Goal: Task Accomplishment & Management: Manage account settings

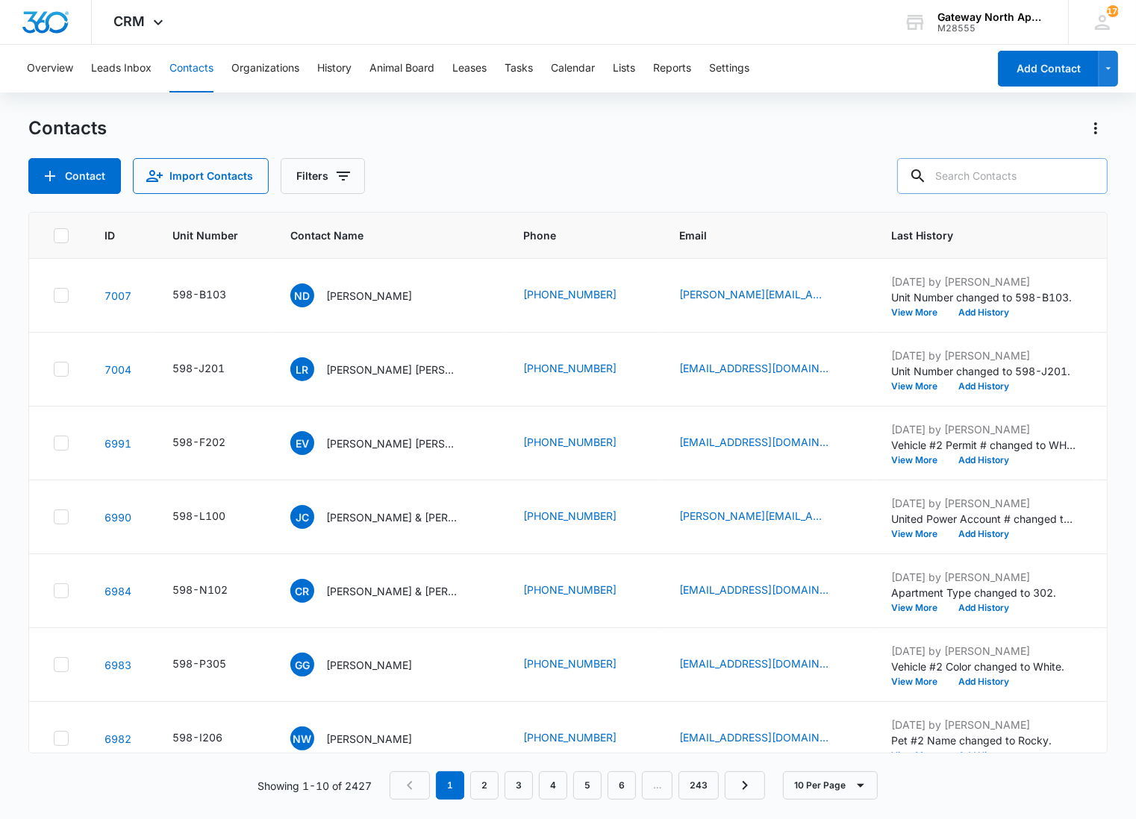
click at [989, 164] on input "text" at bounding box center [1002, 176] width 210 height 36
type input "j102"
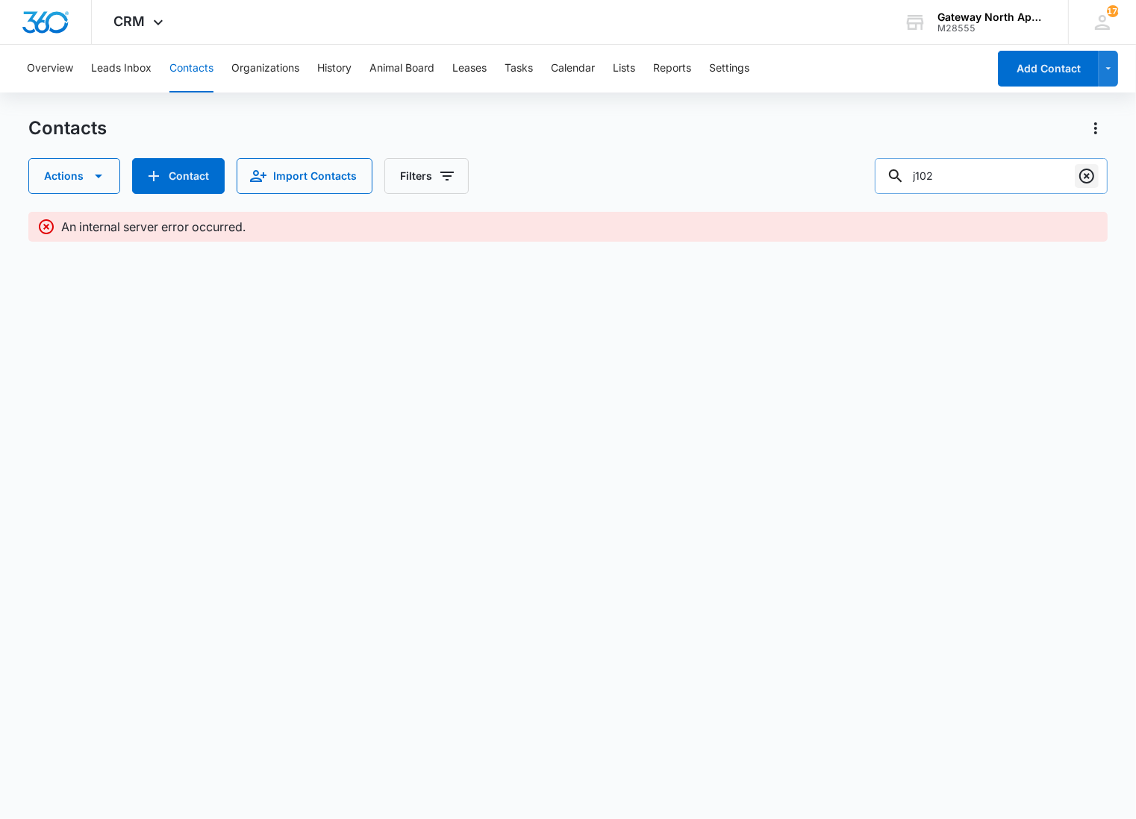
click at [1075, 168] on button "Clear" at bounding box center [1086, 176] width 24 height 24
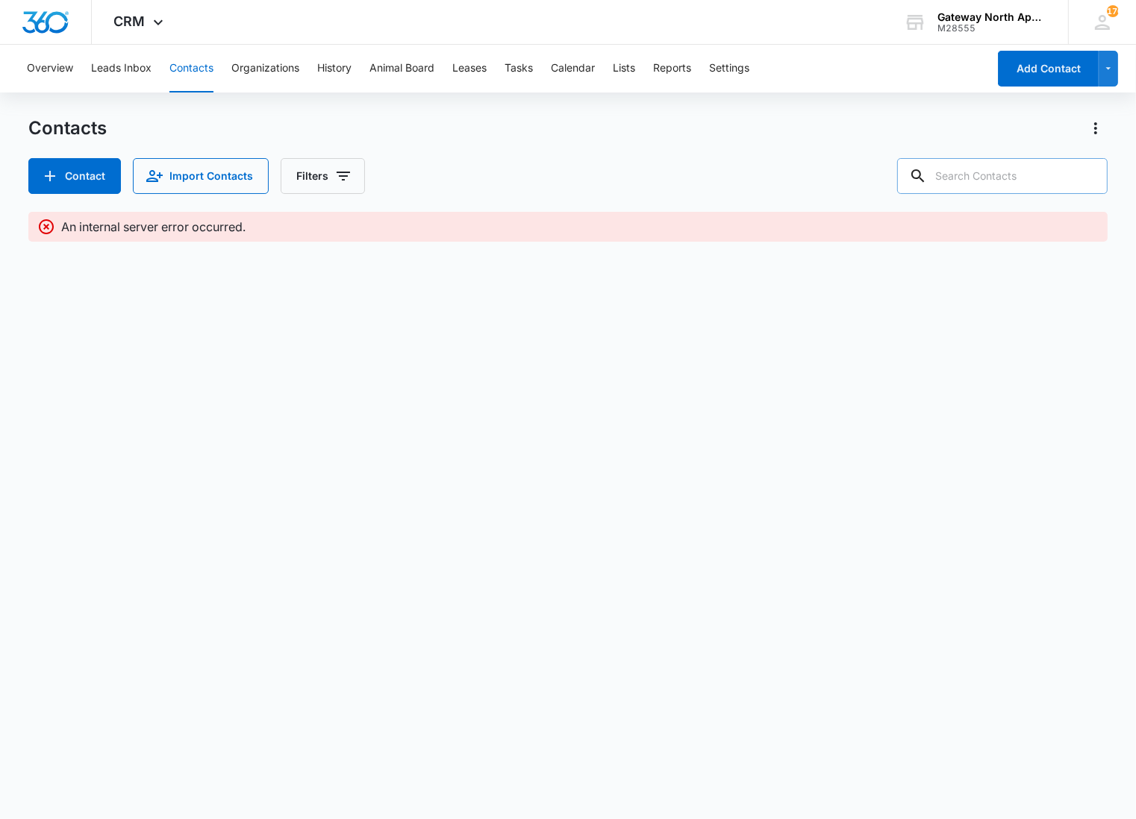
click at [1008, 185] on input "text" at bounding box center [1002, 176] width 210 height 36
click at [187, 65] on button "Contacts" at bounding box center [191, 69] width 44 height 48
click at [123, 71] on button "Leads Inbox" at bounding box center [121, 69] width 60 height 48
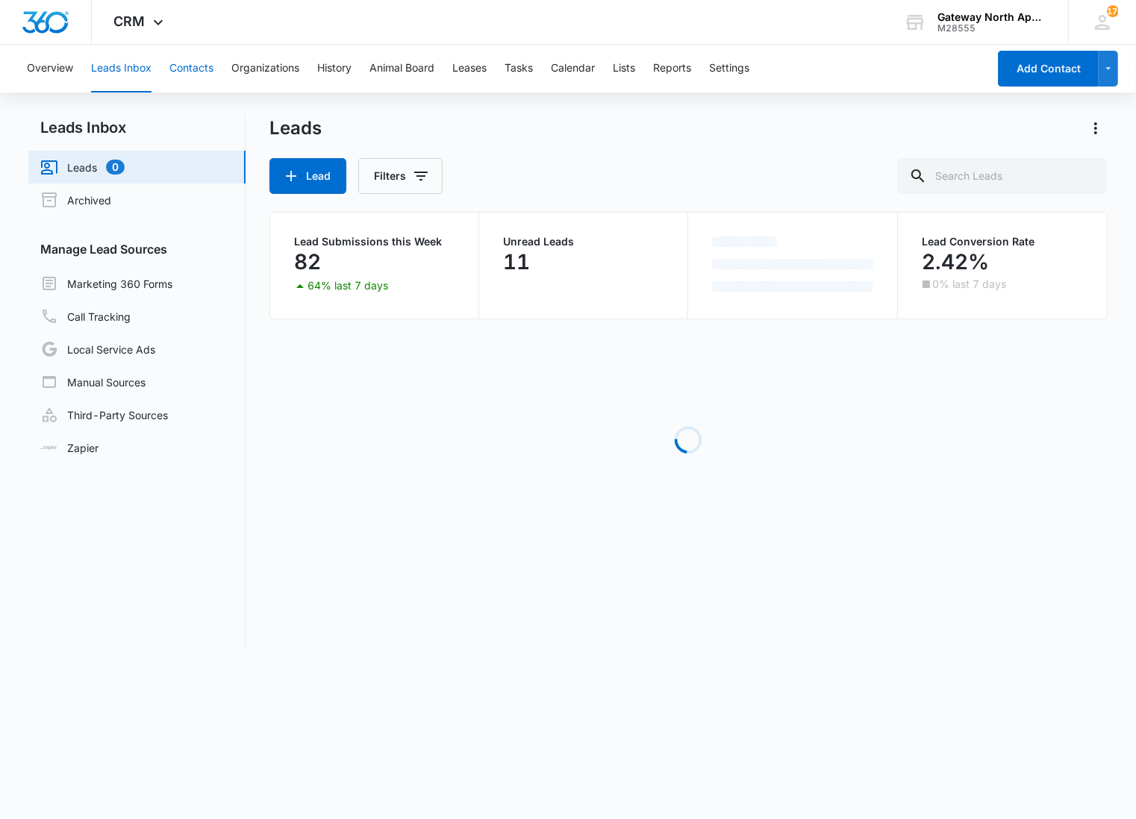
click at [194, 69] on button "Contacts" at bounding box center [191, 69] width 44 height 48
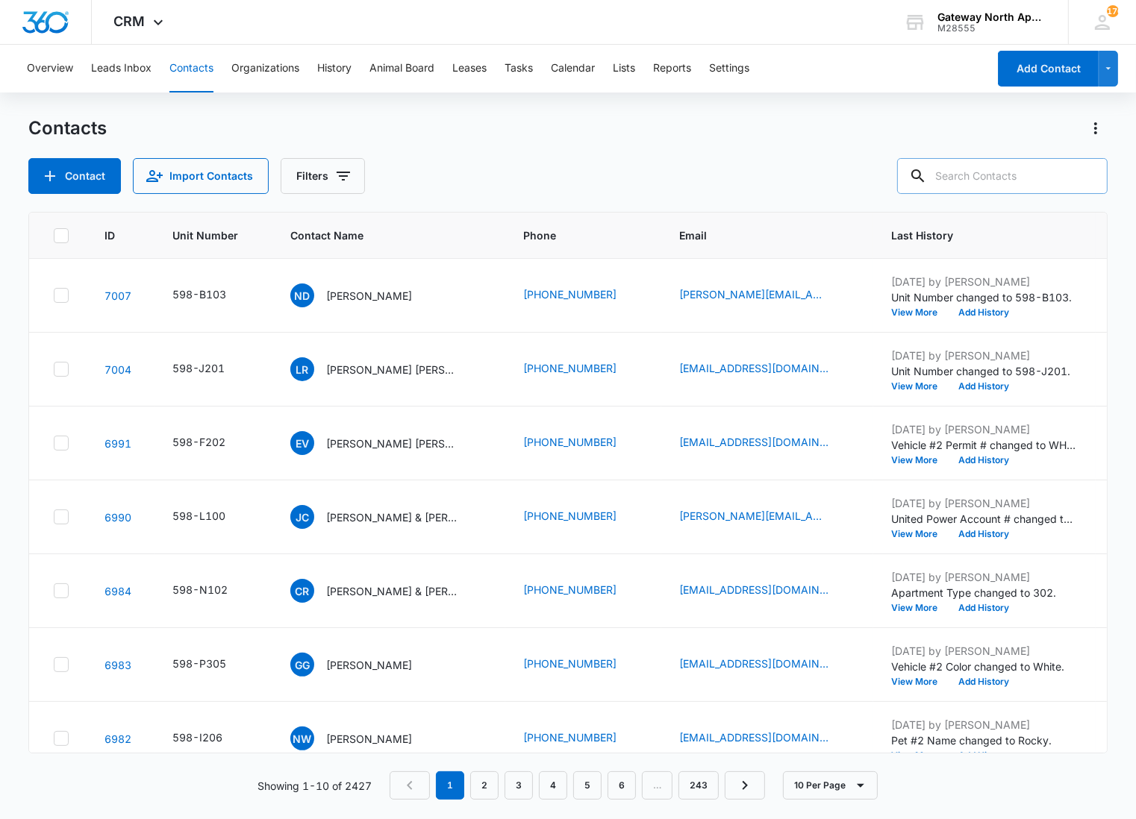
click at [1016, 176] on input "text" at bounding box center [1002, 176] width 210 height 36
type input "j102"
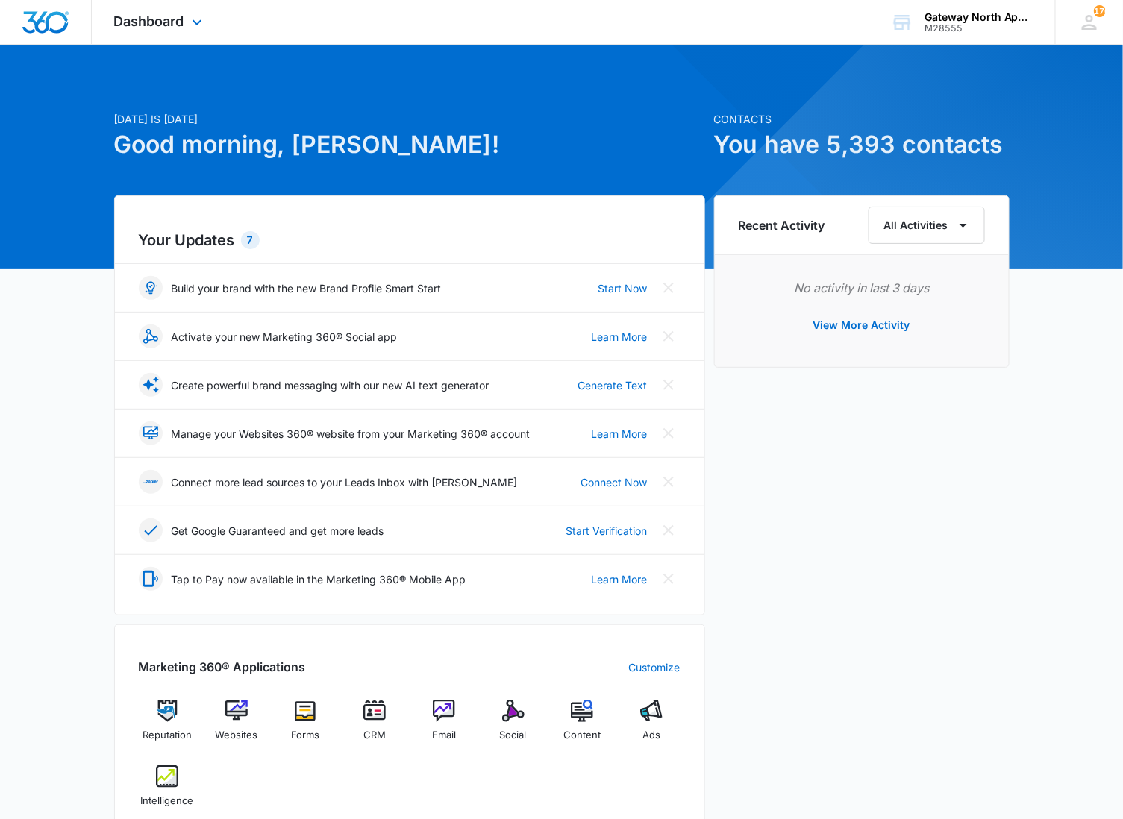
click at [194, 3] on div "Dashboard Apps Reputation Websites Forms CRM Email Social Content Ads Intellige…" at bounding box center [160, 22] width 137 height 44
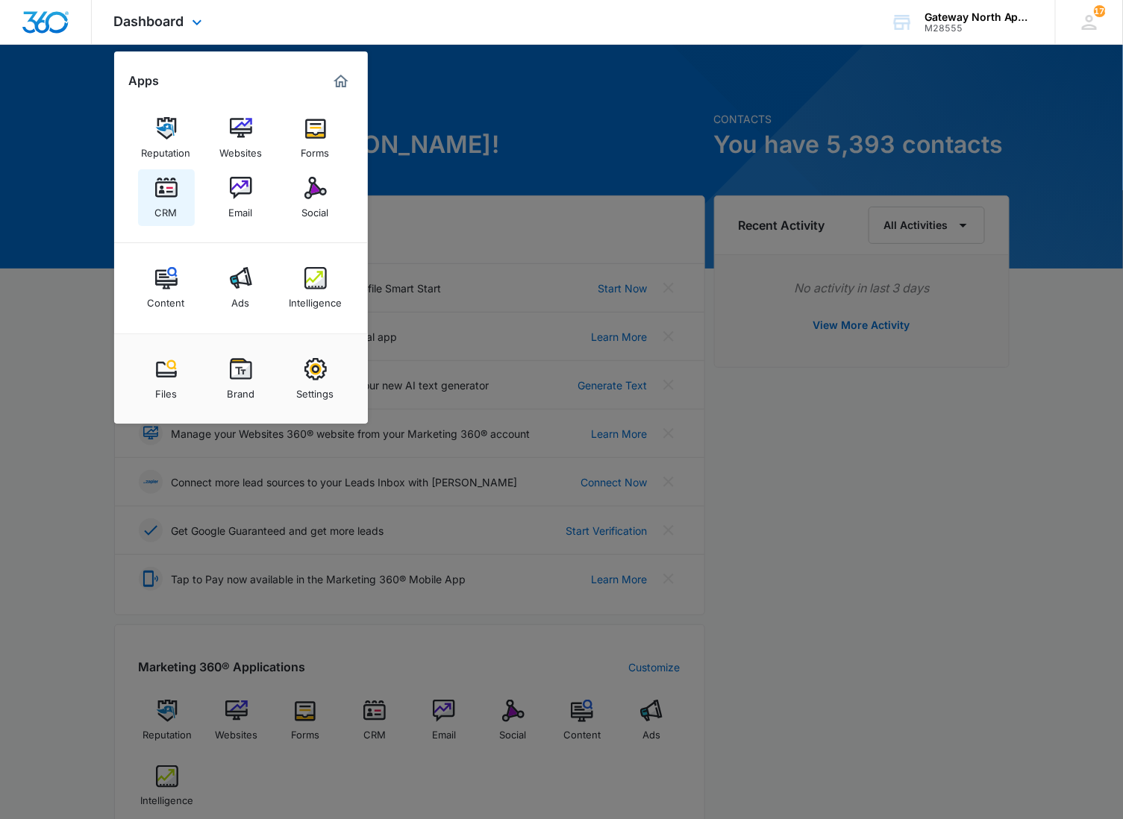
click at [165, 187] on img at bounding box center [166, 188] width 22 height 22
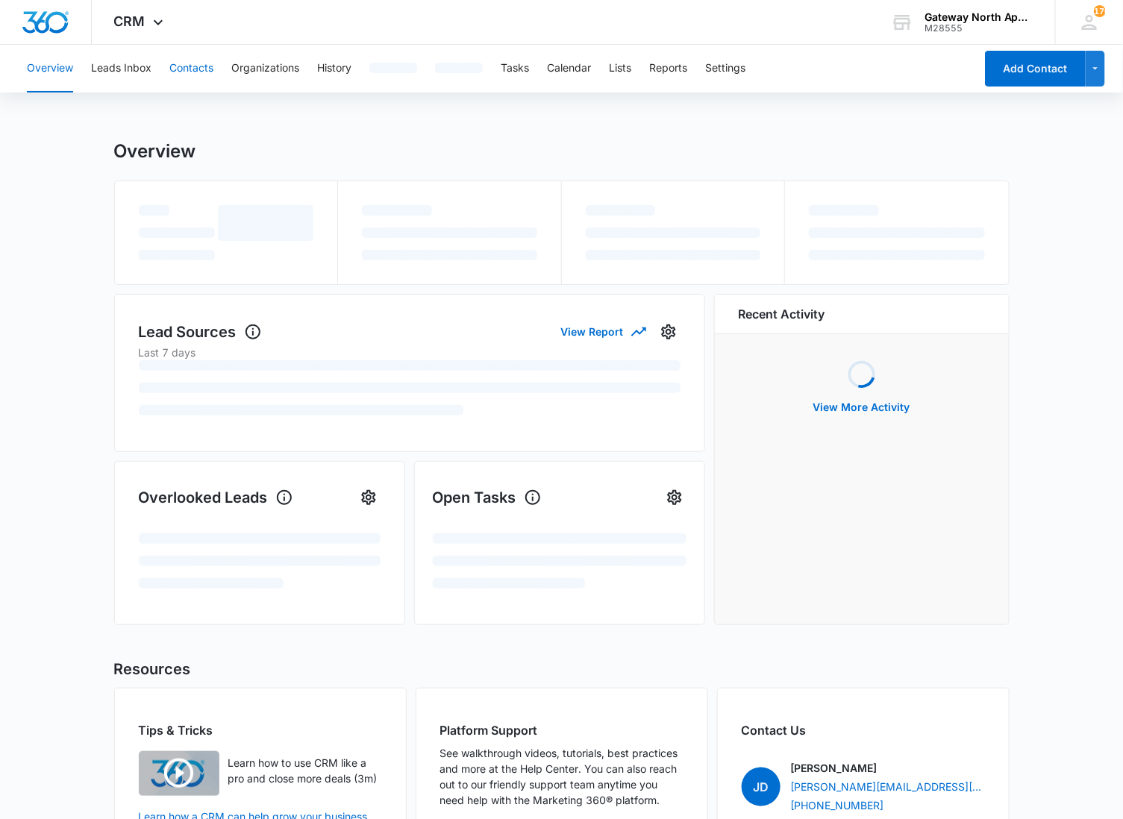
click at [192, 69] on button "Contacts" at bounding box center [191, 69] width 44 height 48
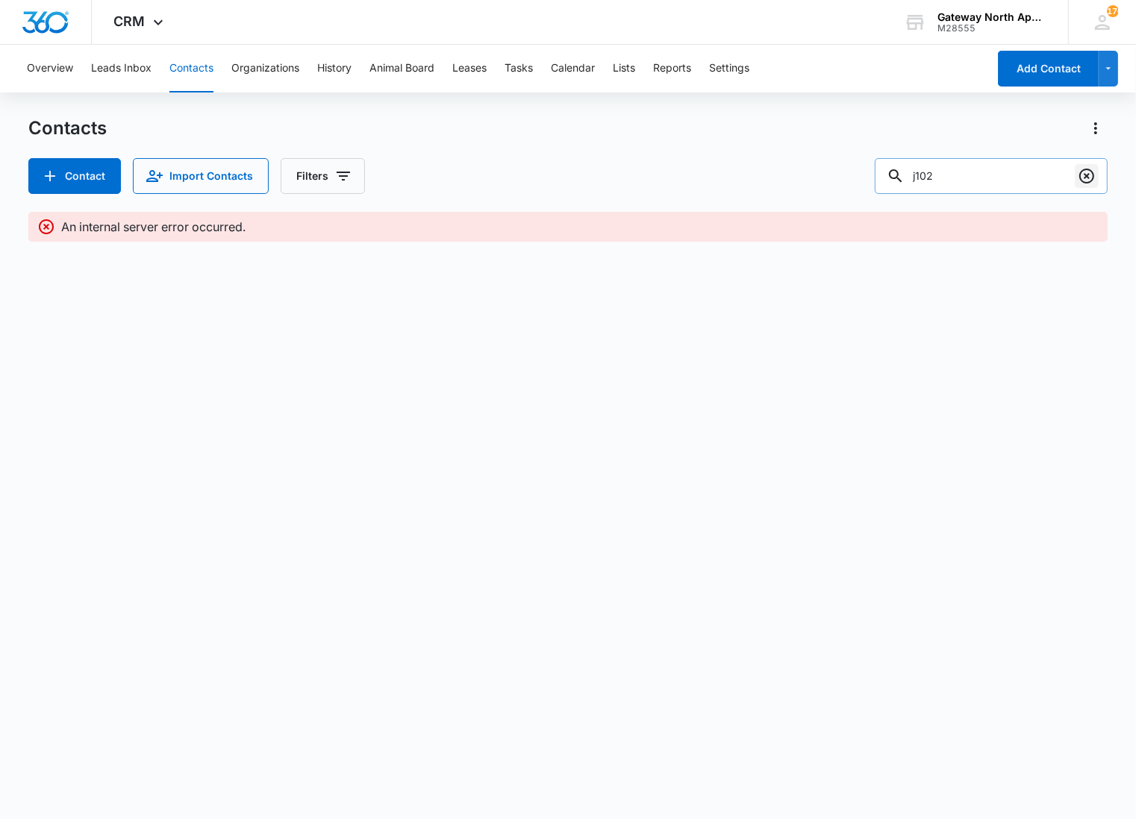
click at [1078, 173] on icon "Clear" at bounding box center [1086, 176] width 18 height 18
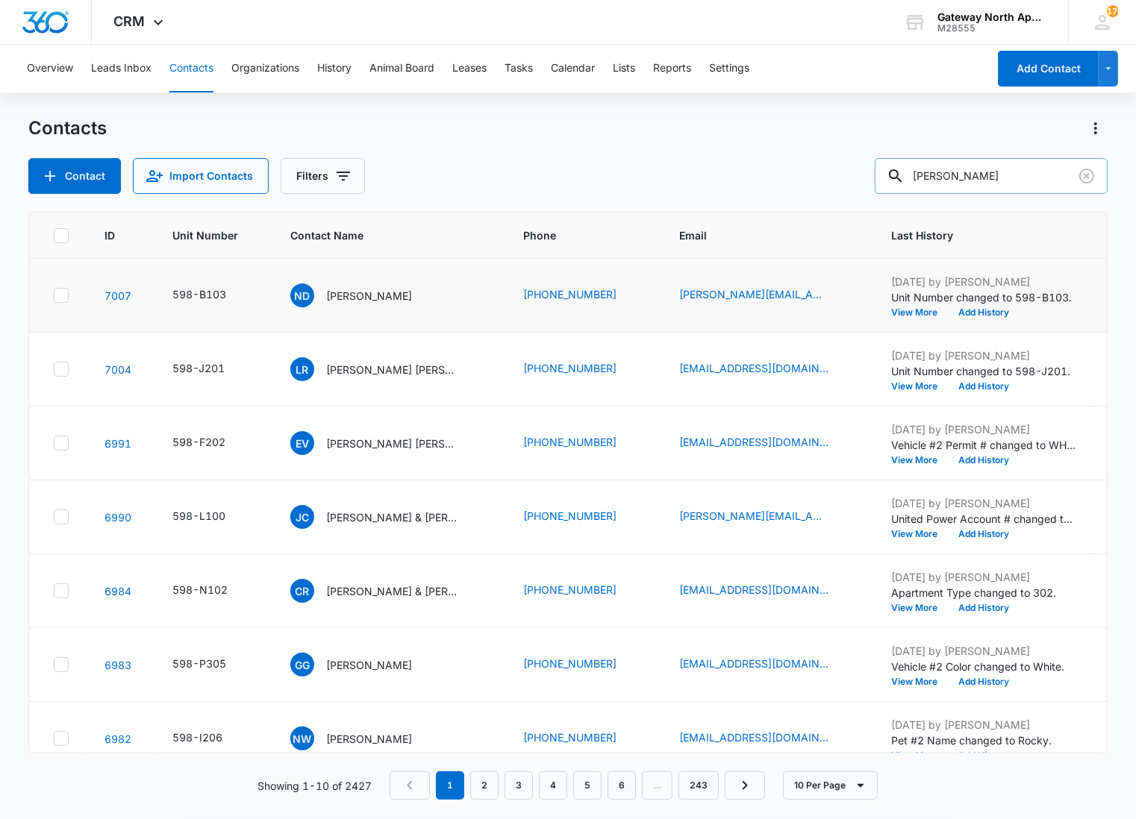
type input "maria"
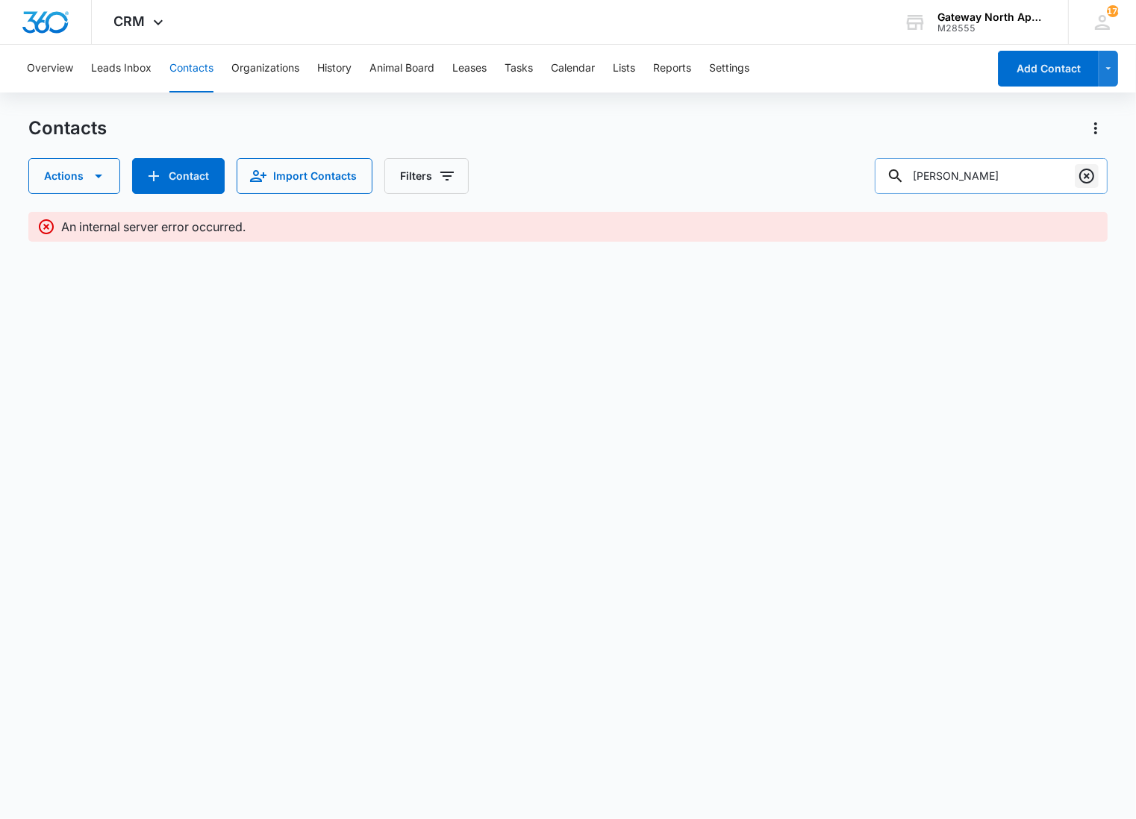
click at [1095, 169] on icon "Clear" at bounding box center [1086, 176] width 18 height 18
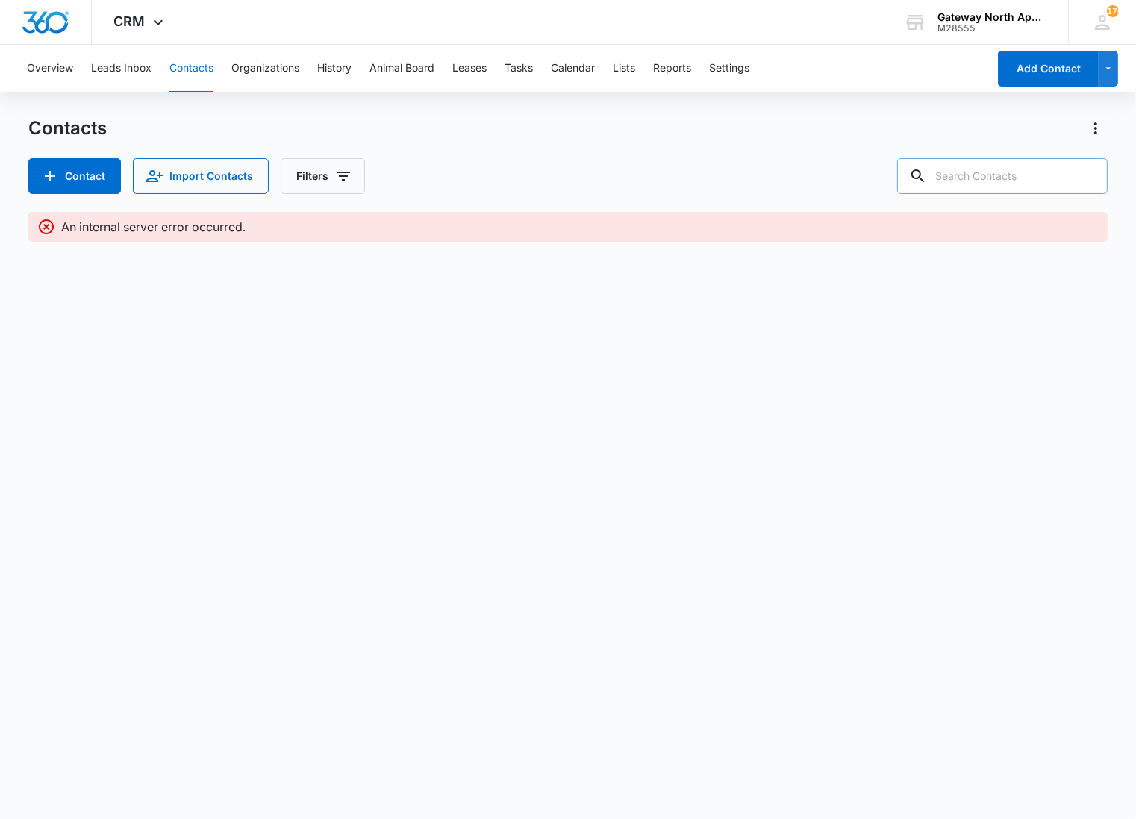
click at [1018, 172] on input "text" at bounding box center [1002, 176] width 210 height 36
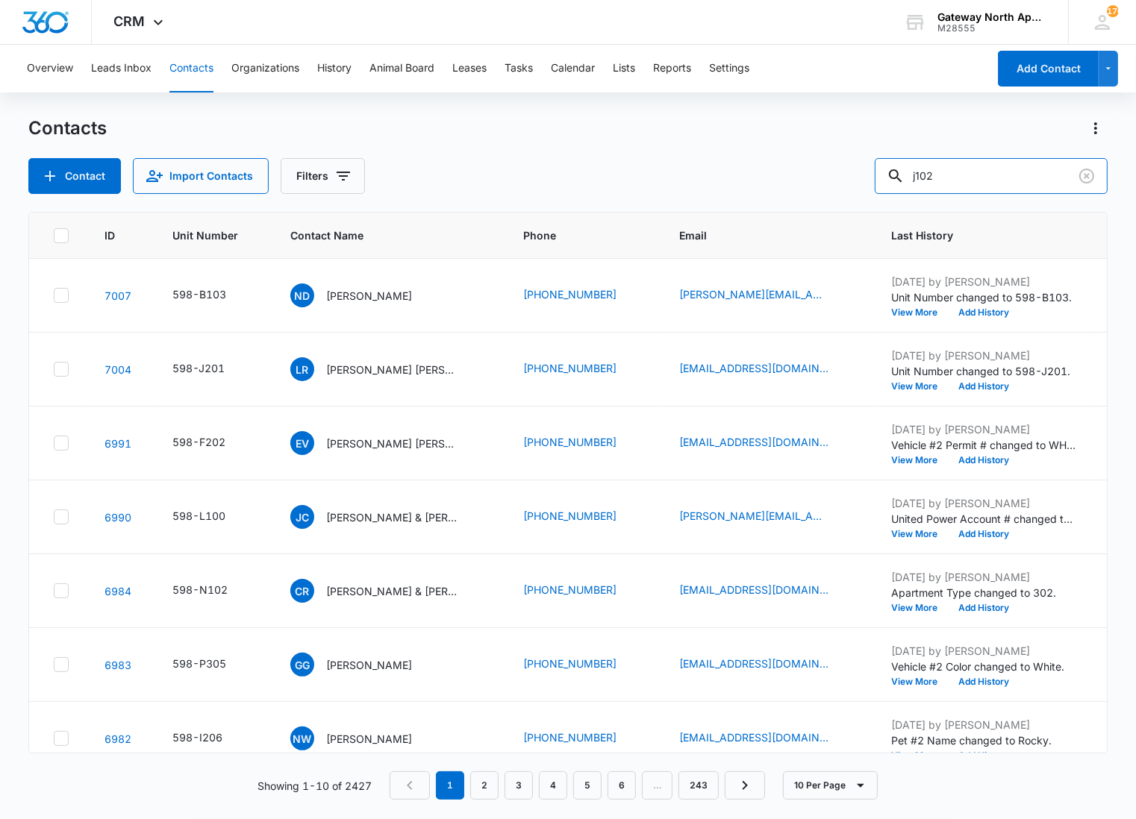
type input "j102"
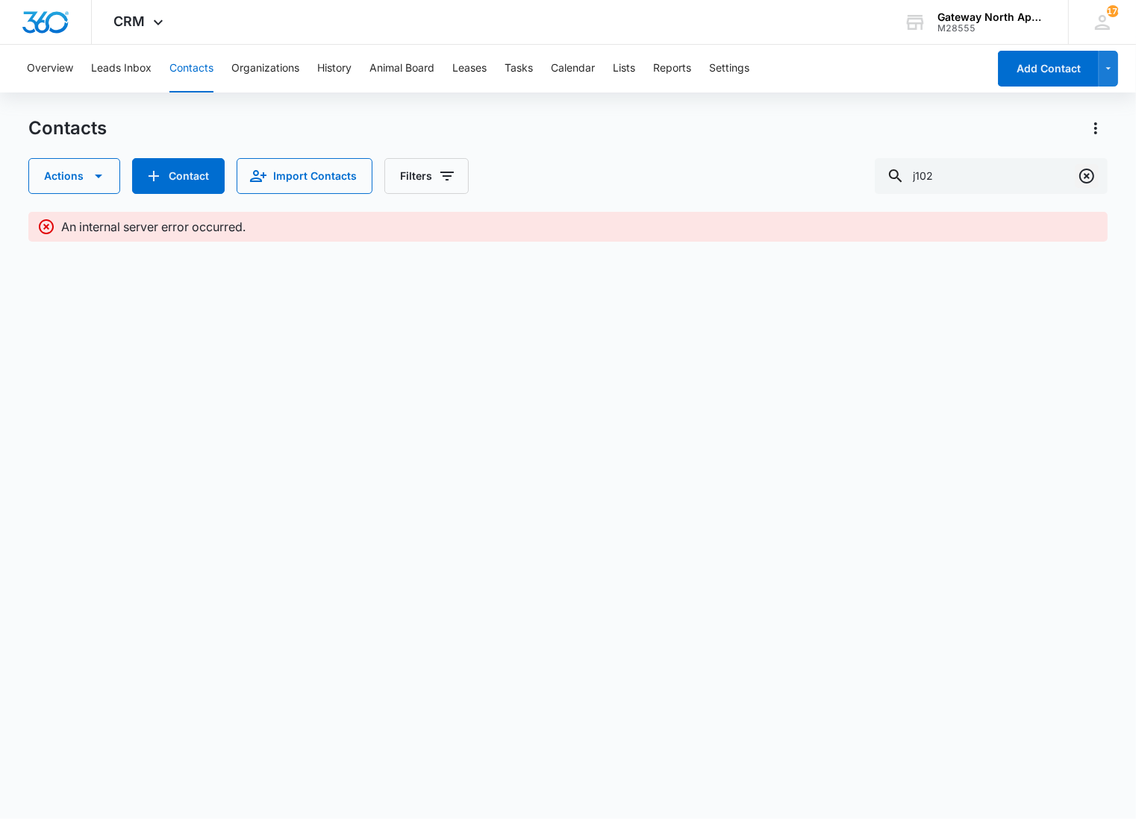
click at [1083, 172] on icon "Clear" at bounding box center [1086, 176] width 18 height 18
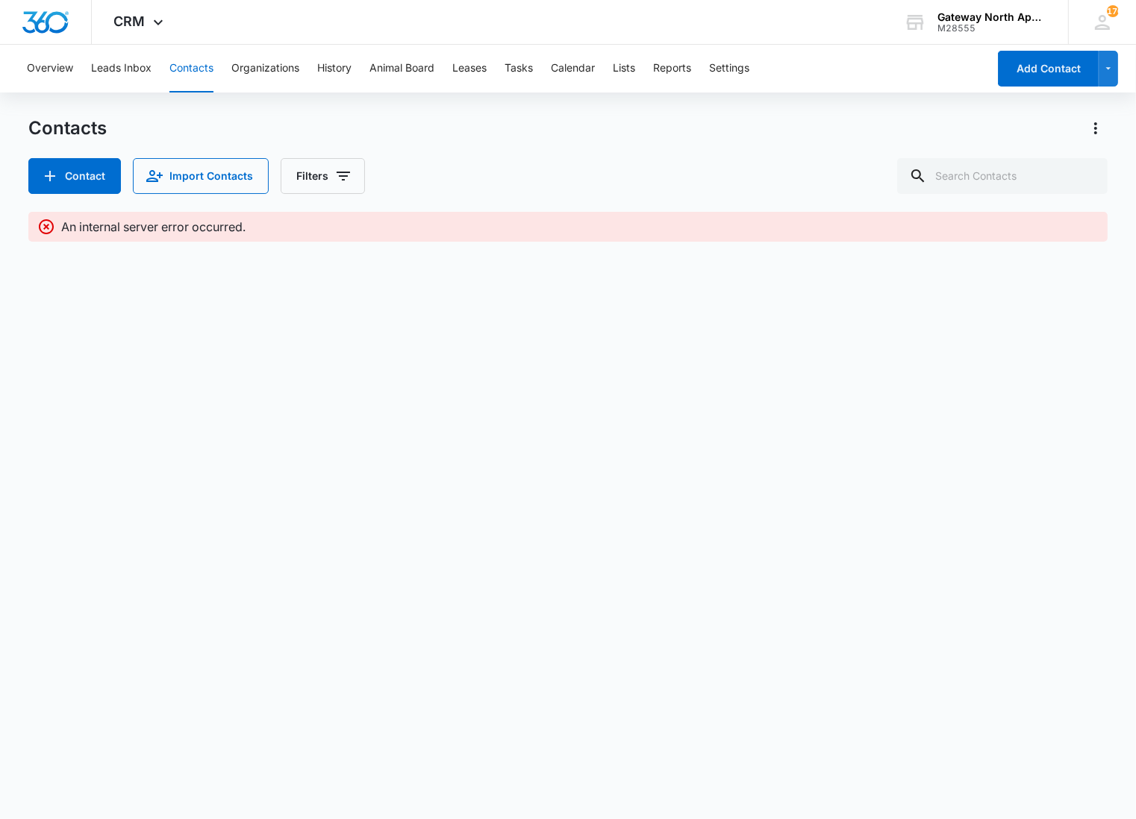
click at [569, 195] on div "Contacts Contact Import Contacts Filters An internal server error occurred." at bounding box center [567, 193] width 1079 height 154
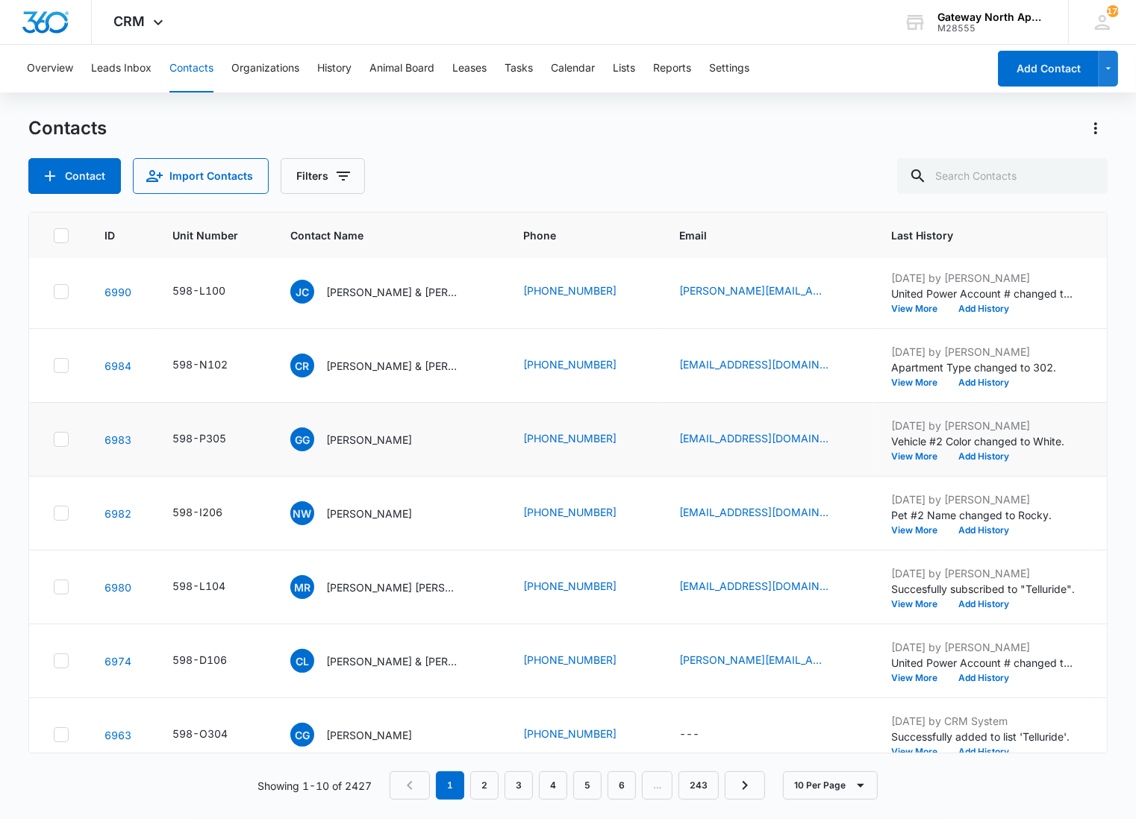
scroll to position [256, 0]
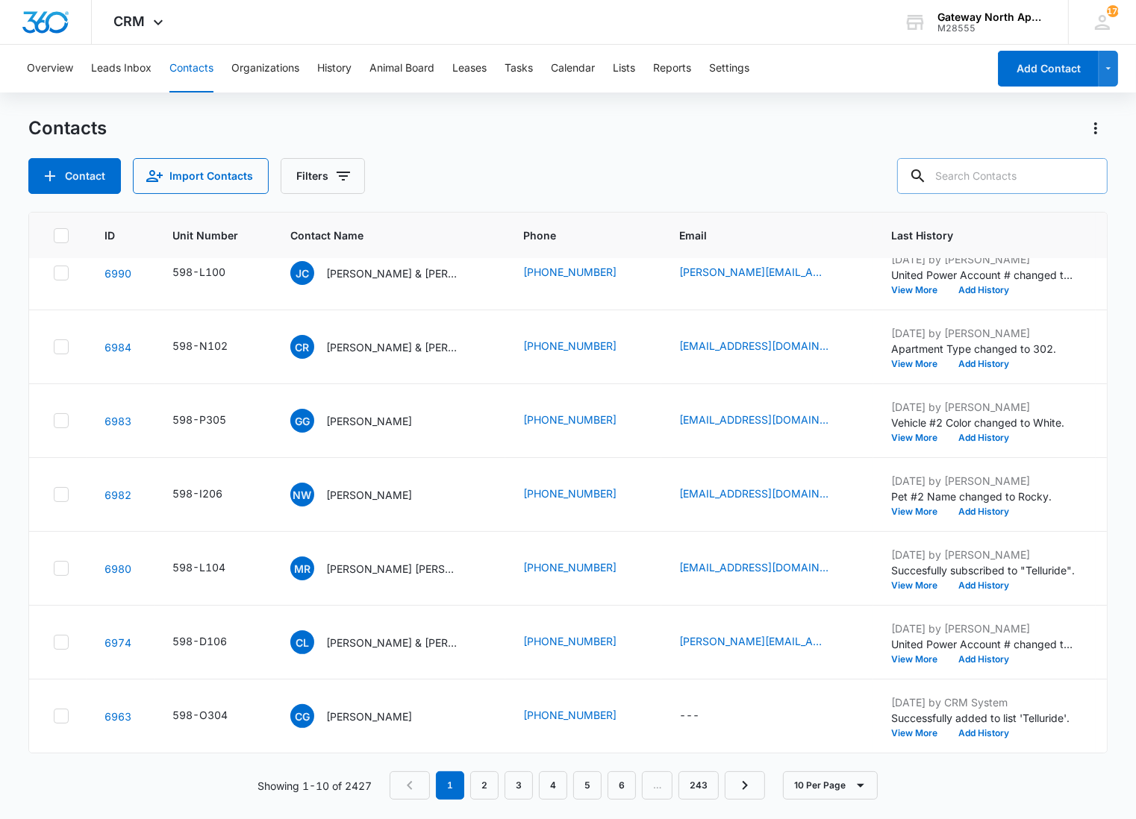
click at [1026, 182] on input "text" at bounding box center [1002, 176] width 210 height 36
type input "r305"
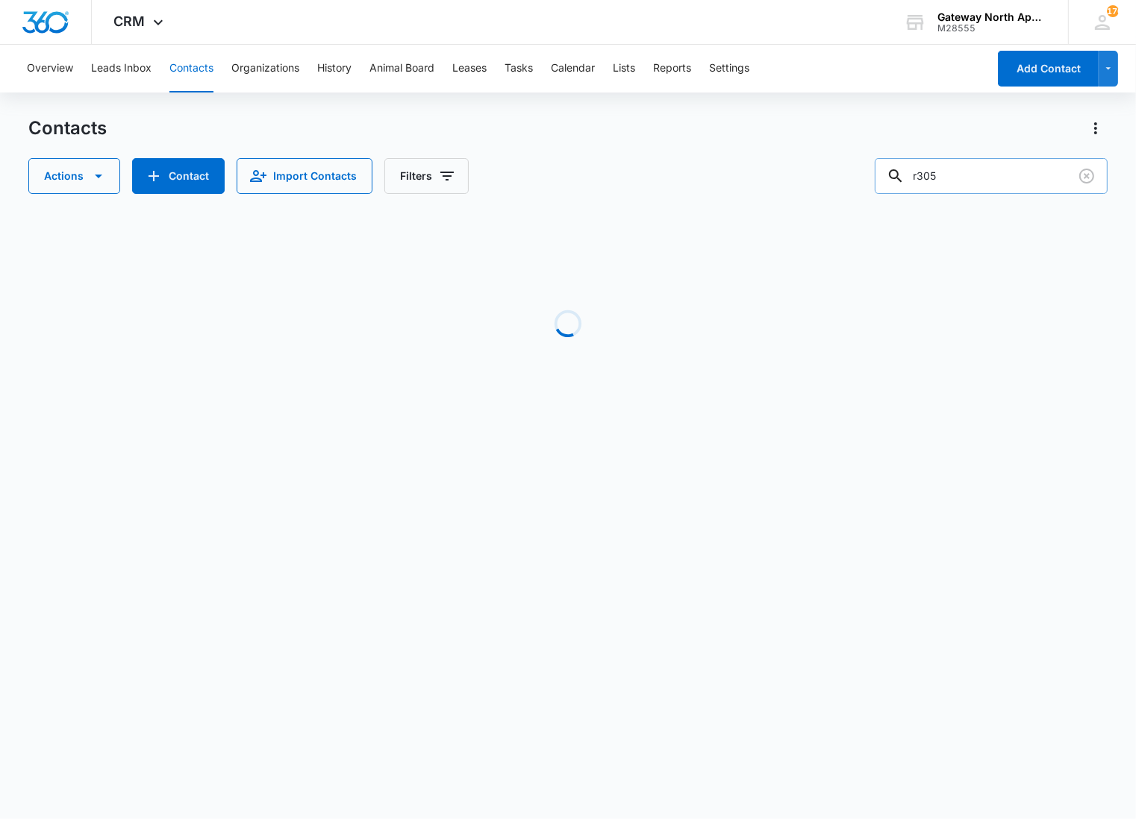
scroll to position [0, 0]
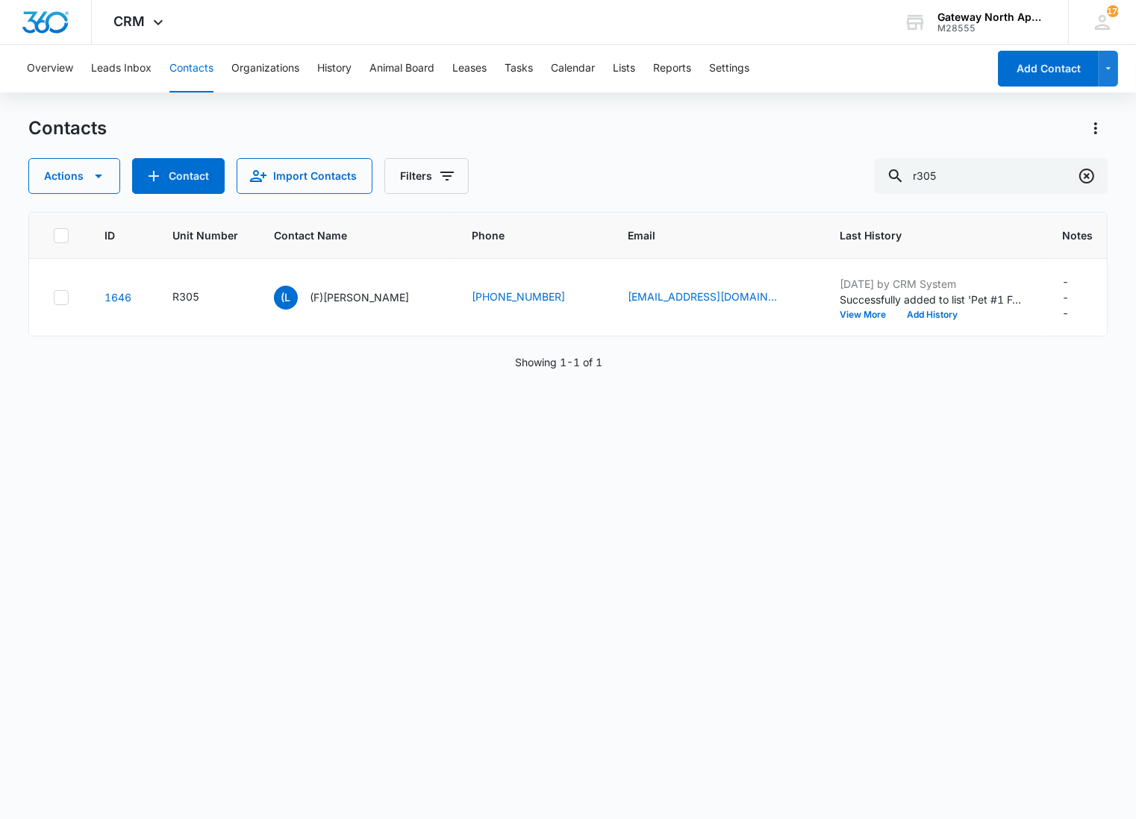
click at [1091, 170] on icon "Clear" at bounding box center [1086, 176] width 15 height 15
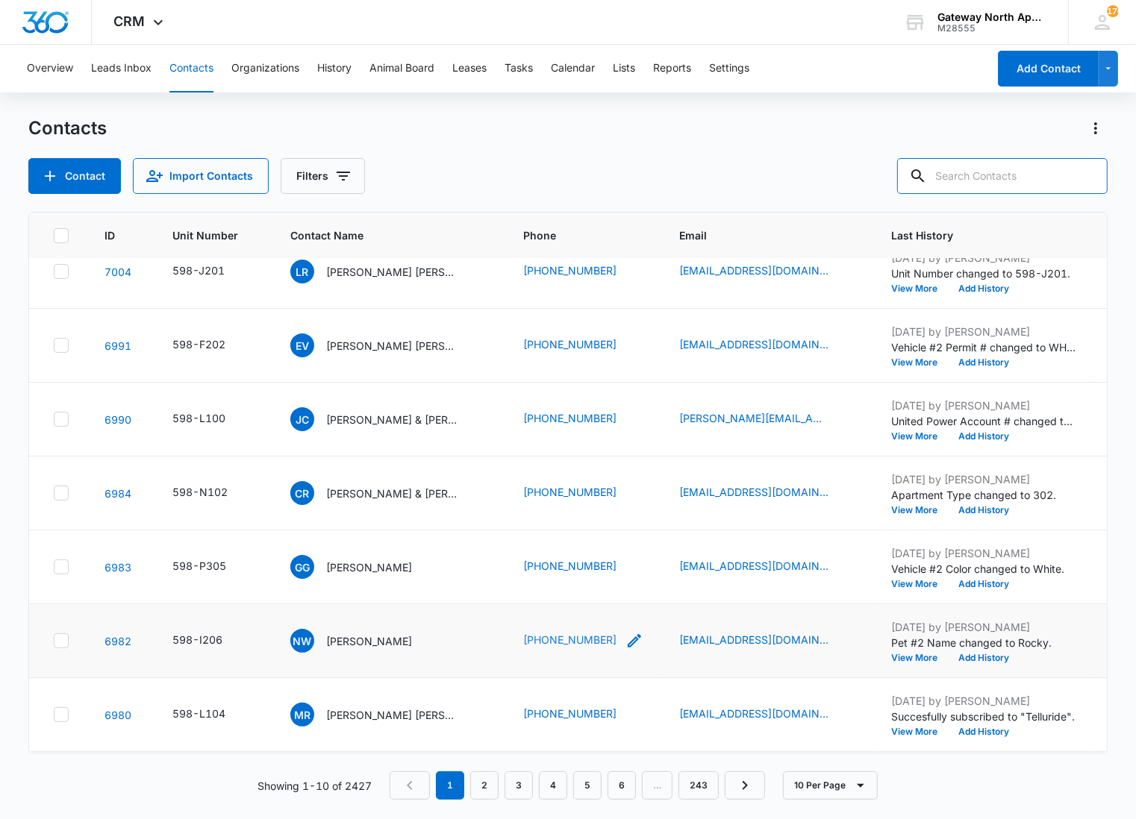
scroll to position [256, 0]
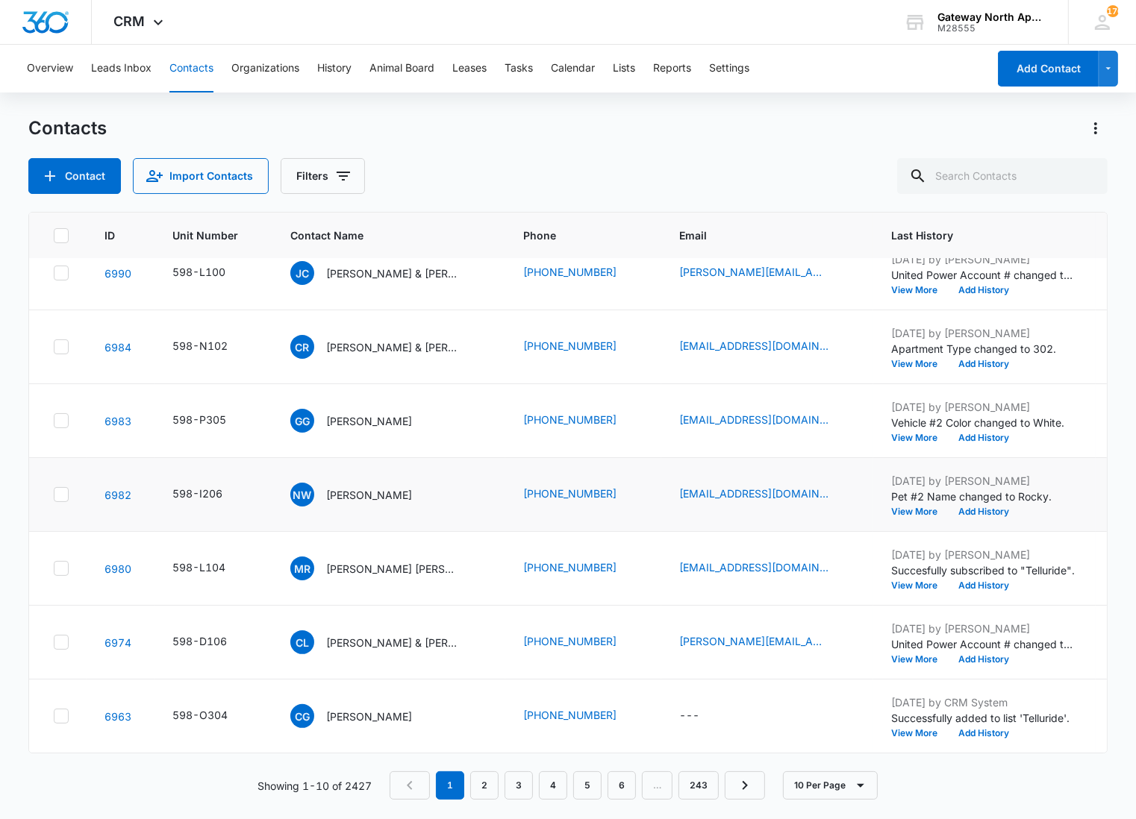
click at [336, 154] on div "Contacts Contact Import Contacts Filters" at bounding box center [567, 155] width 1079 height 78
click at [343, 170] on icon "Filters" at bounding box center [343, 176] width 18 height 18
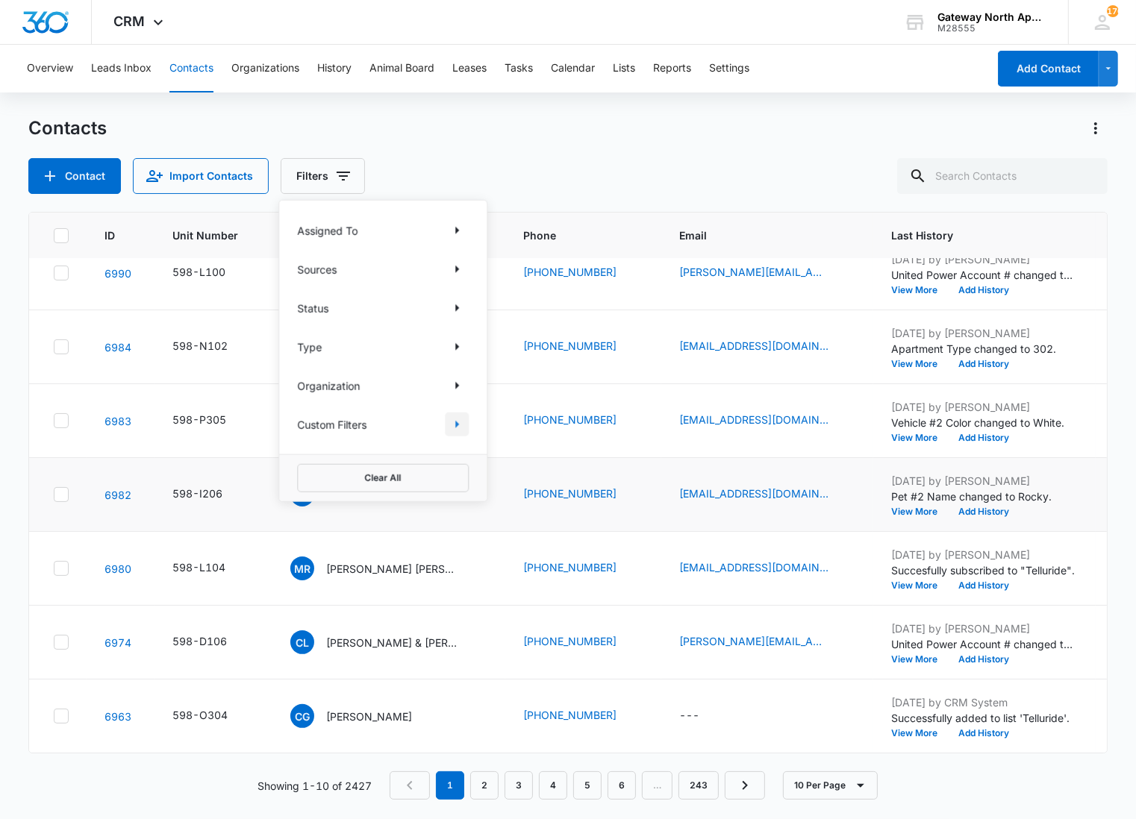
click at [466, 424] on button "Show Custom Filters filters" at bounding box center [457, 425] width 24 height 24
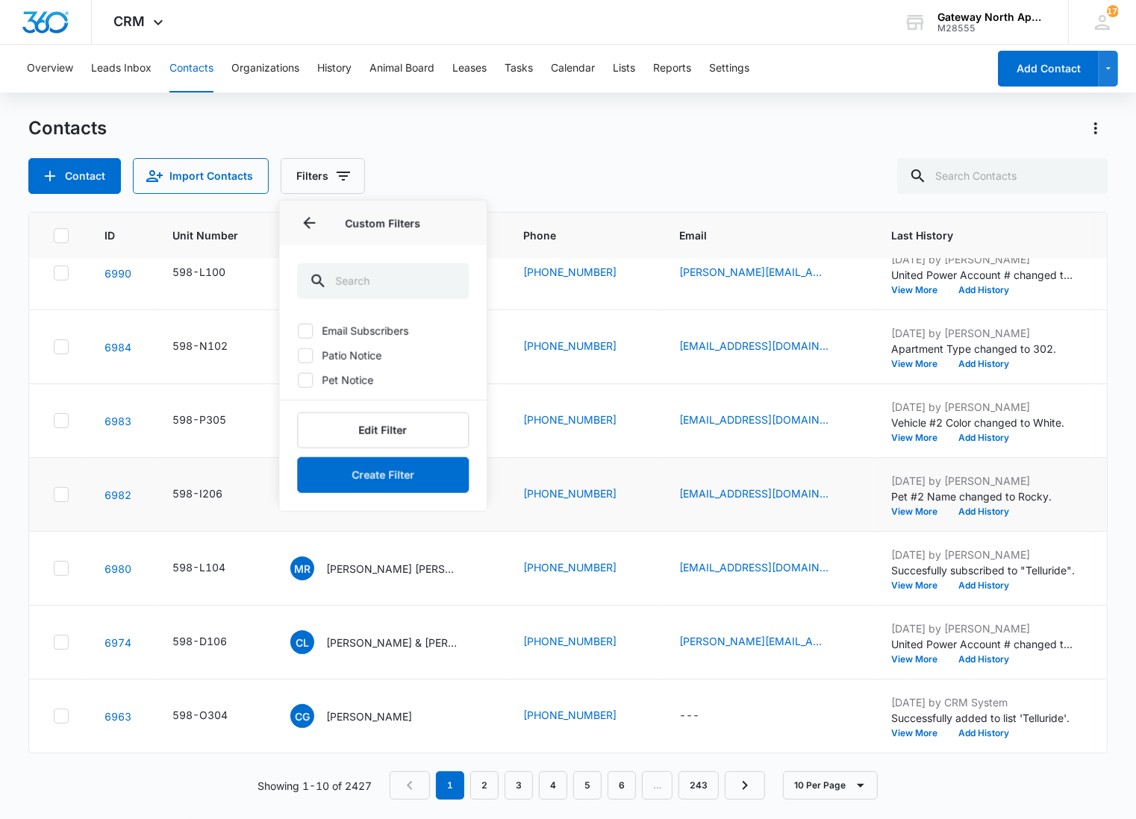
click at [464, 117] on div "Contacts" at bounding box center [567, 128] width 1079 height 24
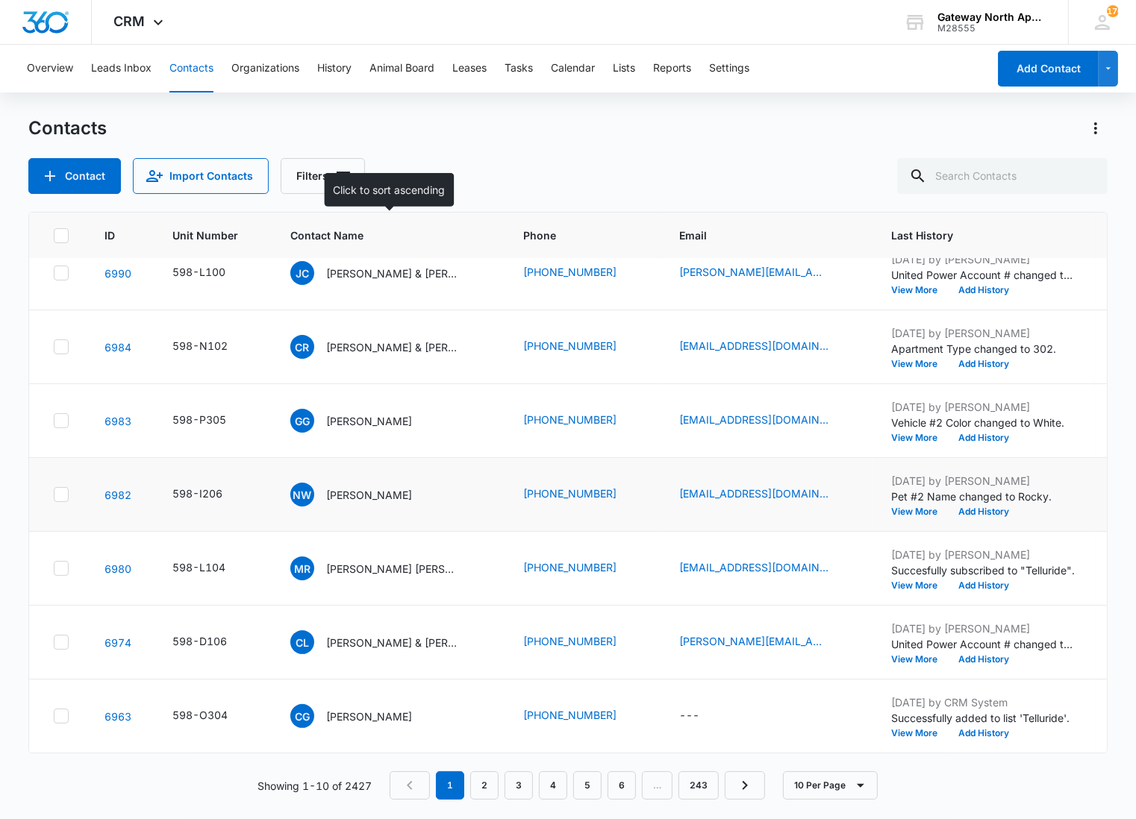
click at [304, 229] on span "Contact Name" at bounding box center [377, 236] width 175 height 16
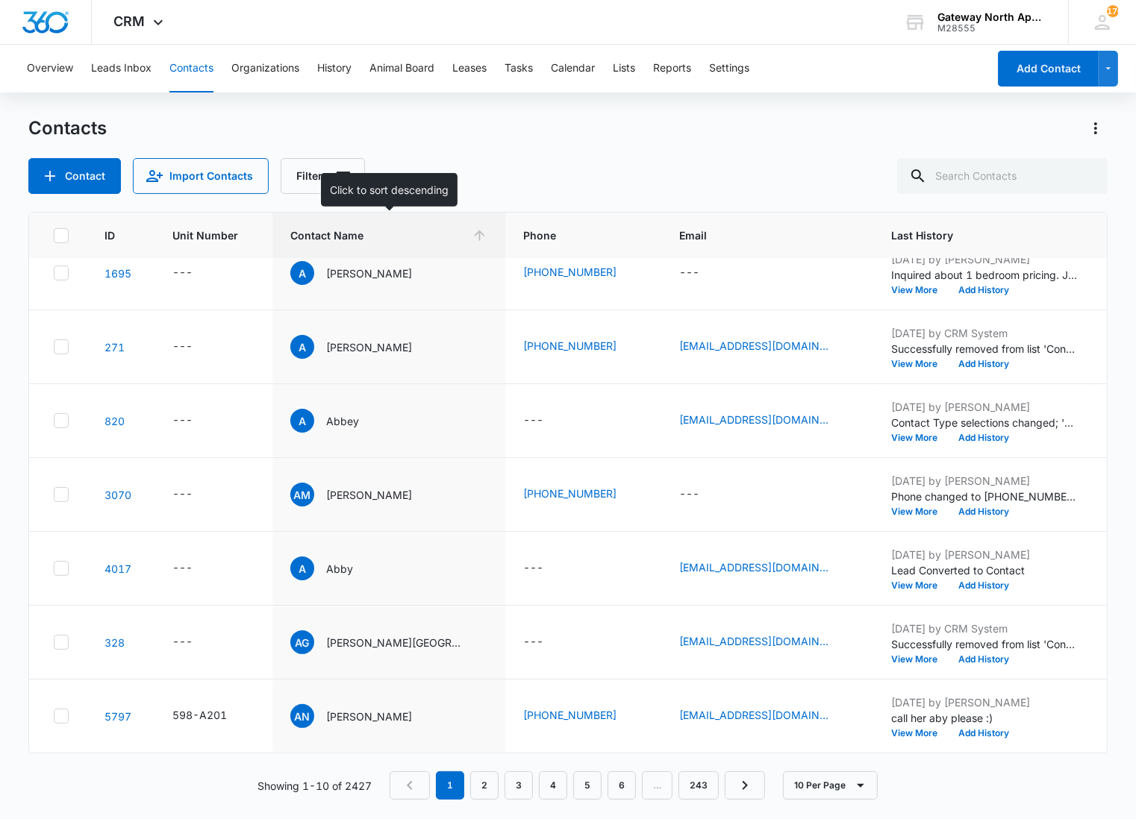
scroll to position [0, 0]
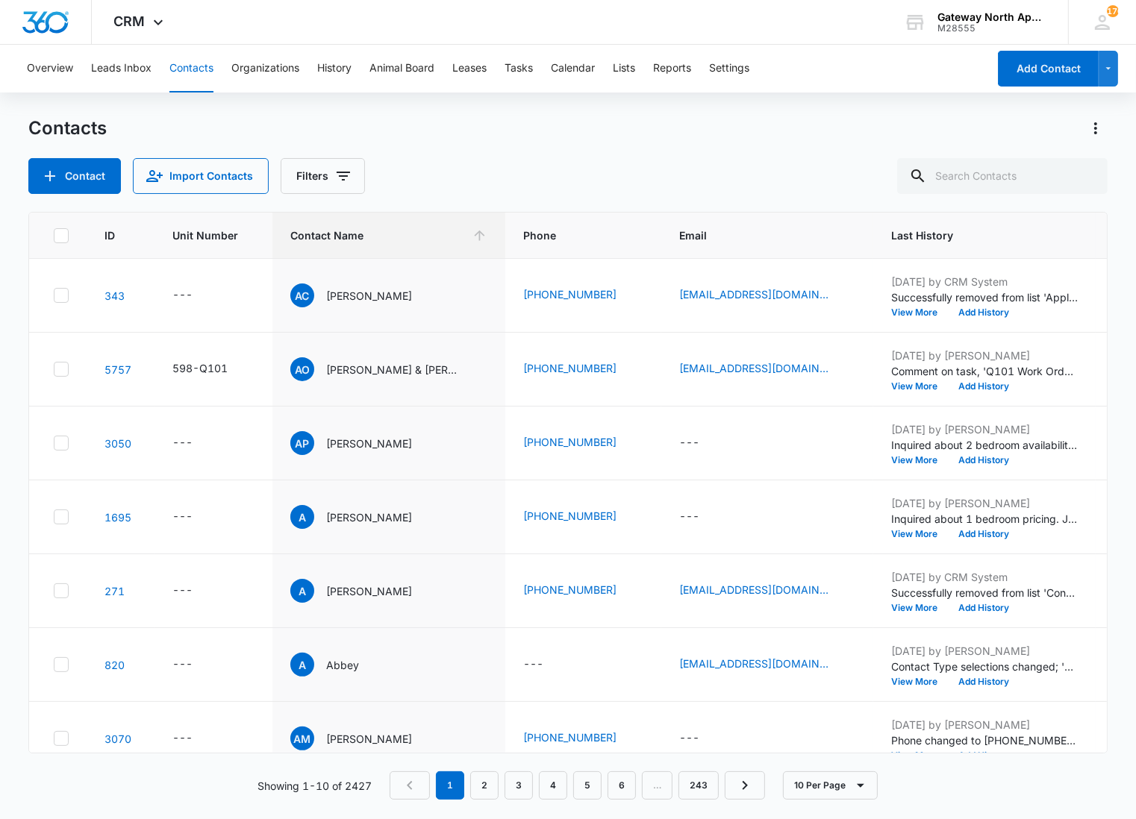
click at [211, 235] on span "Unit Number" at bounding box center [213, 236] width 82 height 16
click at [198, 235] on span "Unit Number" at bounding box center [213, 236] width 82 height 16
click at [591, 147] on div "Contacts Contact Import Contacts Filters" at bounding box center [567, 155] width 1079 height 78
click at [481, 243] on th "Contact Name" at bounding box center [388, 236] width 233 height 46
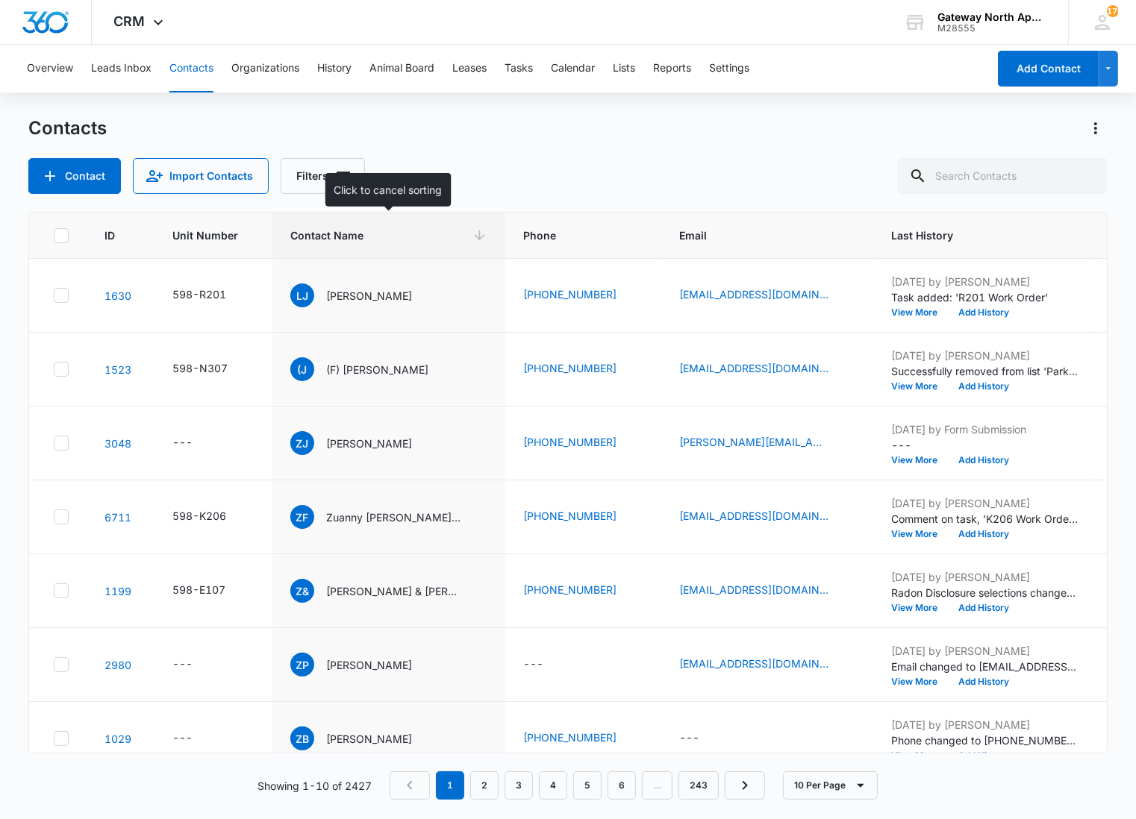
click at [449, 246] on th "Contact Name" at bounding box center [388, 236] width 233 height 46
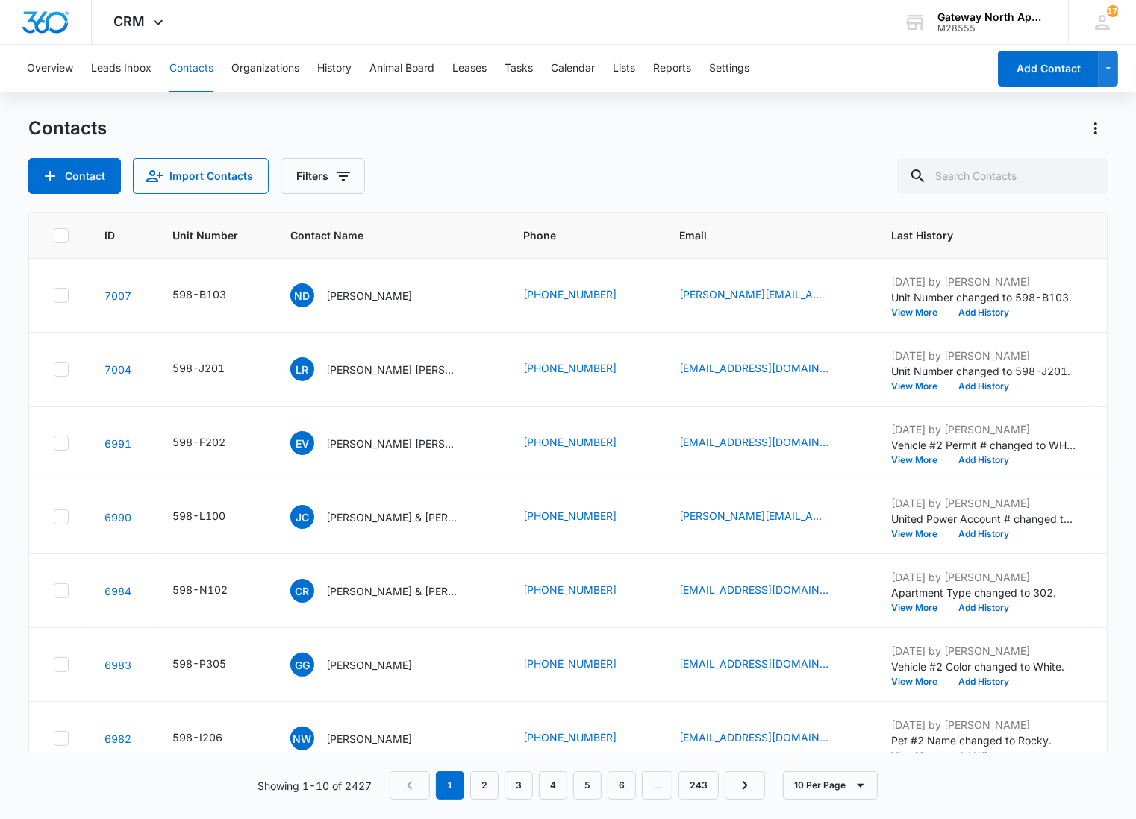
click at [225, 232] on span "Unit Number" at bounding box center [213, 236] width 82 height 16
click at [252, 236] on span "Unit Number" at bounding box center [213, 236] width 82 height 16
click at [342, 228] on span "Contact Name" at bounding box center [377, 236] width 175 height 16
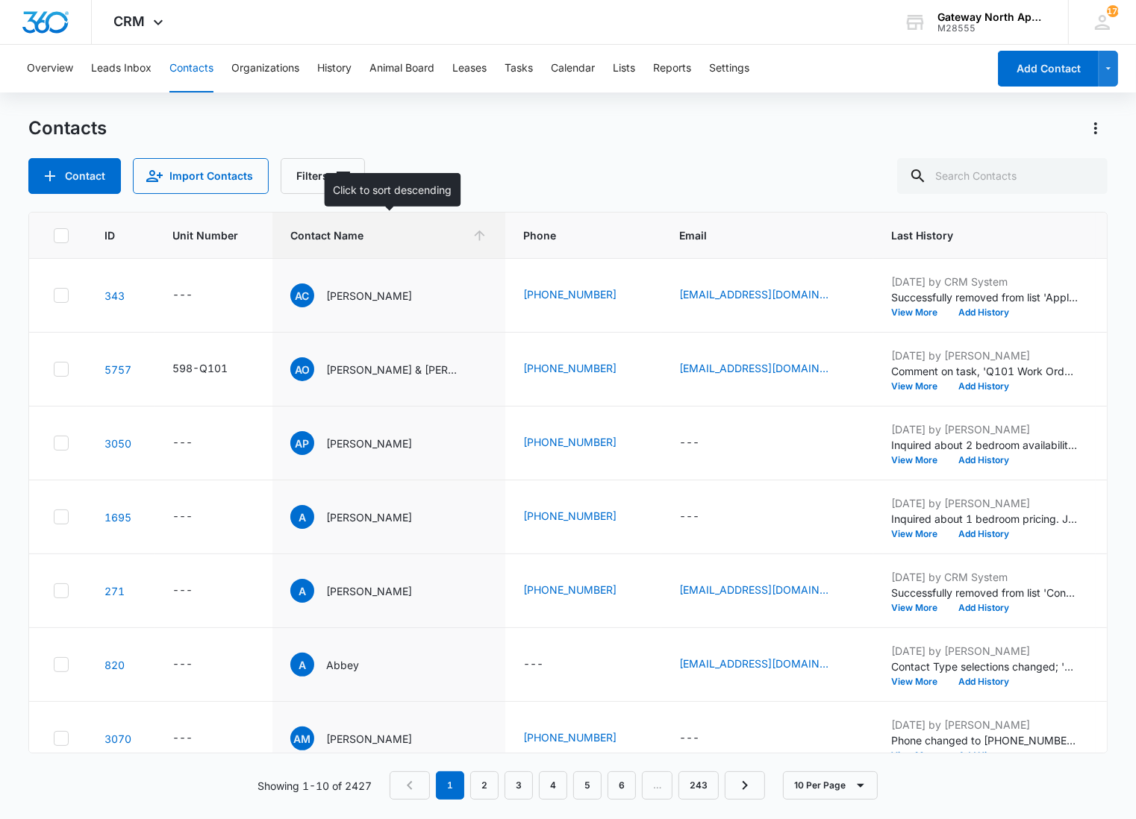
click at [343, 228] on span "Contact Name" at bounding box center [377, 236] width 175 height 16
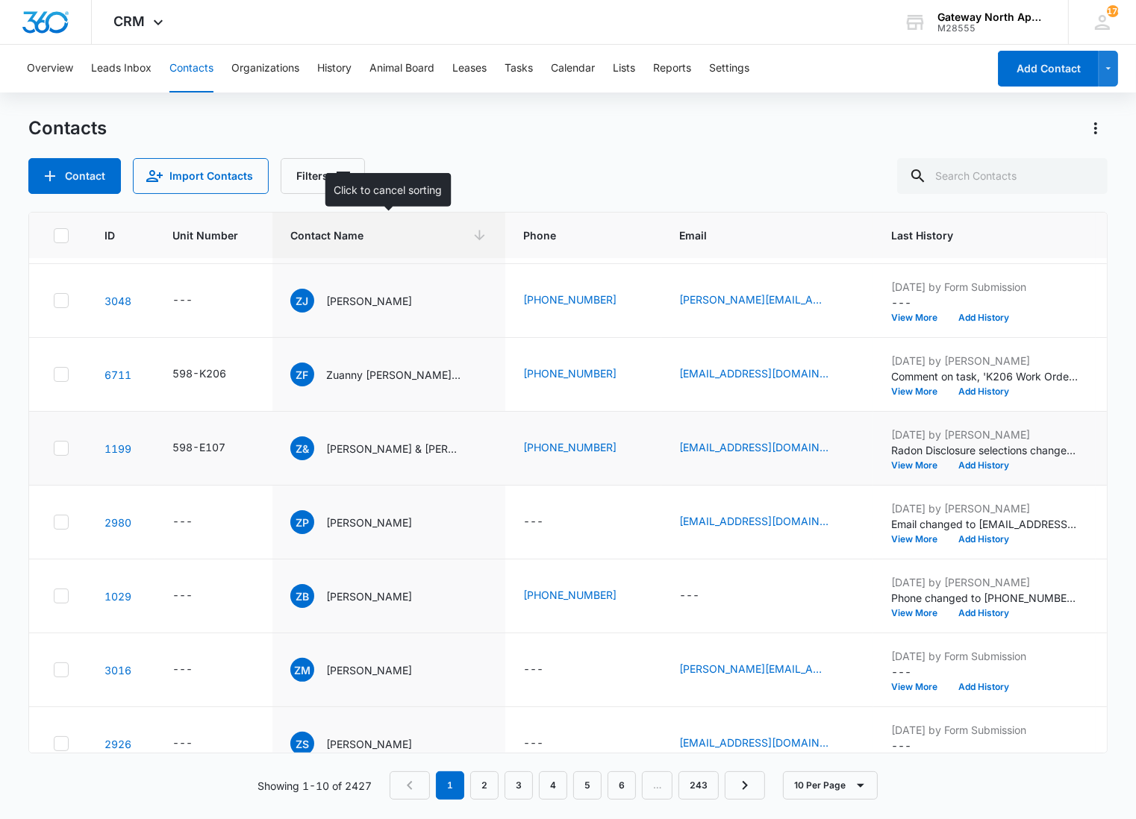
scroll to position [256, 0]
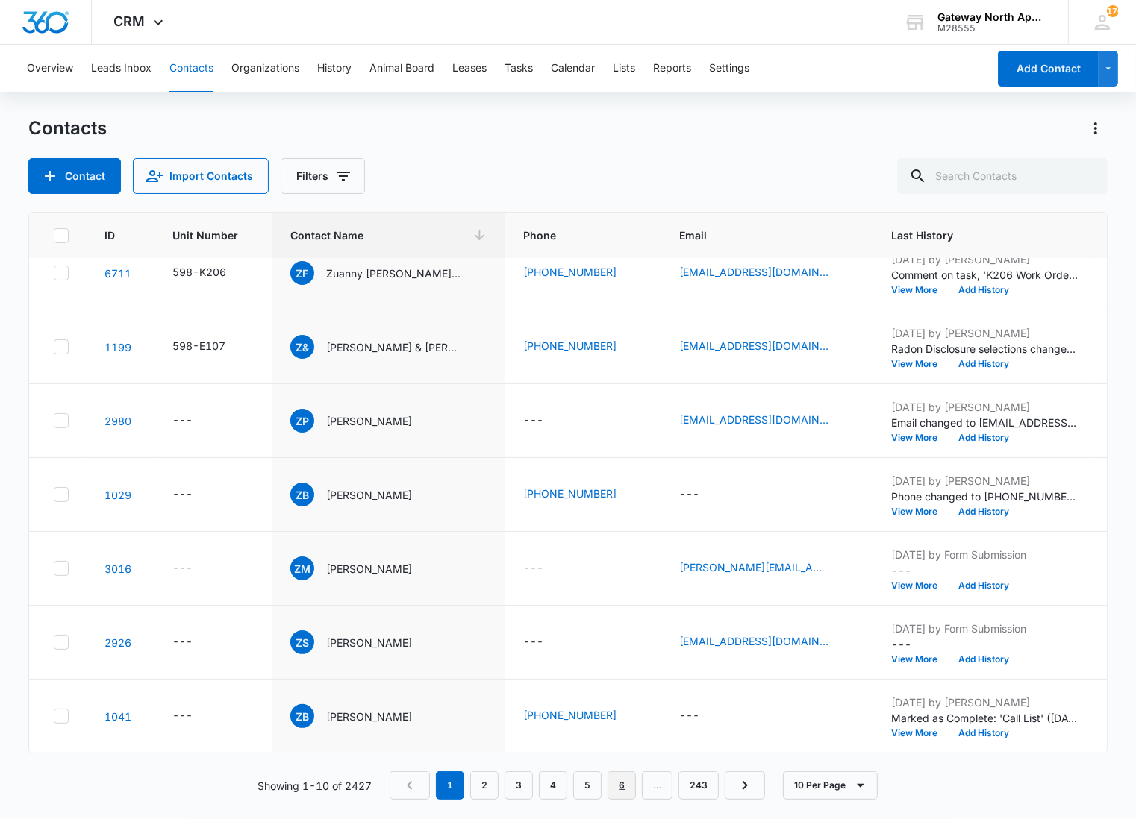
click at [613, 787] on link "6" at bounding box center [621, 785] width 28 height 28
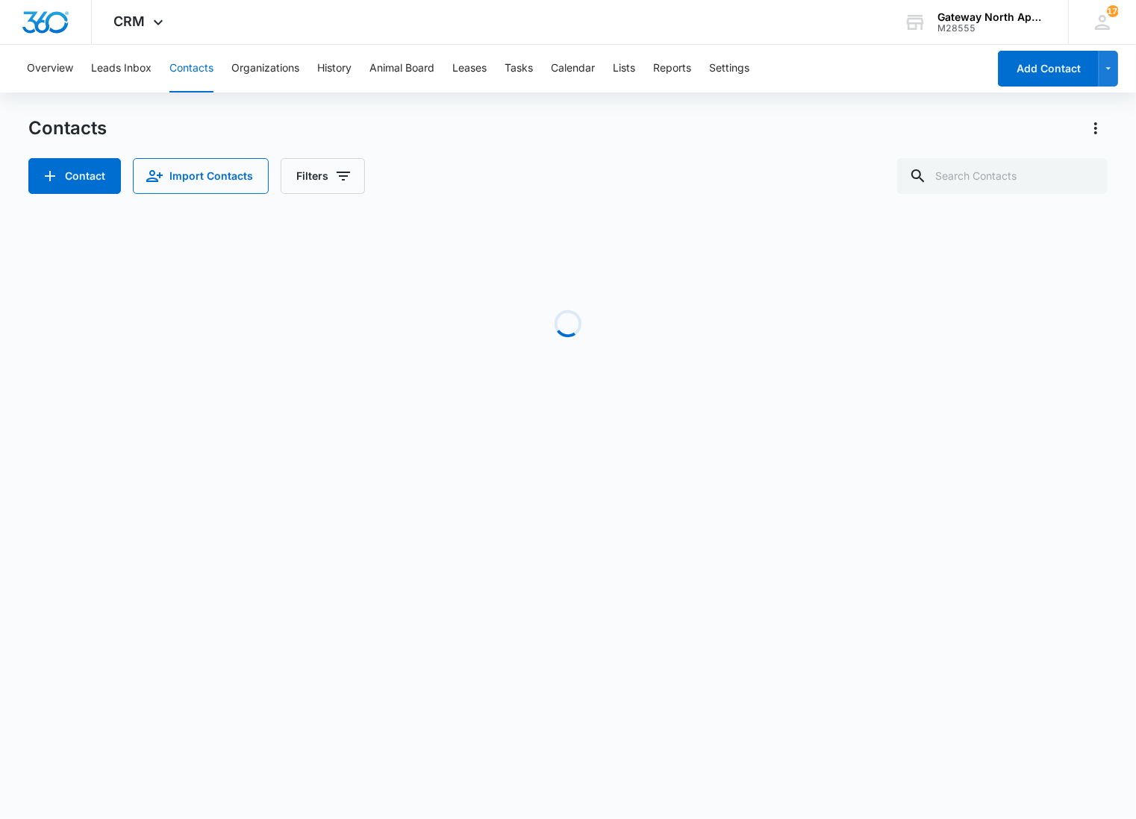
scroll to position [0, 0]
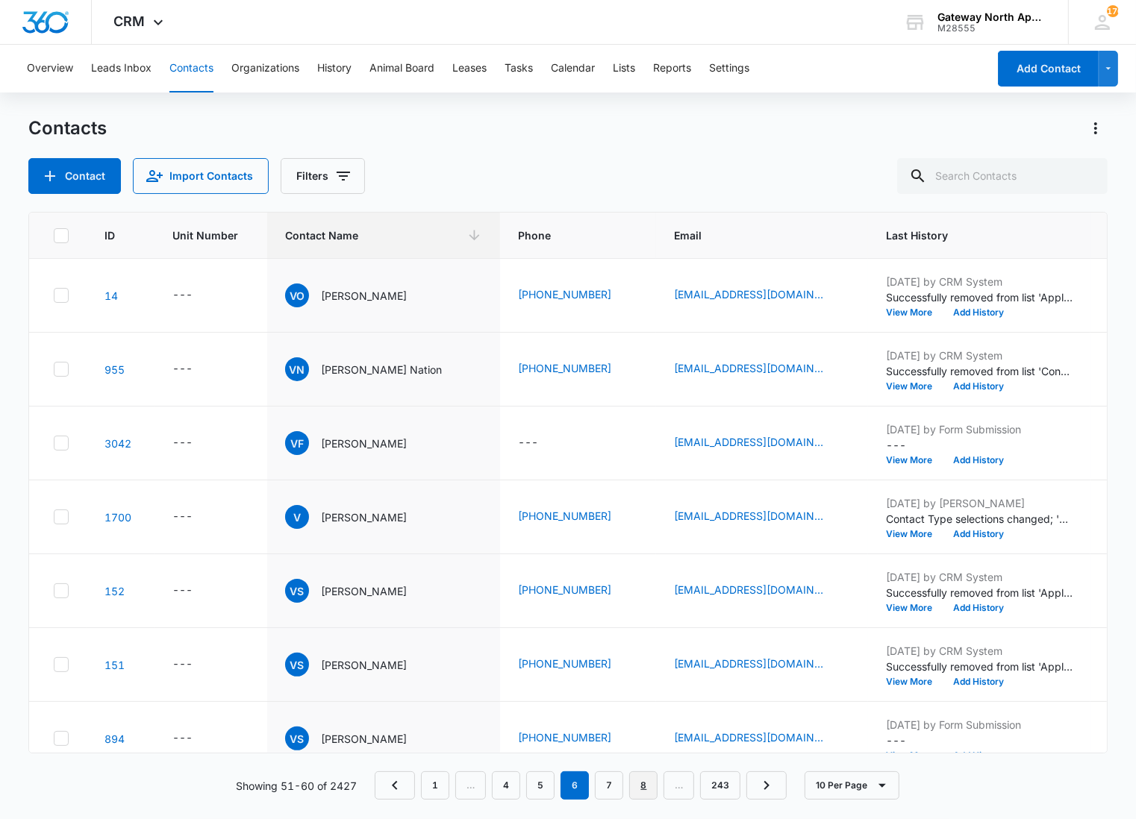
click at [638, 789] on link "8" at bounding box center [643, 785] width 28 height 28
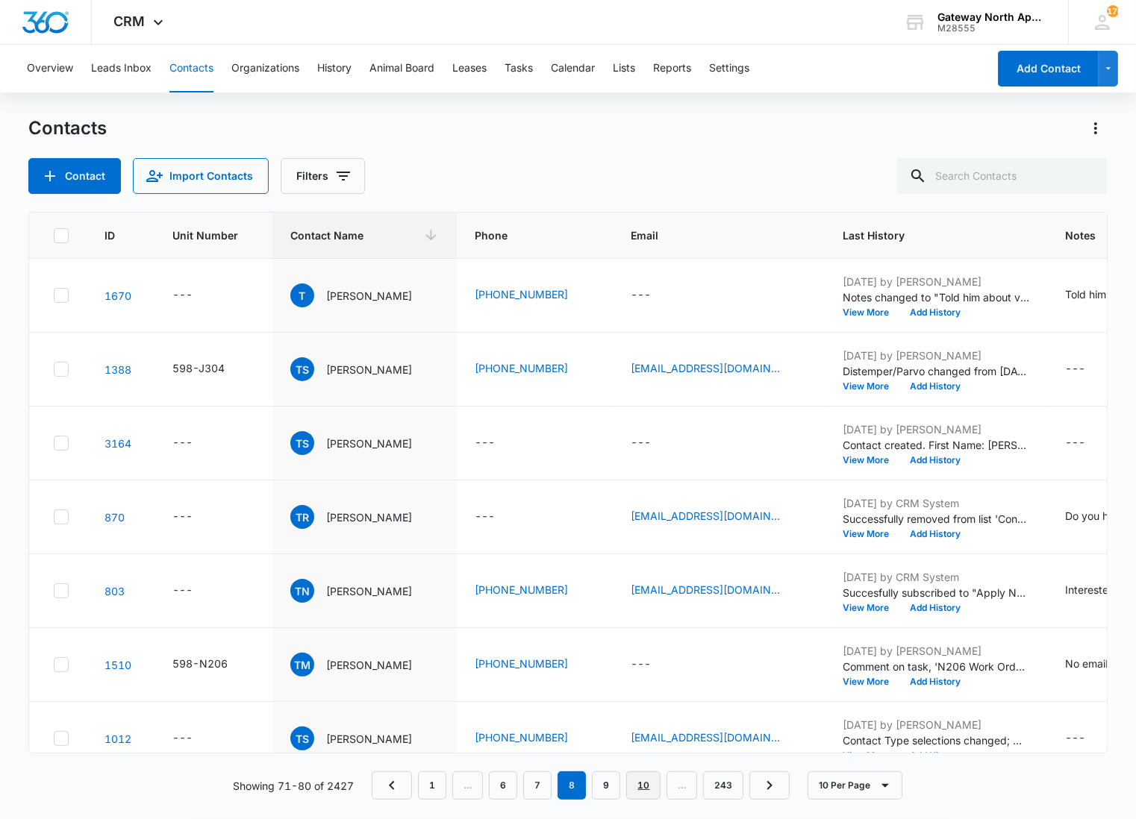
click at [642, 788] on link "10" at bounding box center [643, 785] width 34 height 28
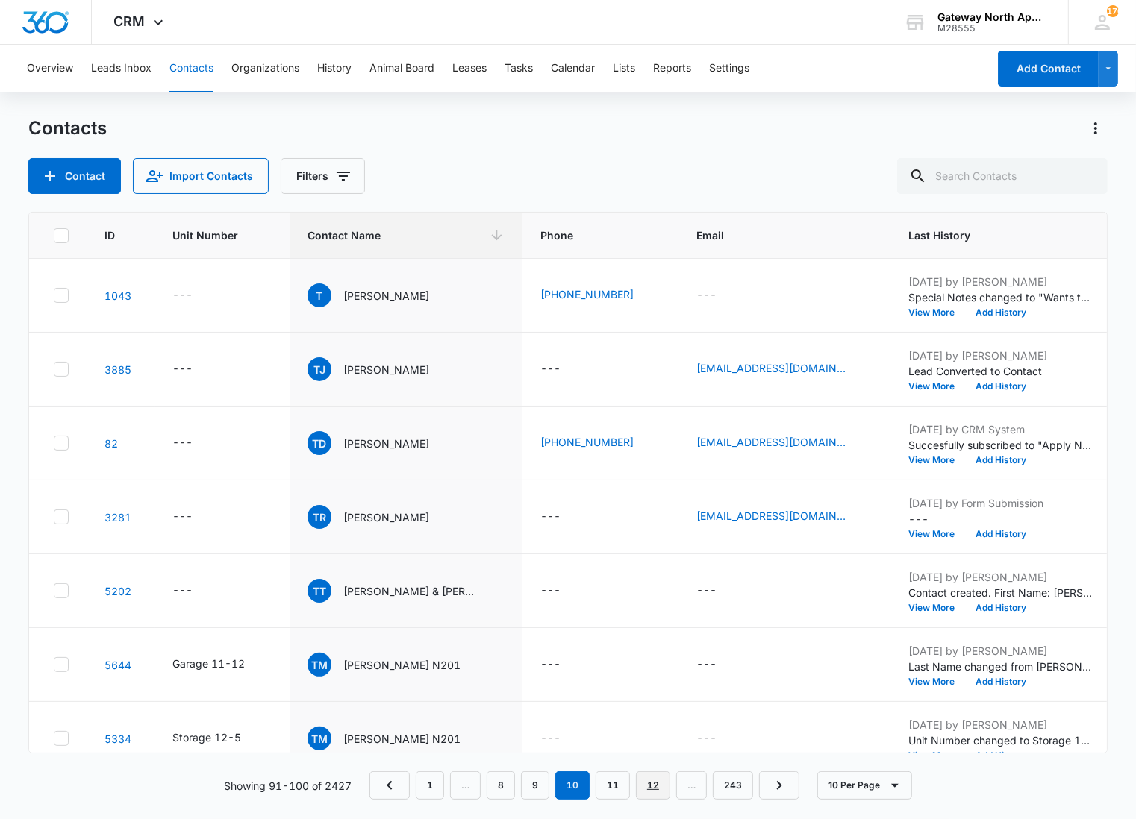
click at [642, 788] on link "12" at bounding box center [653, 785] width 34 height 28
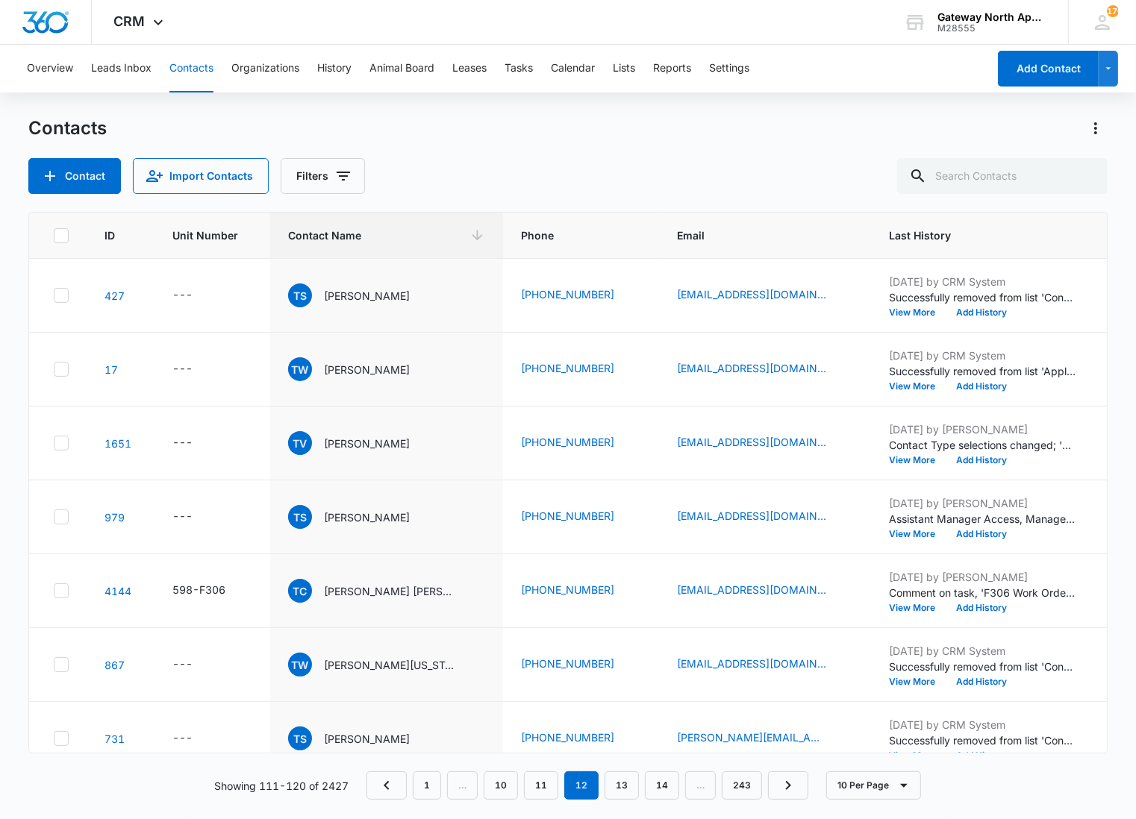
click at [642, 788] on nav "1 … 10 11 12 13 14 … 243" at bounding box center [587, 785] width 442 height 28
click at [660, 788] on link "14" at bounding box center [662, 785] width 34 height 28
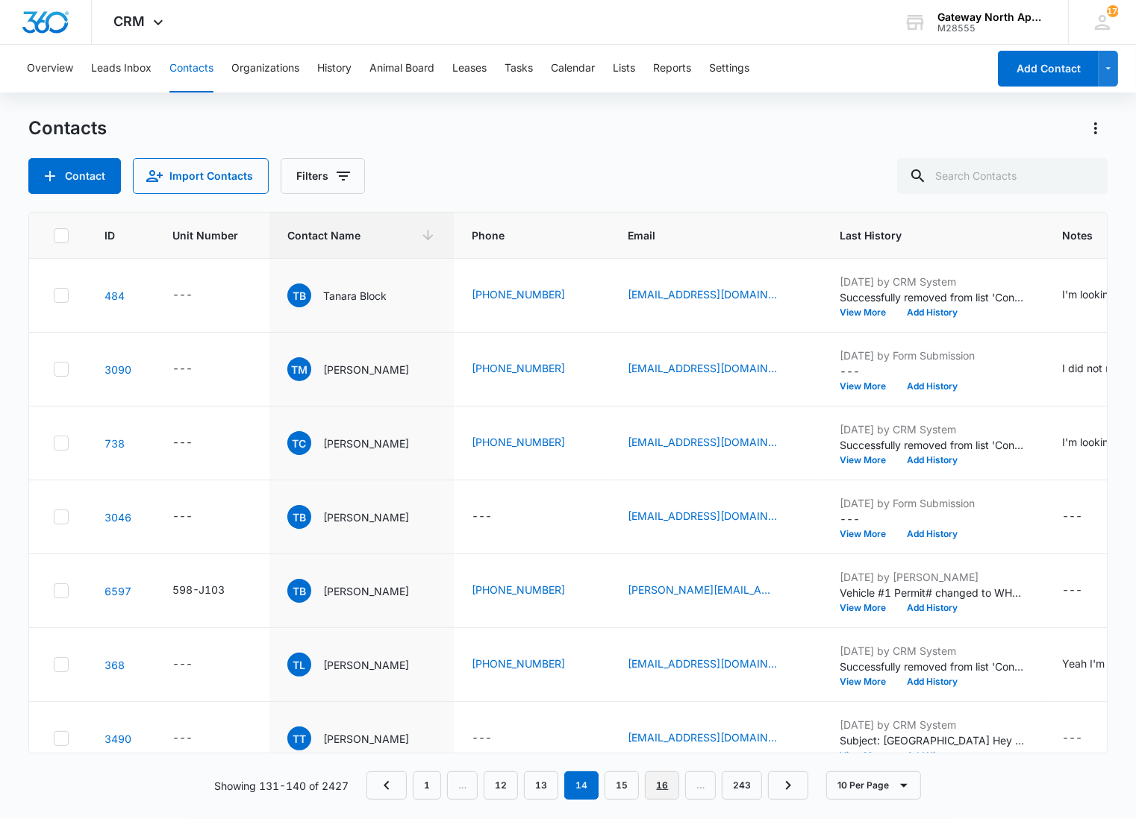
click at [660, 788] on link "16" at bounding box center [662, 785] width 34 height 28
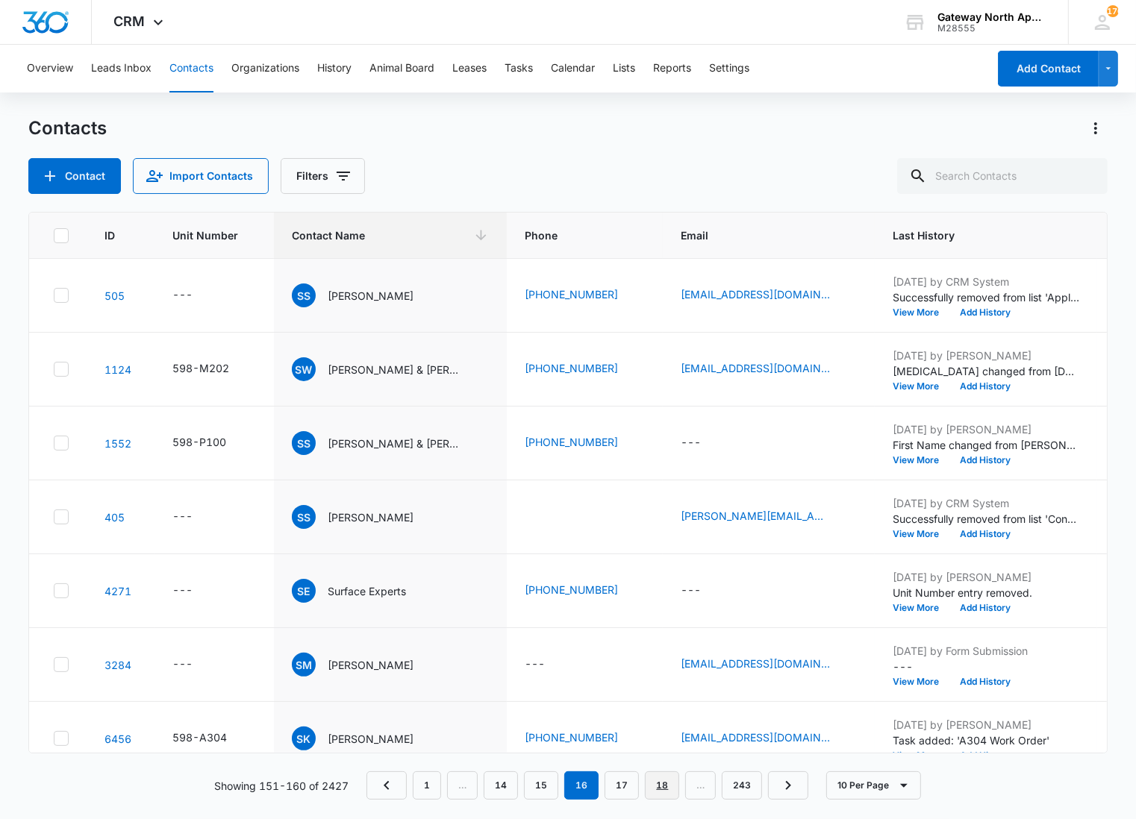
click at [660, 788] on link "18" at bounding box center [662, 785] width 34 height 28
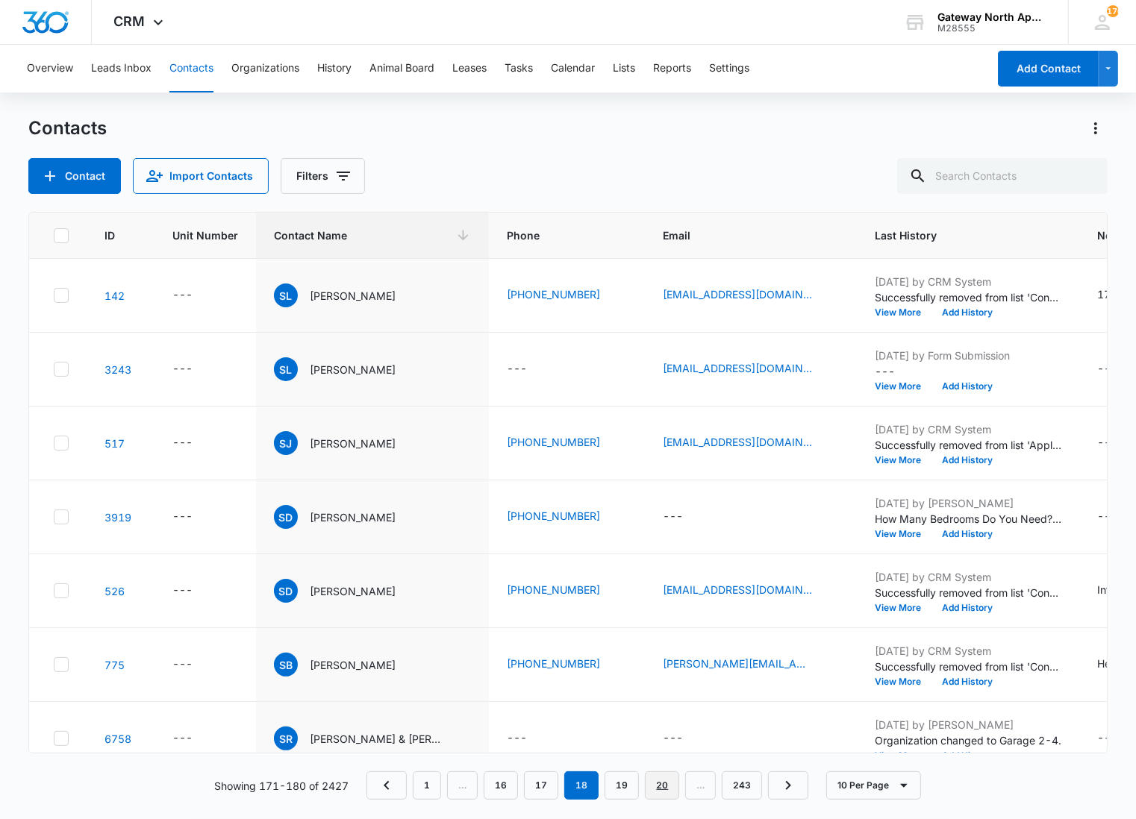
click at [660, 788] on link "20" at bounding box center [662, 785] width 34 height 28
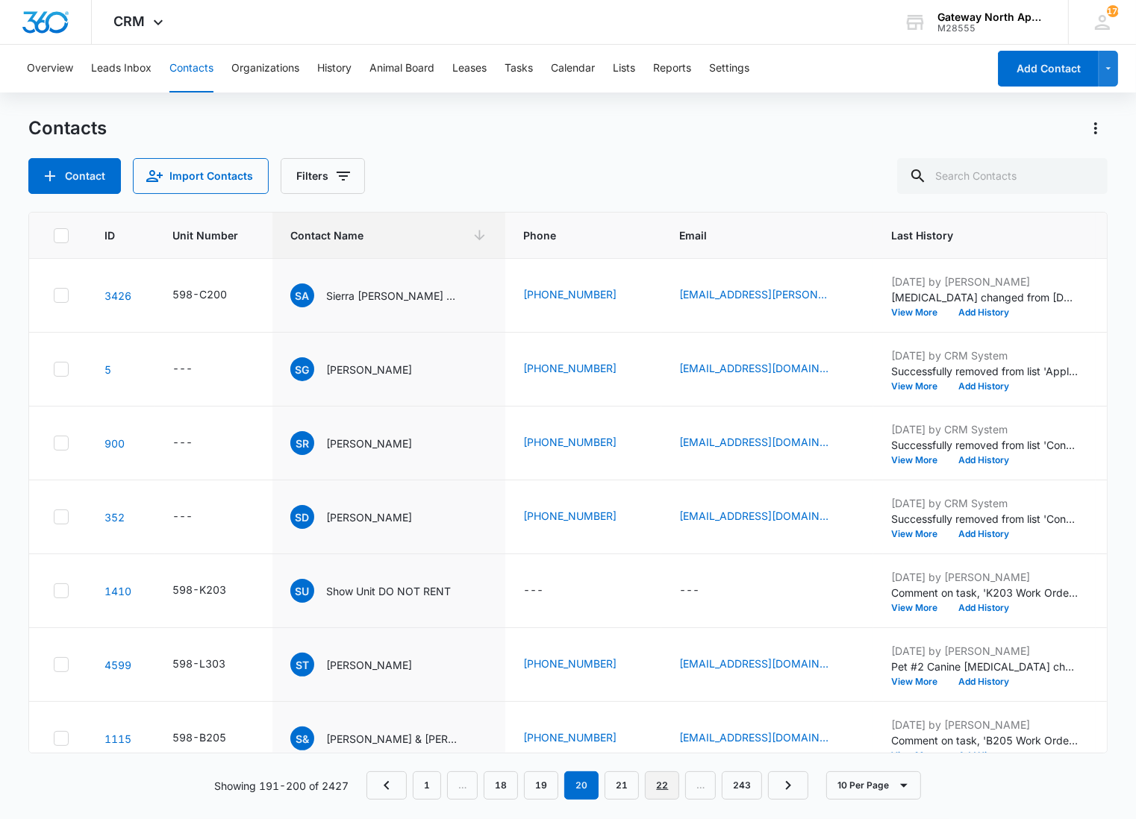
click at [660, 788] on link "22" at bounding box center [662, 785] width 34 height 28
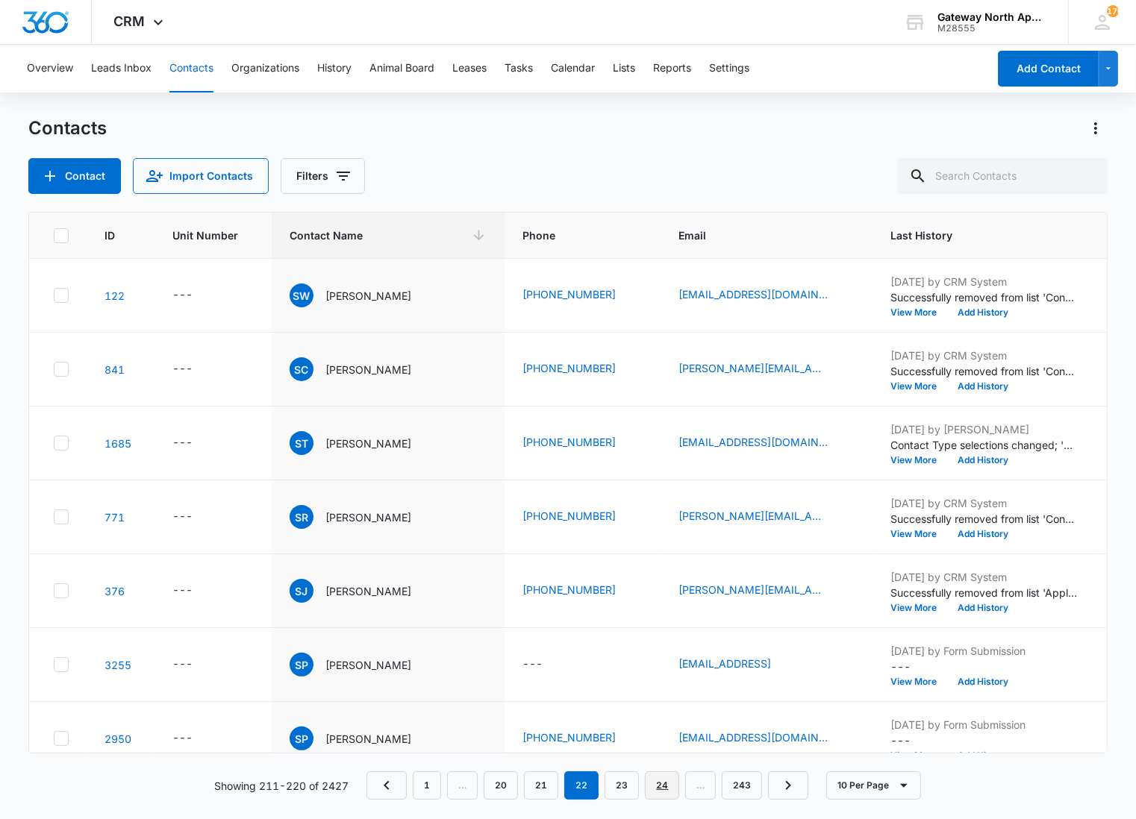
click at [660, 788] on link "24" at bounding box center [662, 785] width 34 height 28
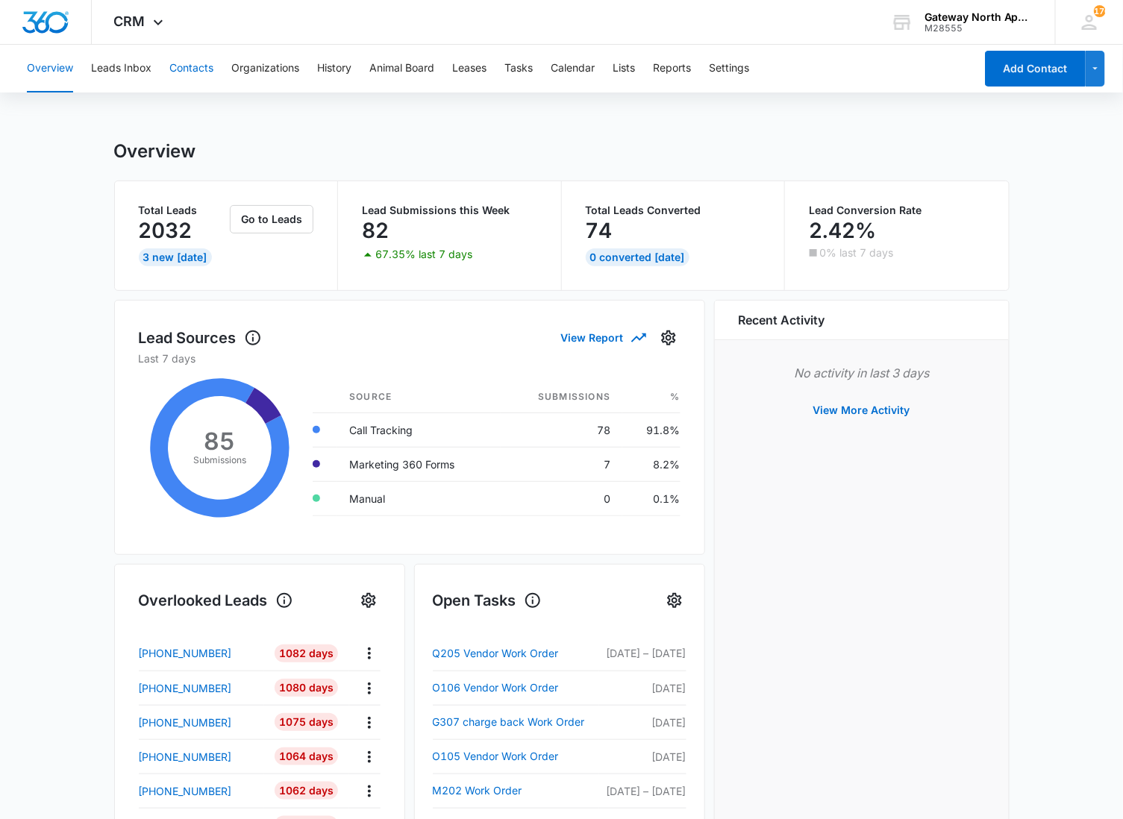
click at [172, 78] on button "Contacts" at bounding box center [191, 69] width 44 height 48
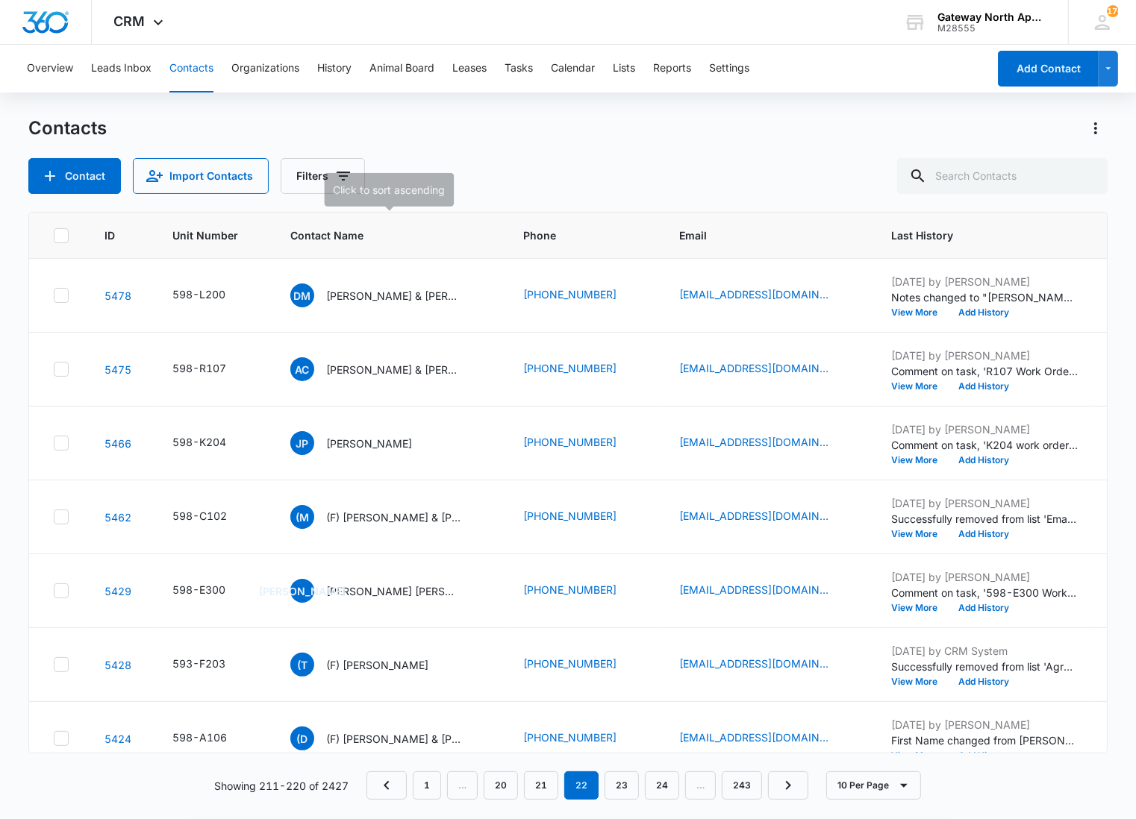
click at [333, 225] on th "Contact Name" at bounding box center [388, 236] width 233 height 46
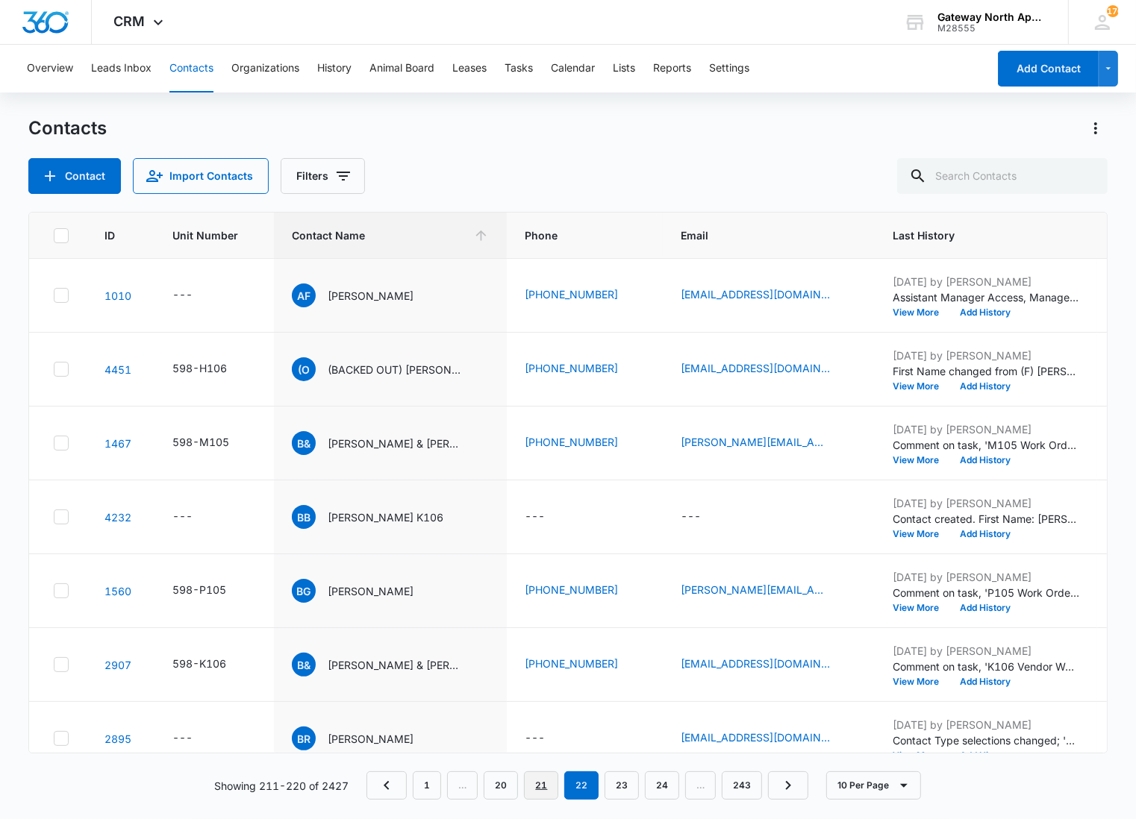
click at [553, 779] on link "21" at bounding box center [541, 785] width 34 height 28
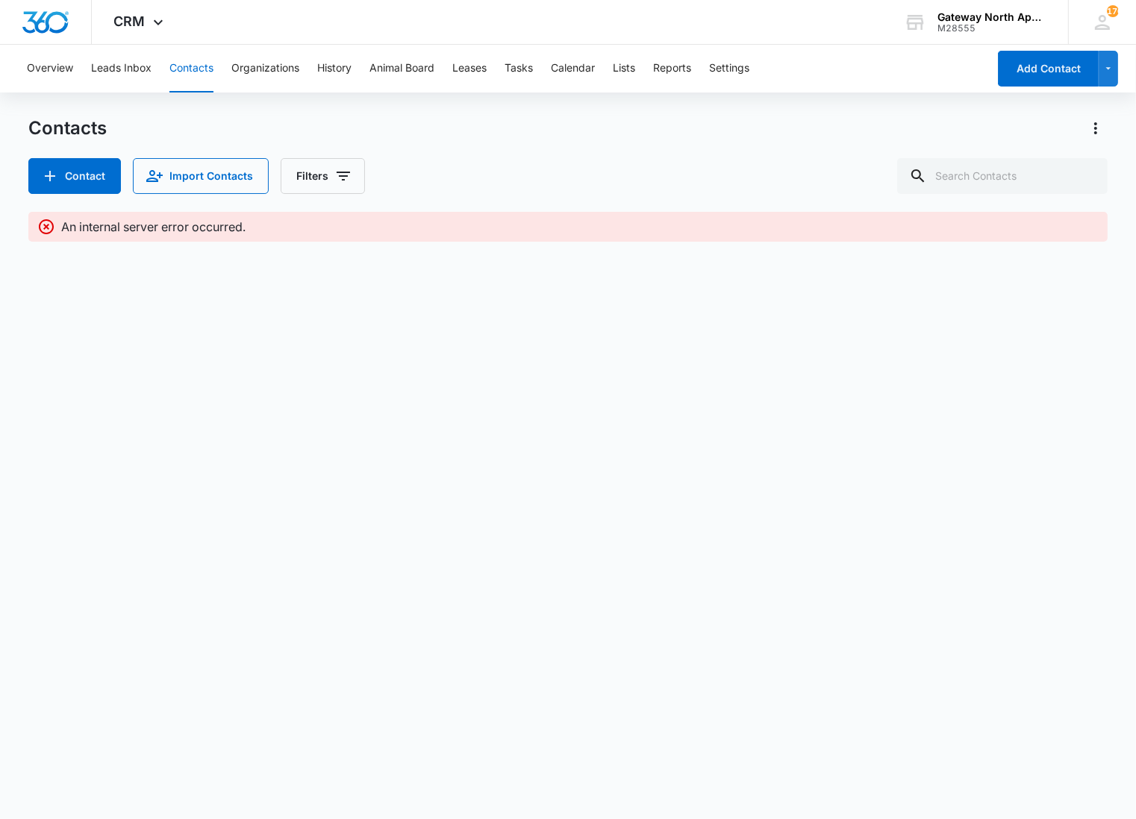
click at [202, 78] on button "Contacts" at bounding box center [191, 69] width 44 height 48
click at [110, 76] on button "Leads Inbox" at bounding box center [121, 69] width 60 height 48
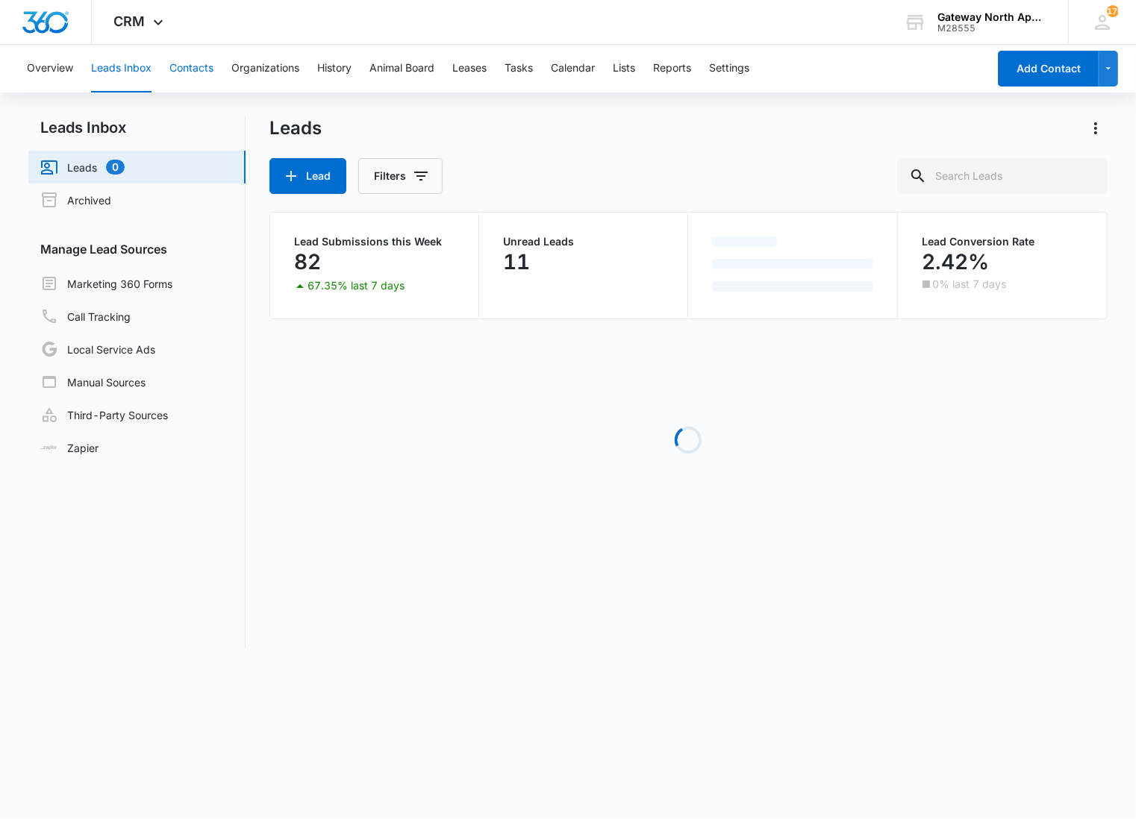
click at [174, 71] on button "Contacts" at bounding box center [191, 69] width 44 height 48
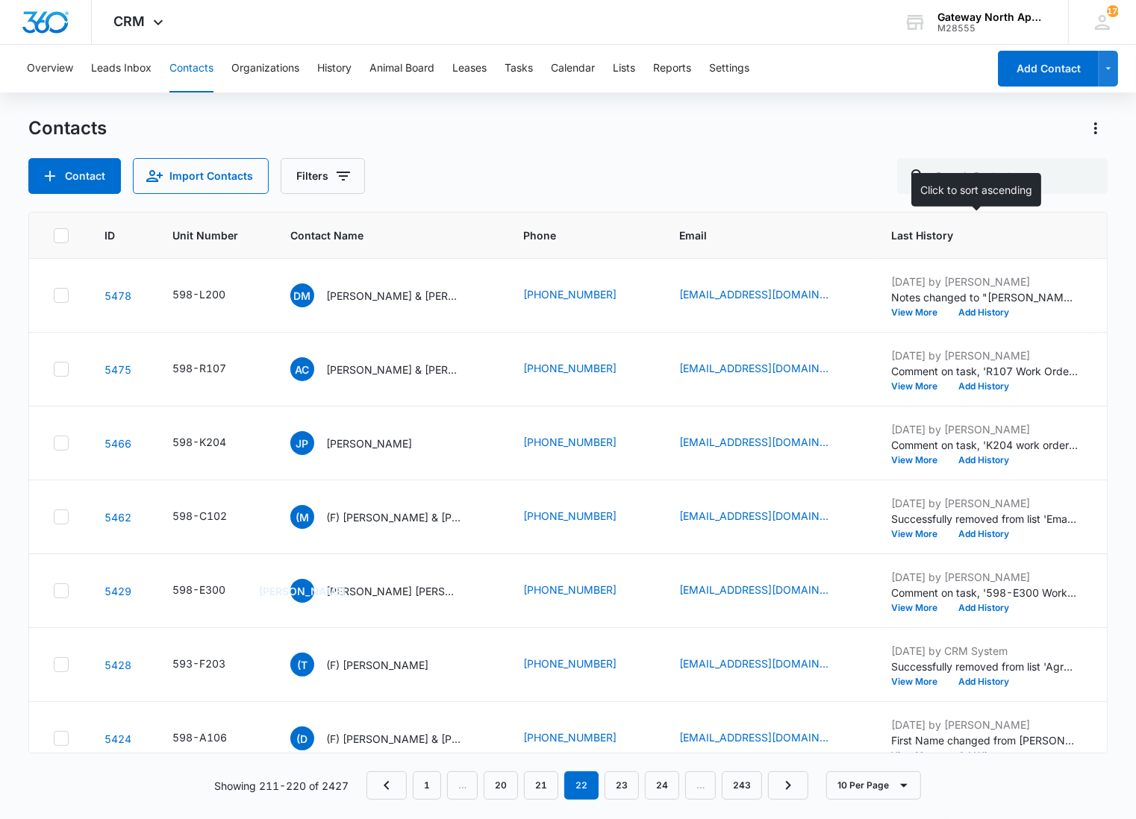
click at [970, 230] on span "Last History" at bounding box center [973, 236] width 165 height 16
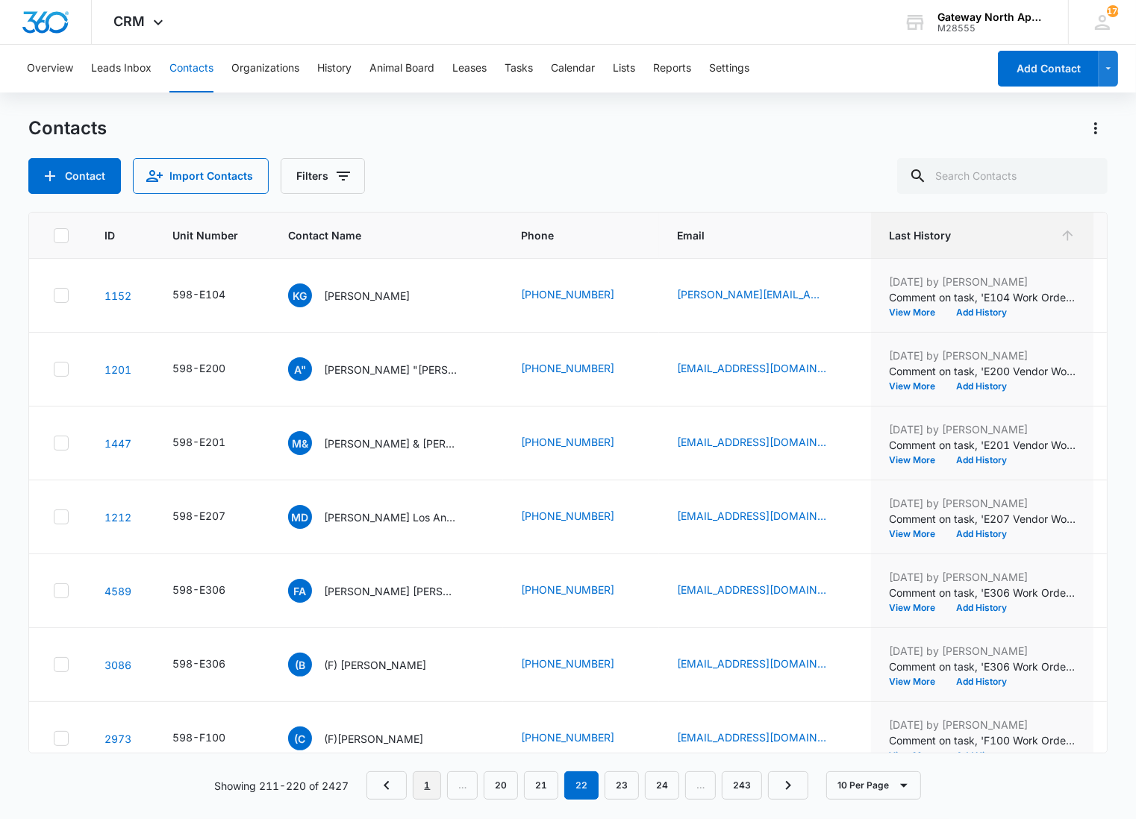
click at [418, 781] on link "1" at bounding box center [427, 785] width 28 height 28
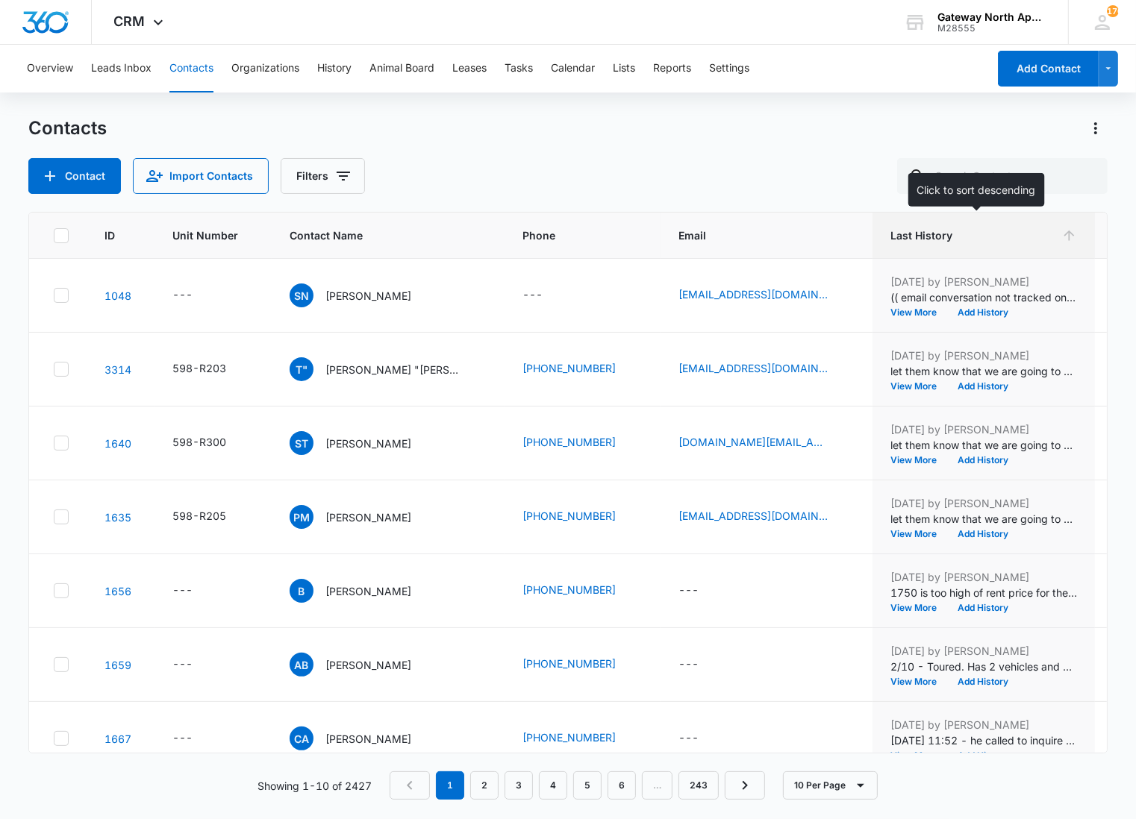
click at [964, 237] on span "Last History" at bounding box center [972, 236] width 165 height 16
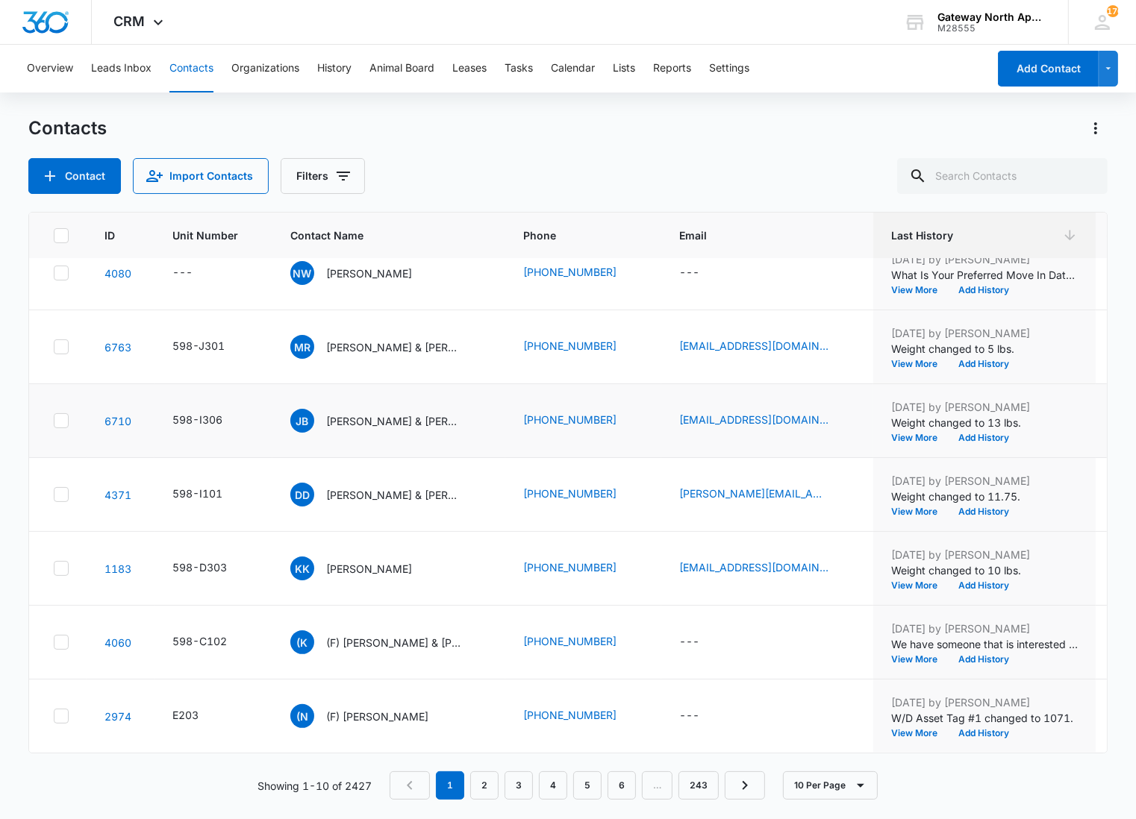
scroll to position [256, 0]
click at [483, 781] on link "2" at bounding box center [484, 785] width 28 height 28
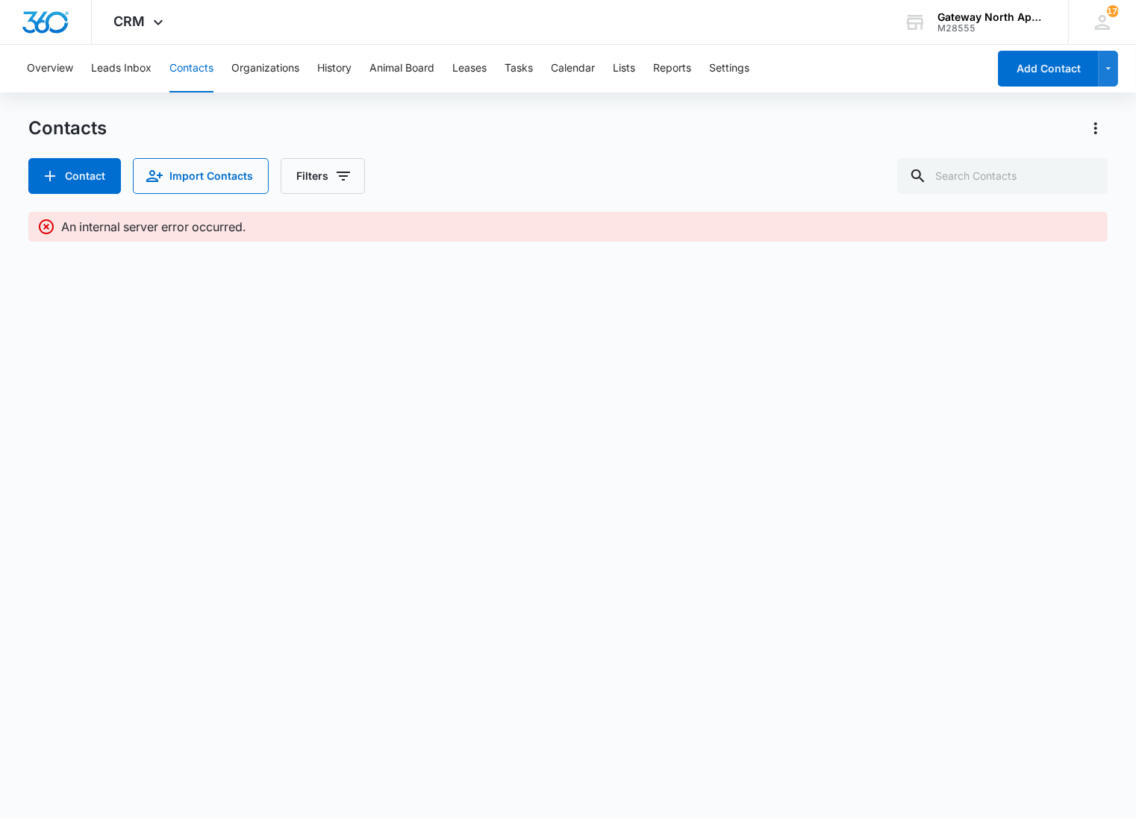
click at [157, 57] on div "Overview Leads Inbox Contacts Organizations History Animal Board Leases Tasks C…" at bounding box center [502, 69] width 969 height 48
click at [121, 65] on button "Leads Inbox" at bounding box center [121, 69] width 60 height 48
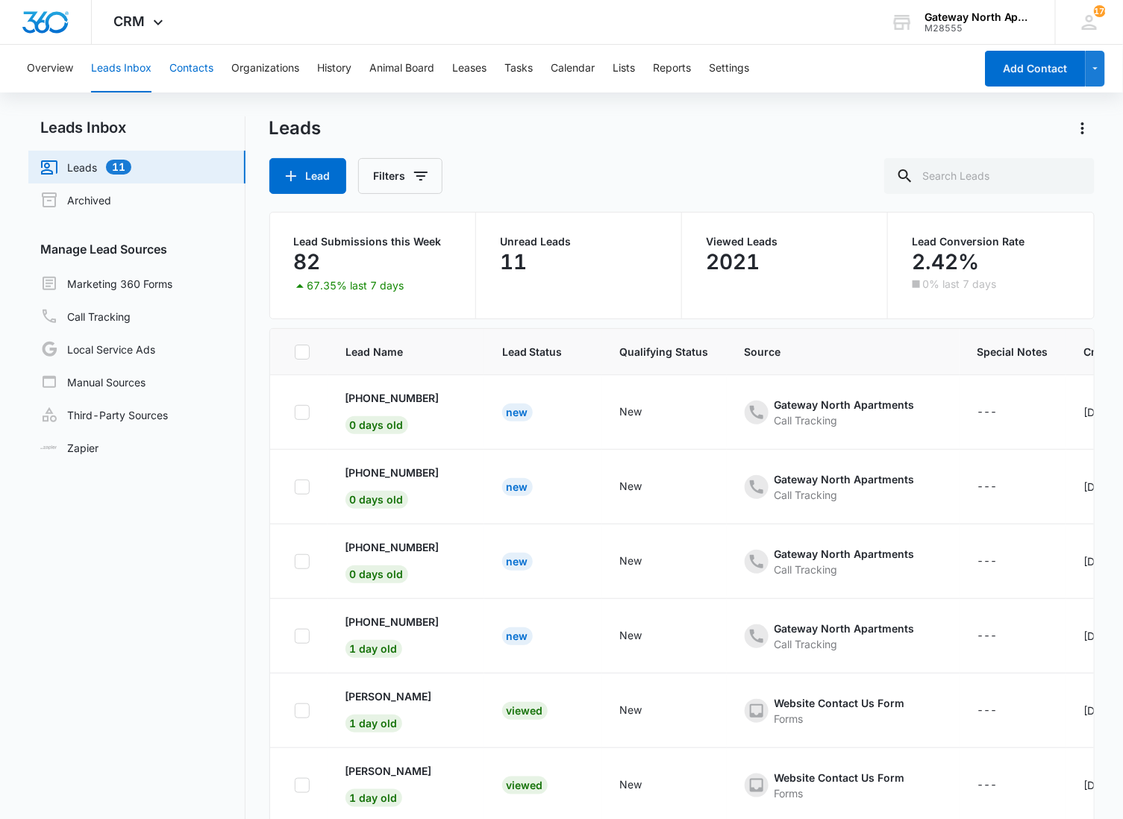
click at [210, 79] on button "Contacts" at bounding box center [191, 69] width 44 height 48
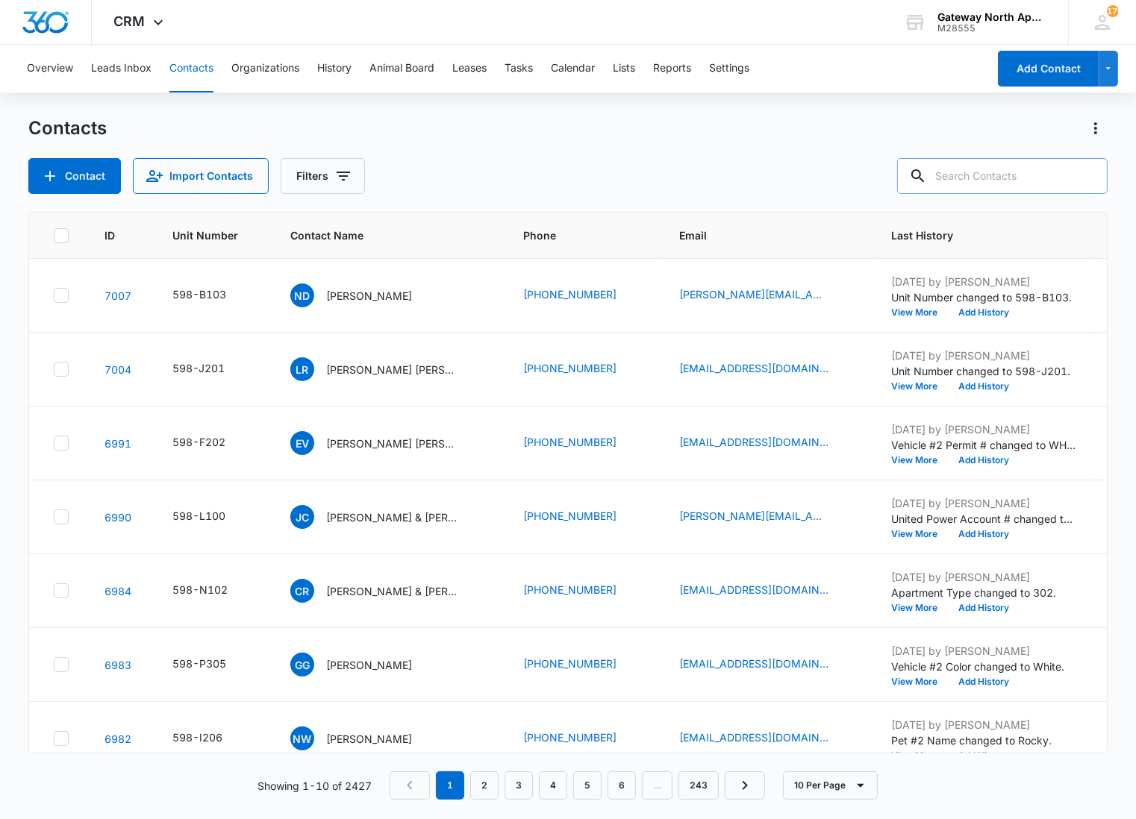
click at [1007, 181] on input "text" at bounding box center [1002, 176] width 210 height 36
type input "l100"
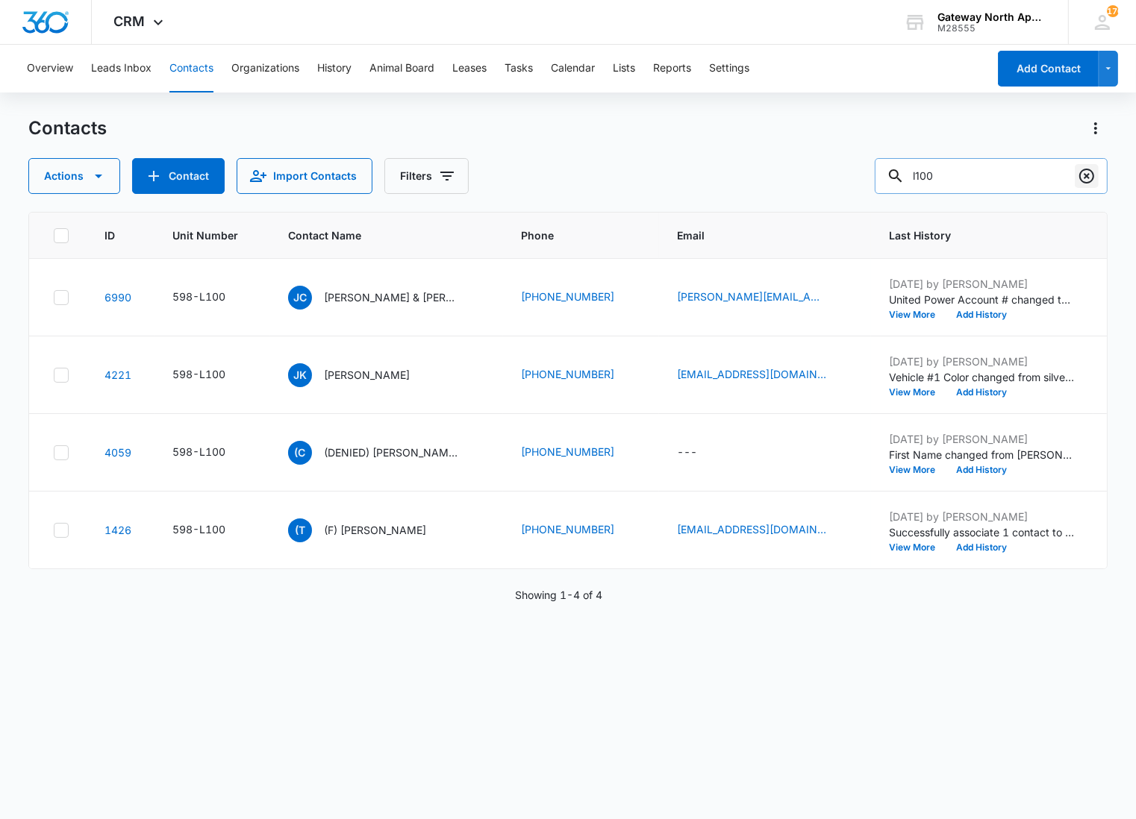
click at [1092, 176] on icon "Clear" at bounding box center [1086, 176] width 18 height 18
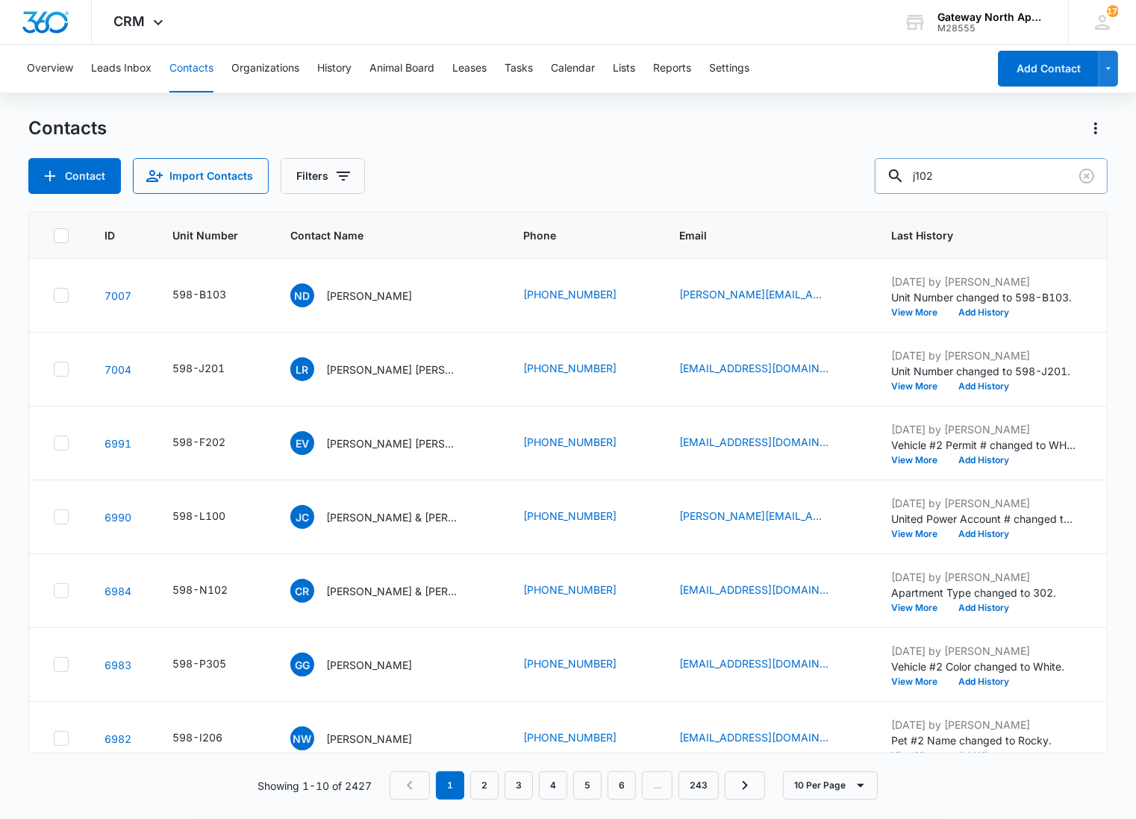
type input "j102"
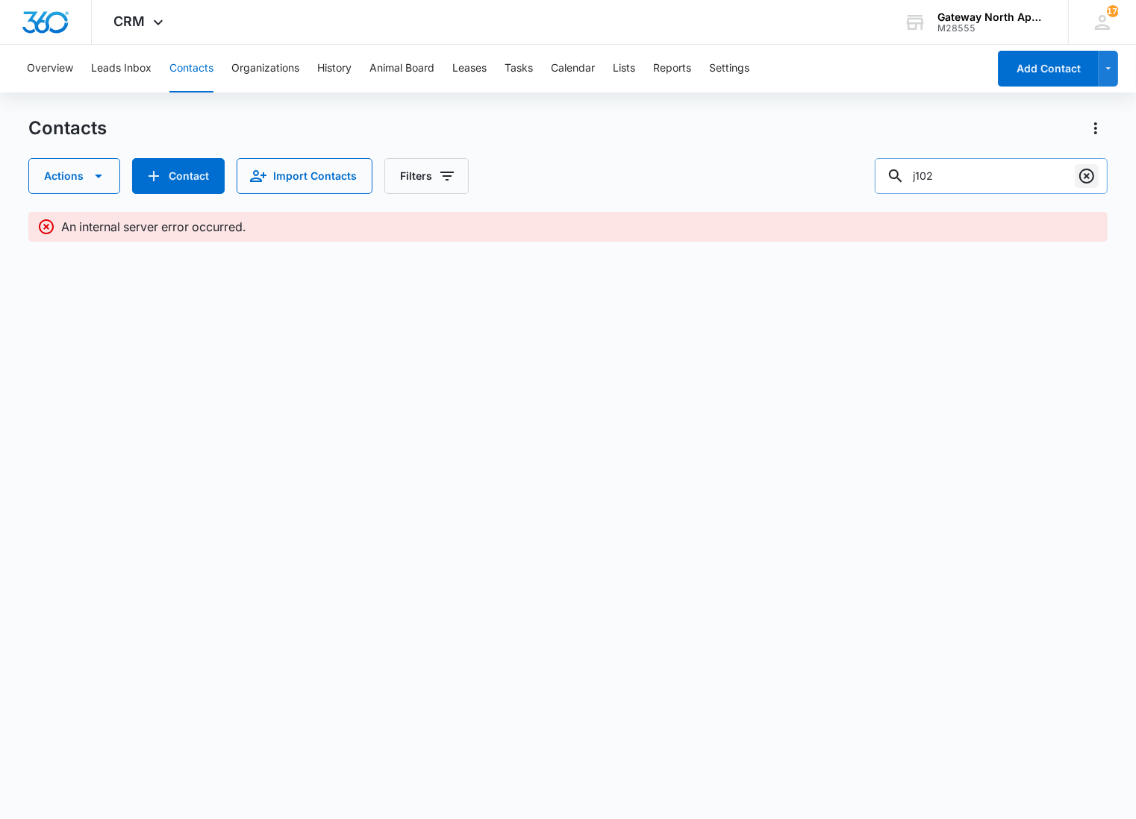
click at [1089, 173] on icon "Clear" at bounding box center [1086, 176] width 18 height 18
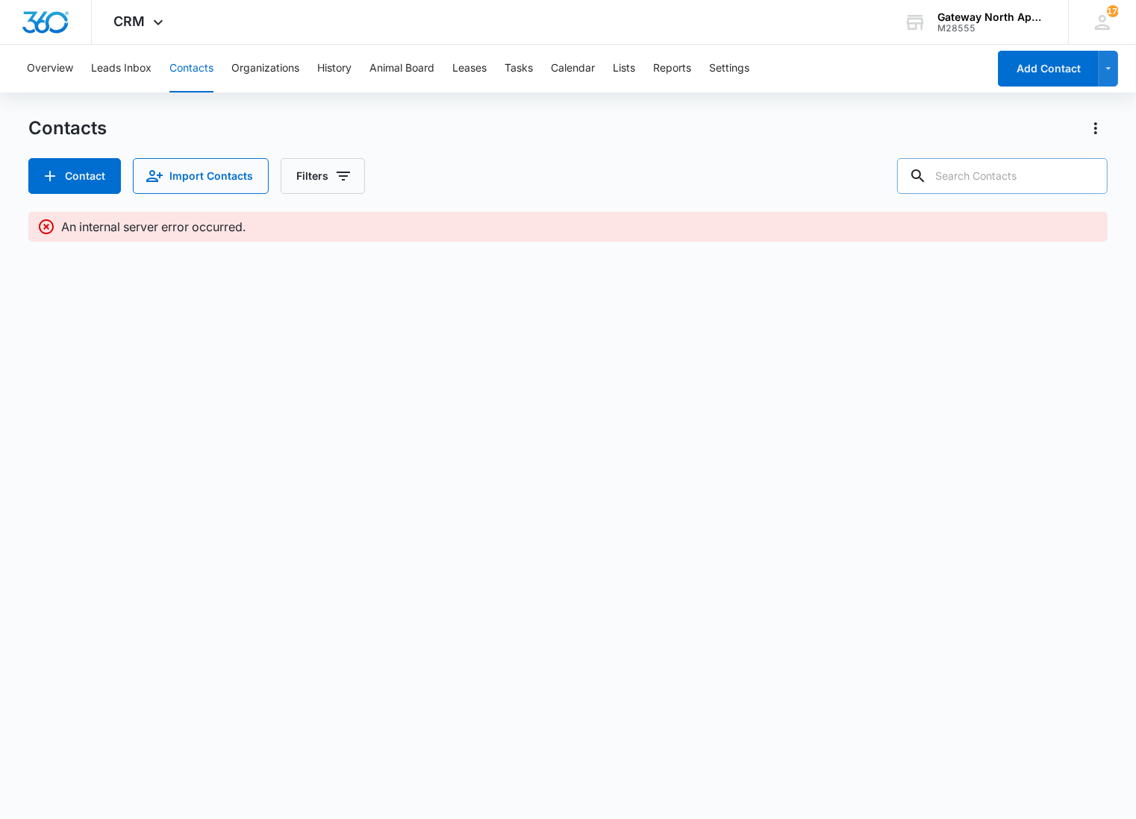
click at [192, 69] on button "Contacts" at bounding box center [191, 69] width 44 height 48
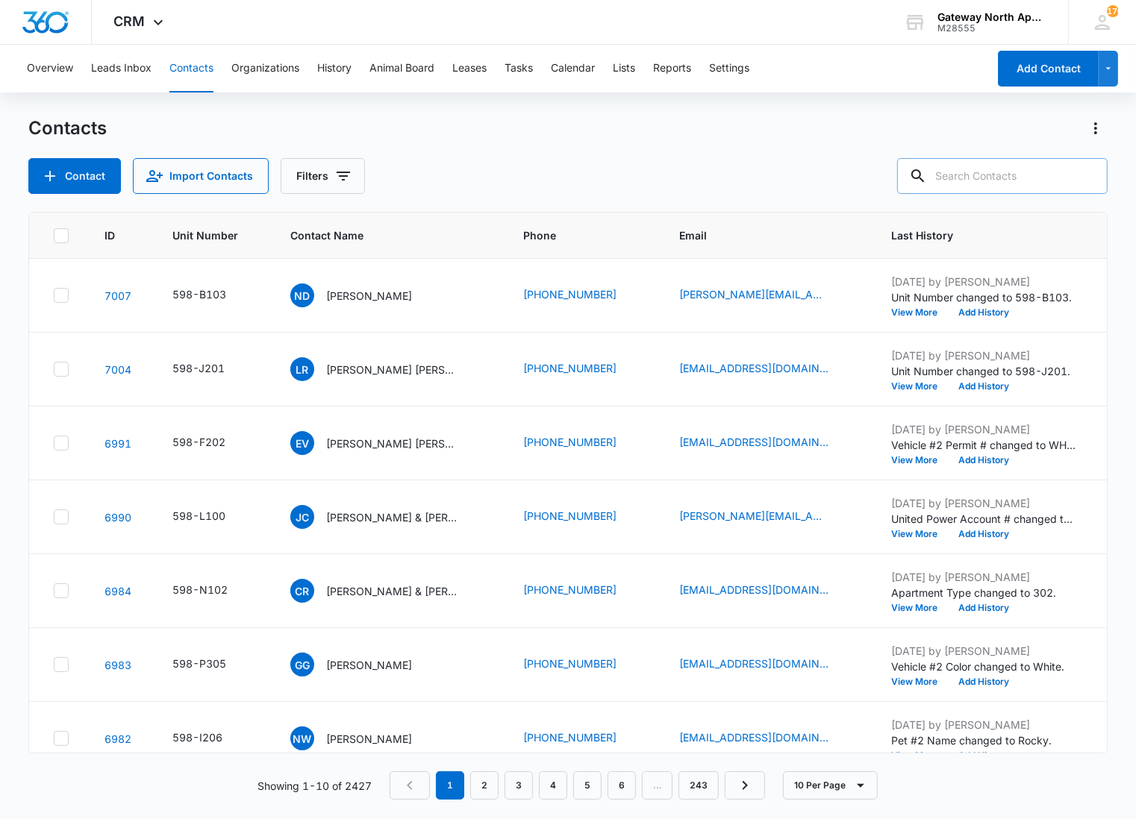
click at [1061, 174] on input "text" at bounding box center [1002, 176] width 210 height 36
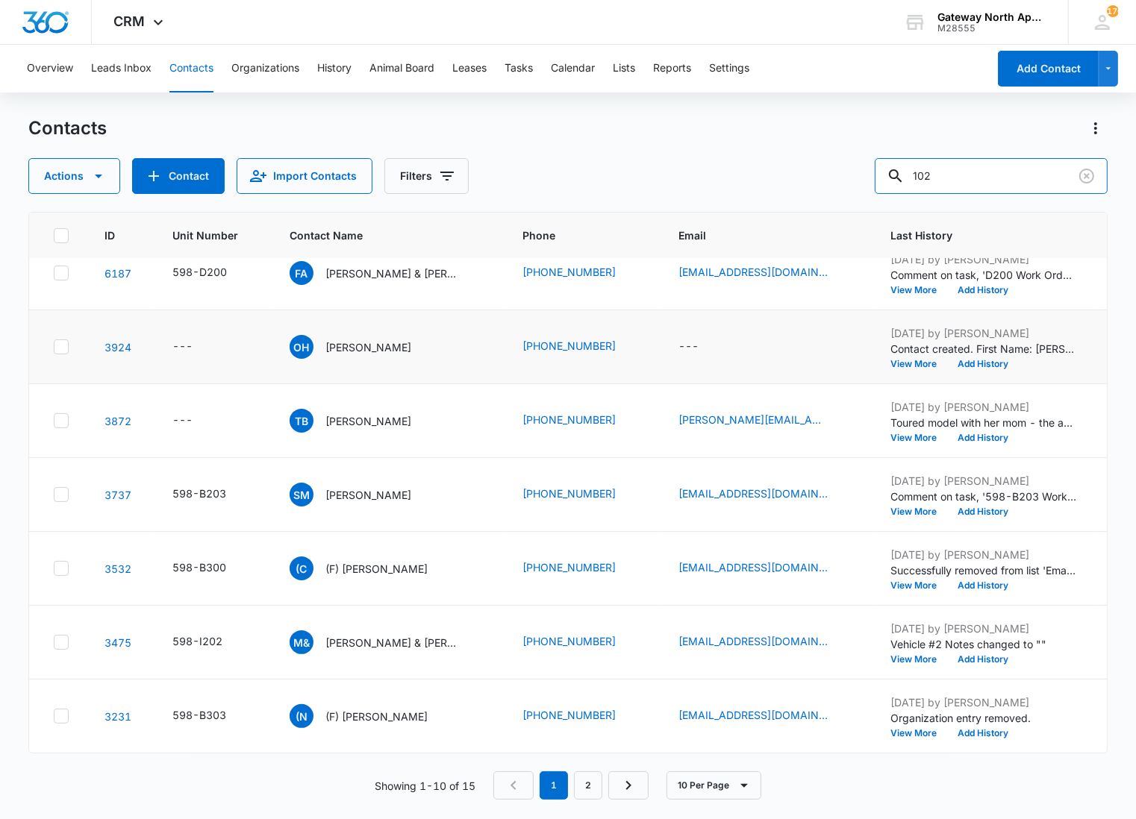
scroll to position [256, 0]
click at [580, 778] on link "2" at bounding box center [588, 785] width 28 height 28
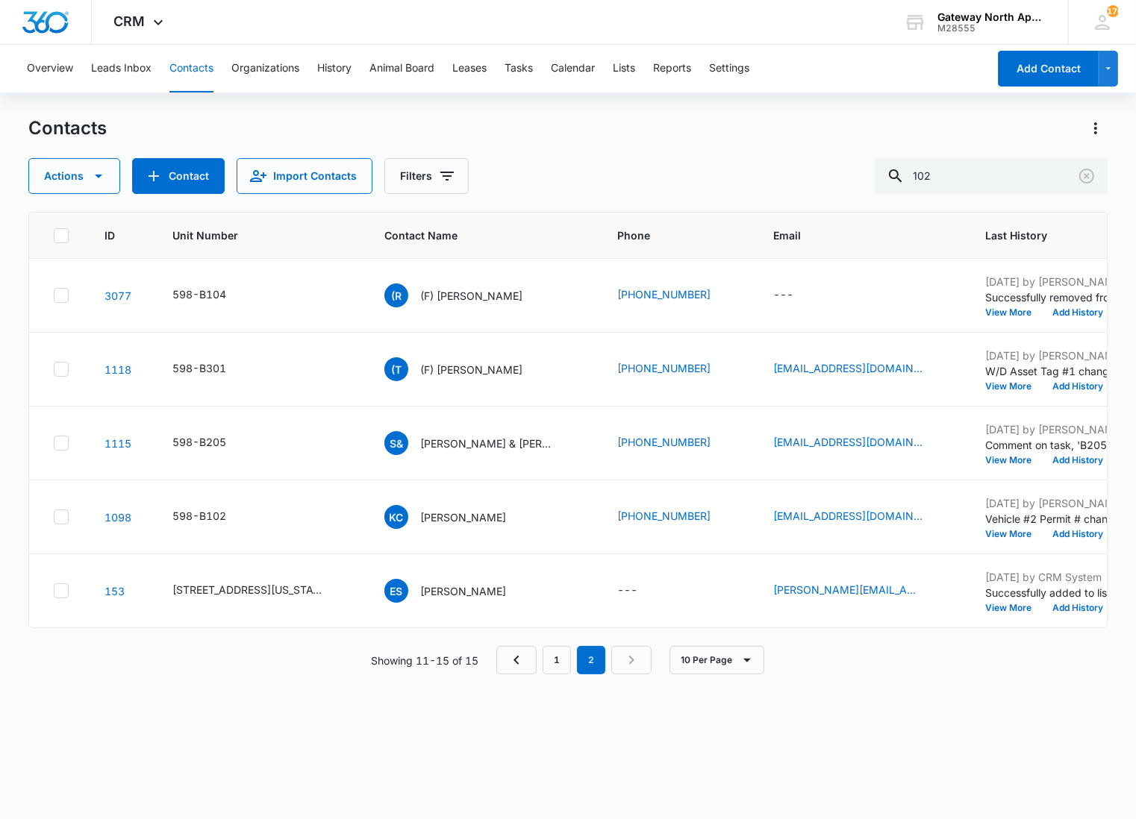
scroll to position [0, 0]
click at [564, 672] on link "1" at bounding box center [556, 660] width 28 height 28
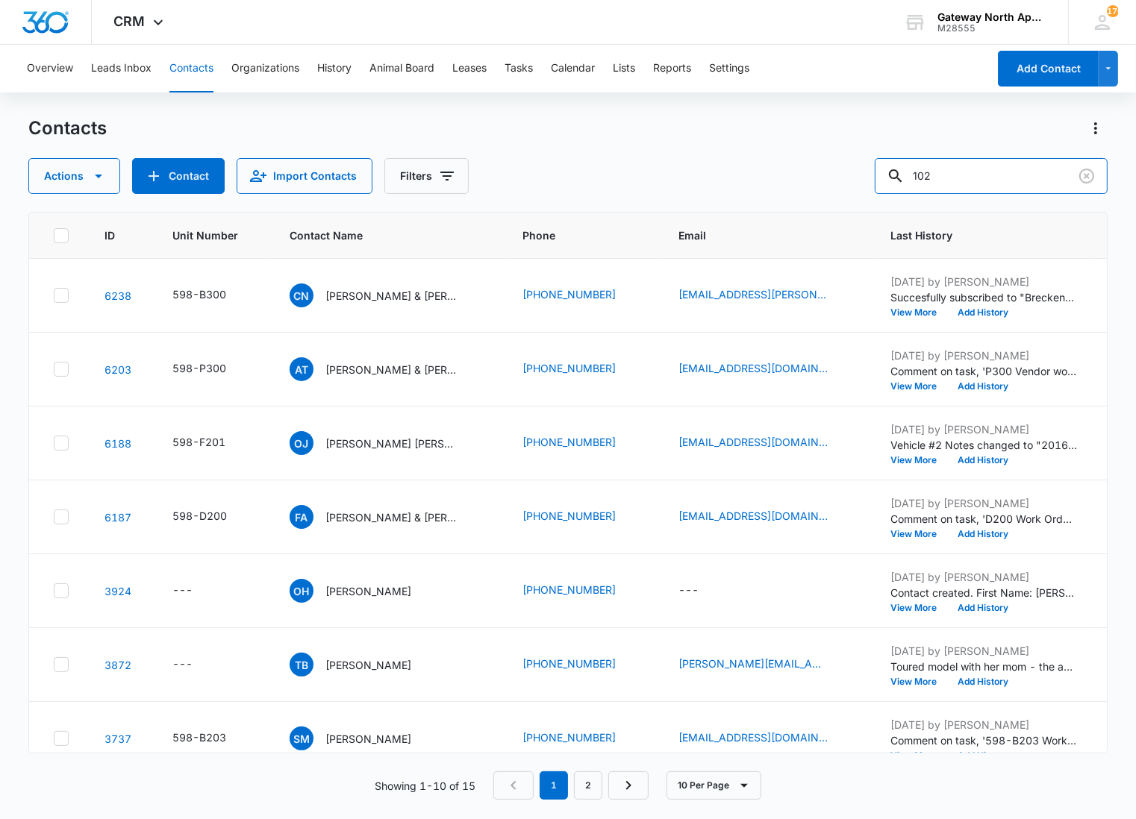
drag, startPoint x: 965, startPoint y: 169, endPoint x: 832, endPoint y: 169, distance: 132.8
click at [832, 169] on div "Actions Contact Import Contacts Filters 102" at bounding box center [567, 176] width 1079 height 36
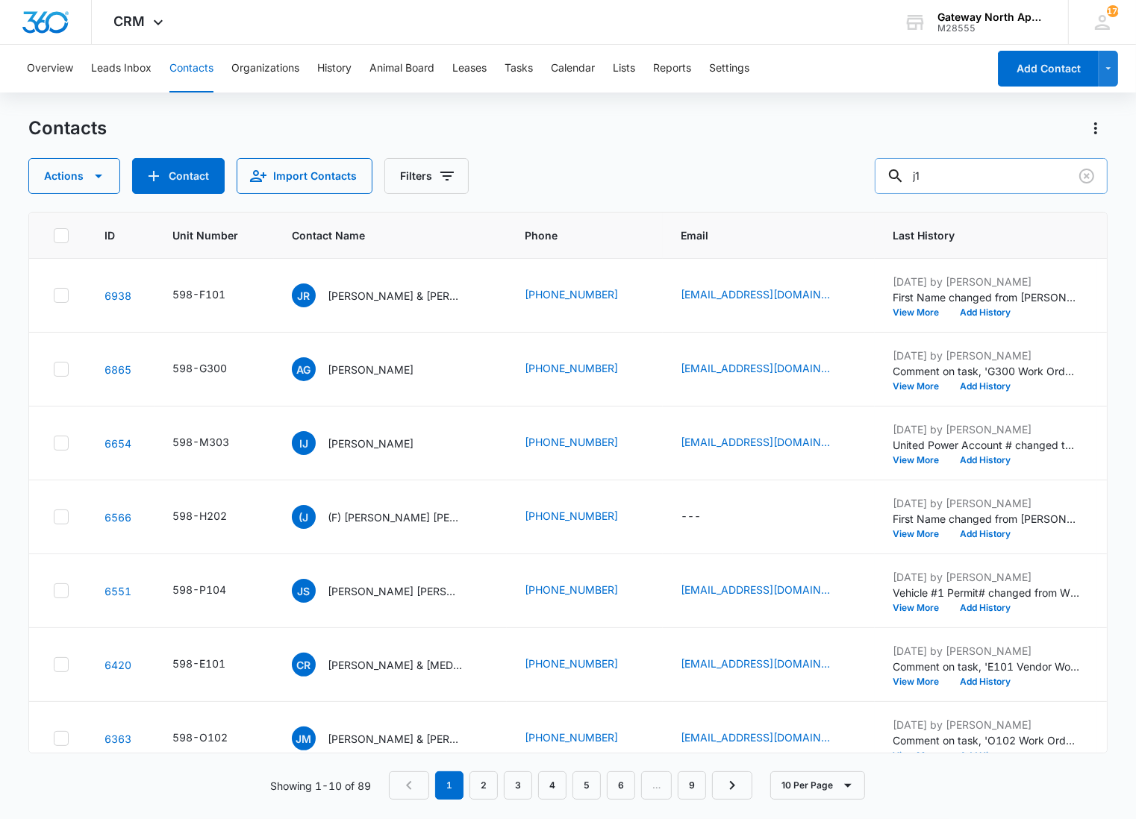
type input "j1"
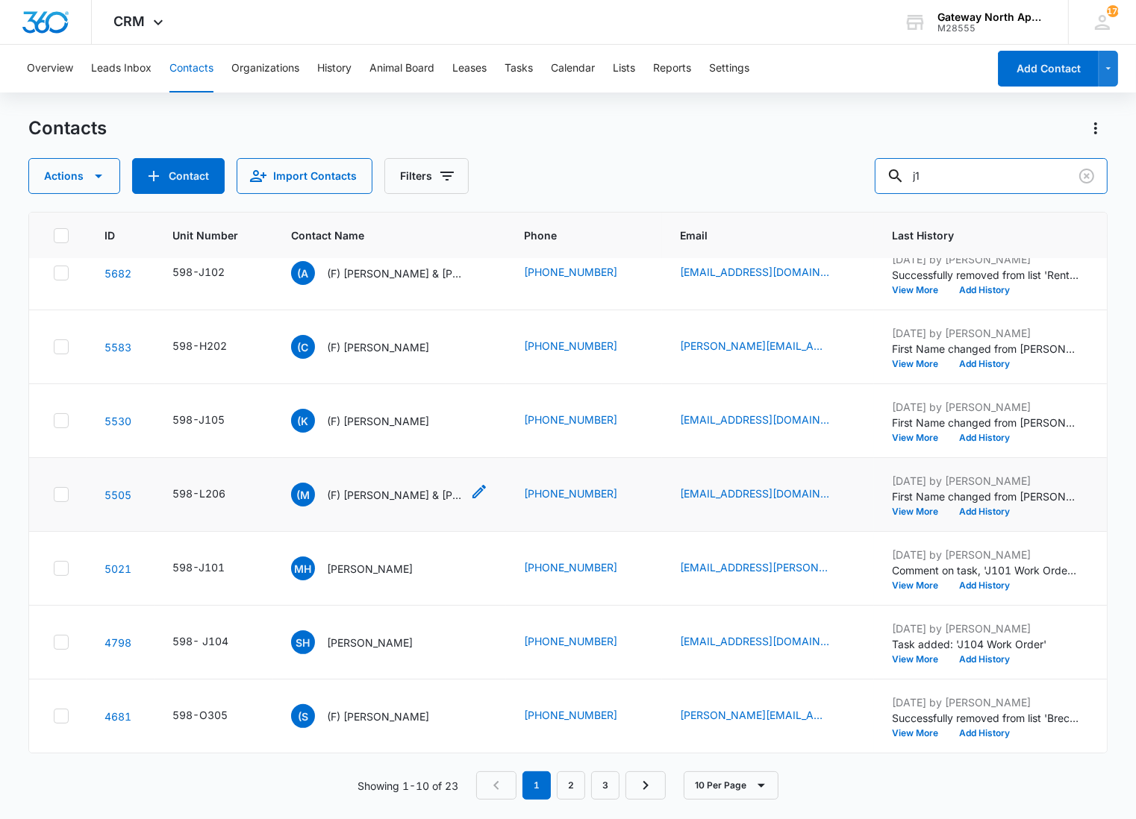
scroll to position [256, 0]
click at [574, 792] on link "2" at bounding box center [571, 785] width 28 height 28
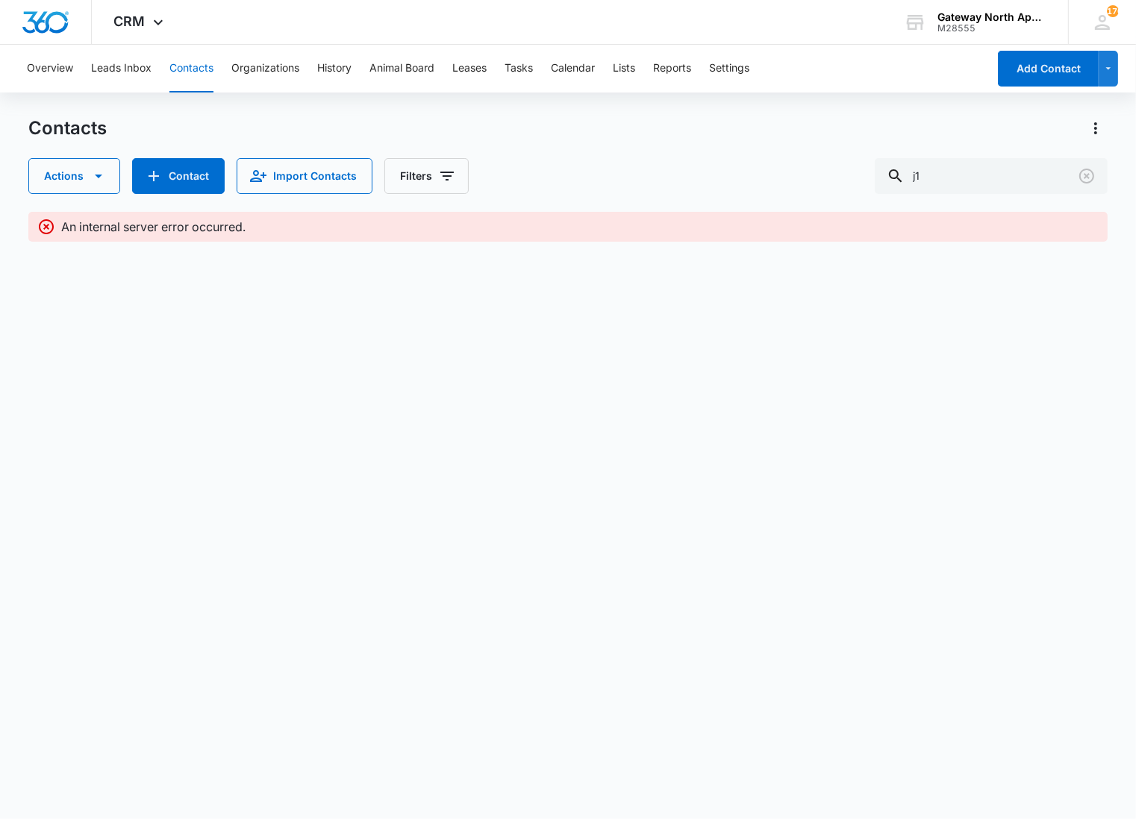
click at [179, 76] on button "Contacts" at bounding box center [191, 69] width 44 height 48
click at [1088, 169] on icon "Clear" at bounding box center [1086, 176] width 15 height 15
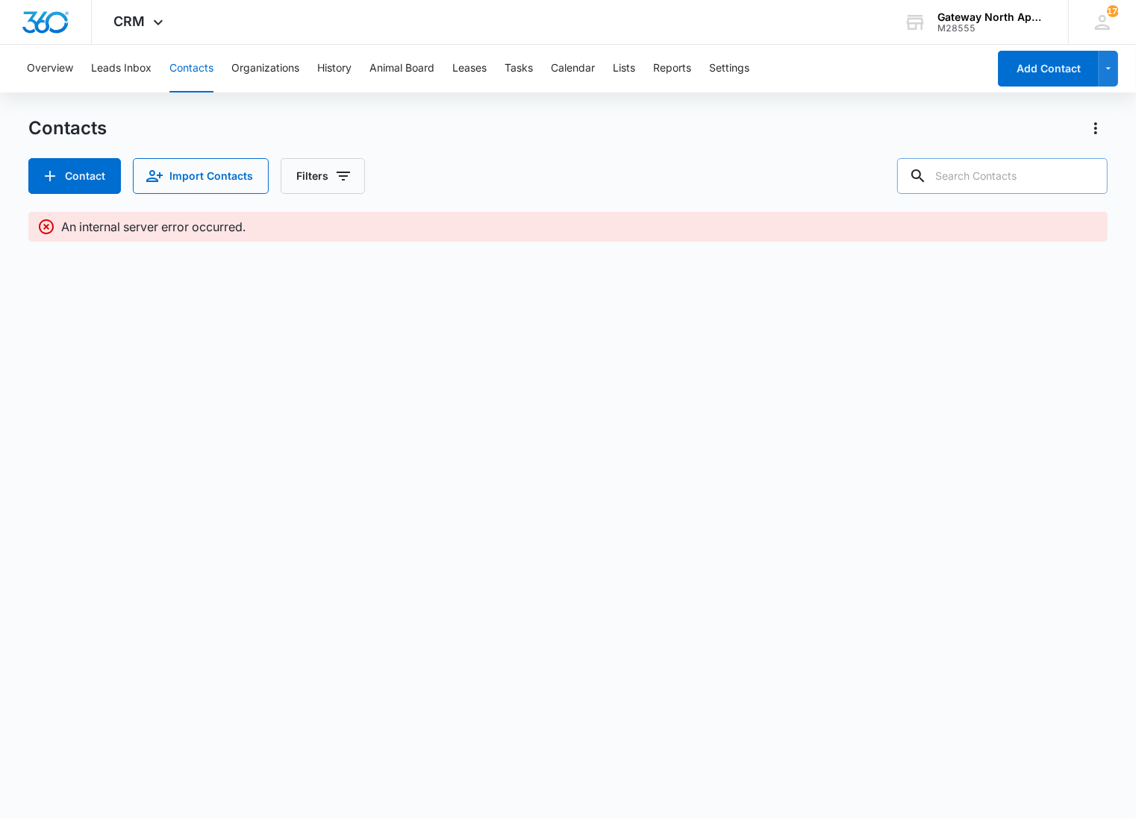
click at [989, 177] on input "text" at bounding box center [1002, 176] width 210 height 36
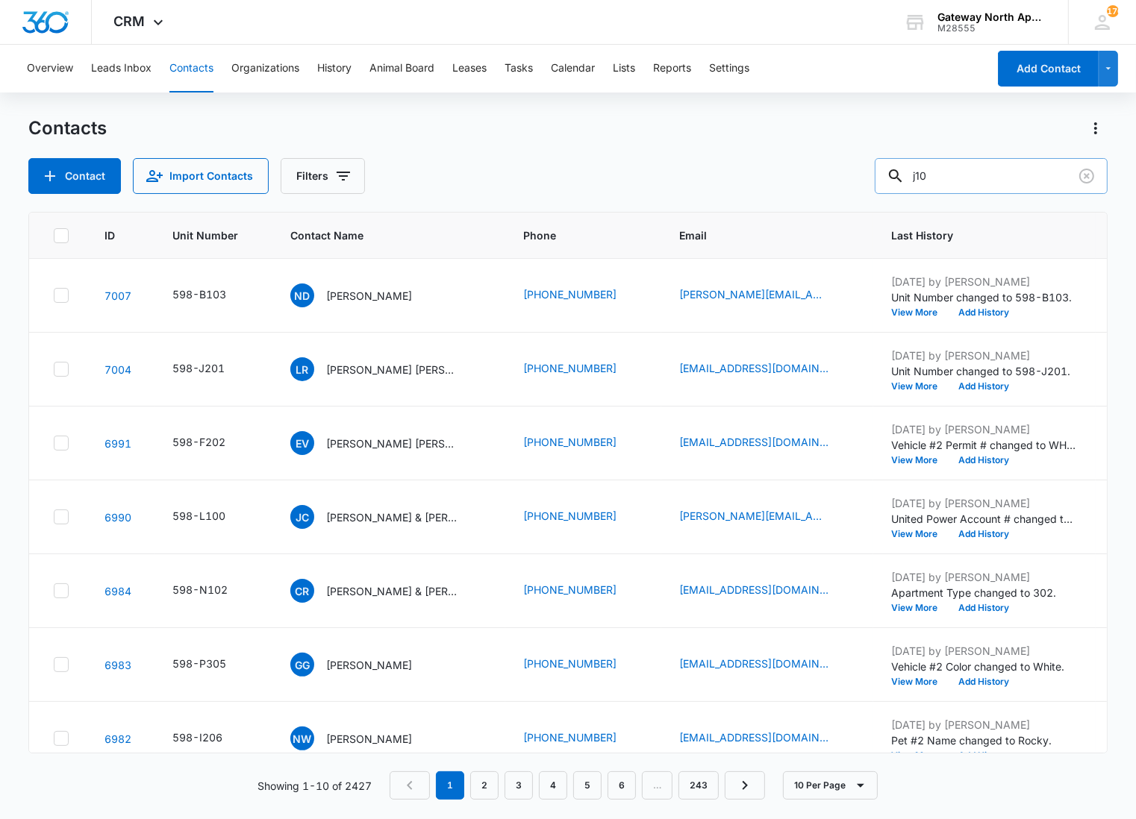
type input "j10"
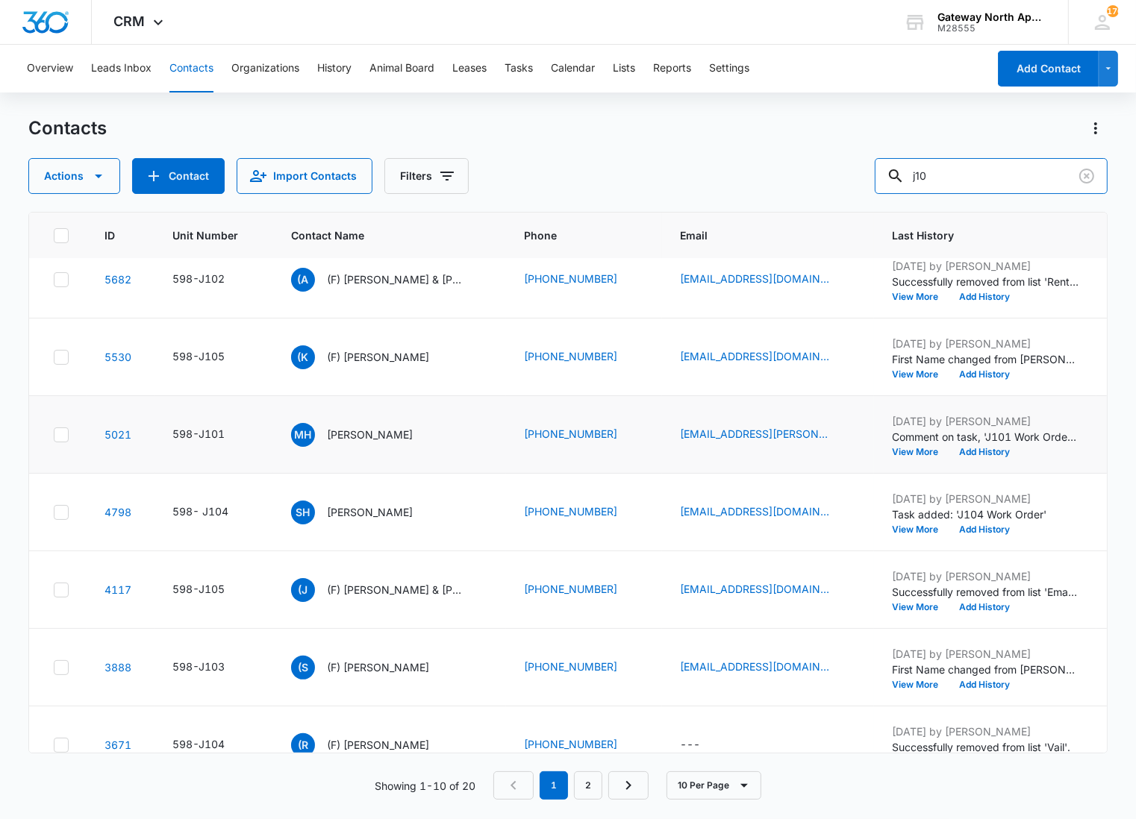
scroll to position [293, 0]
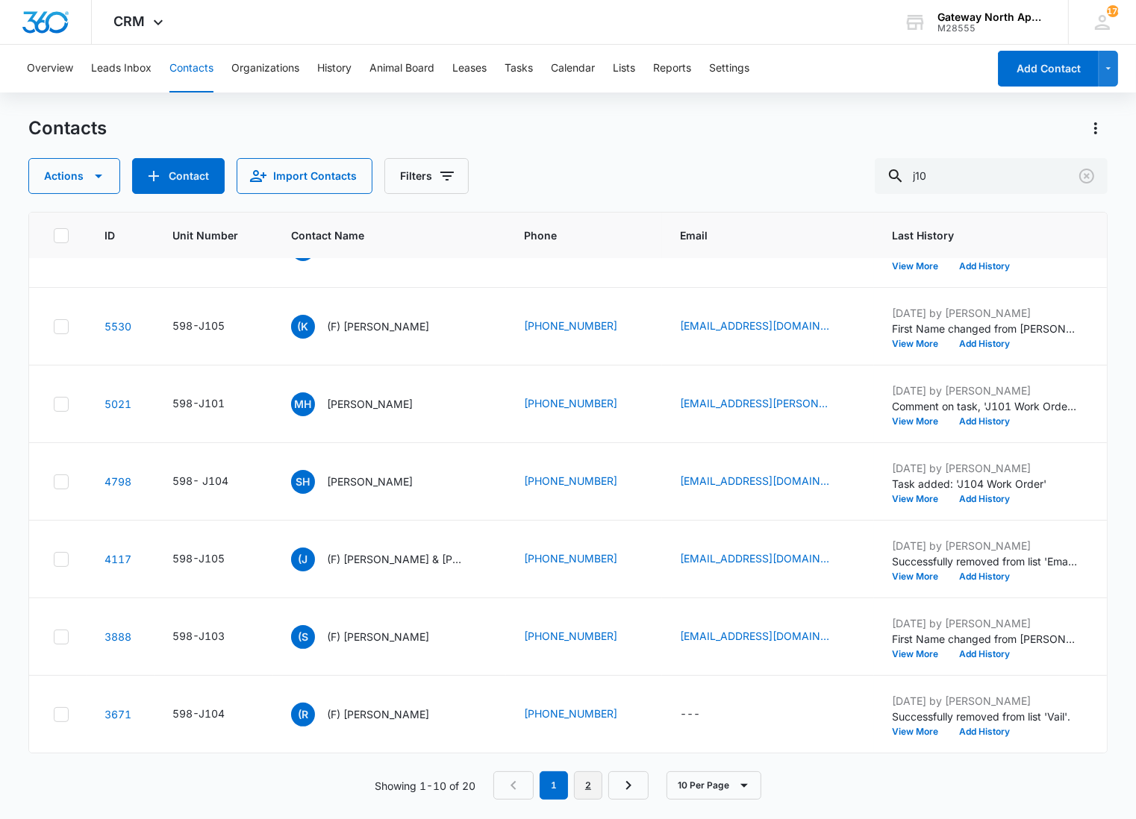
click at [582, 786] on link "2" at bounding box center [588, 785] width 28 height 28
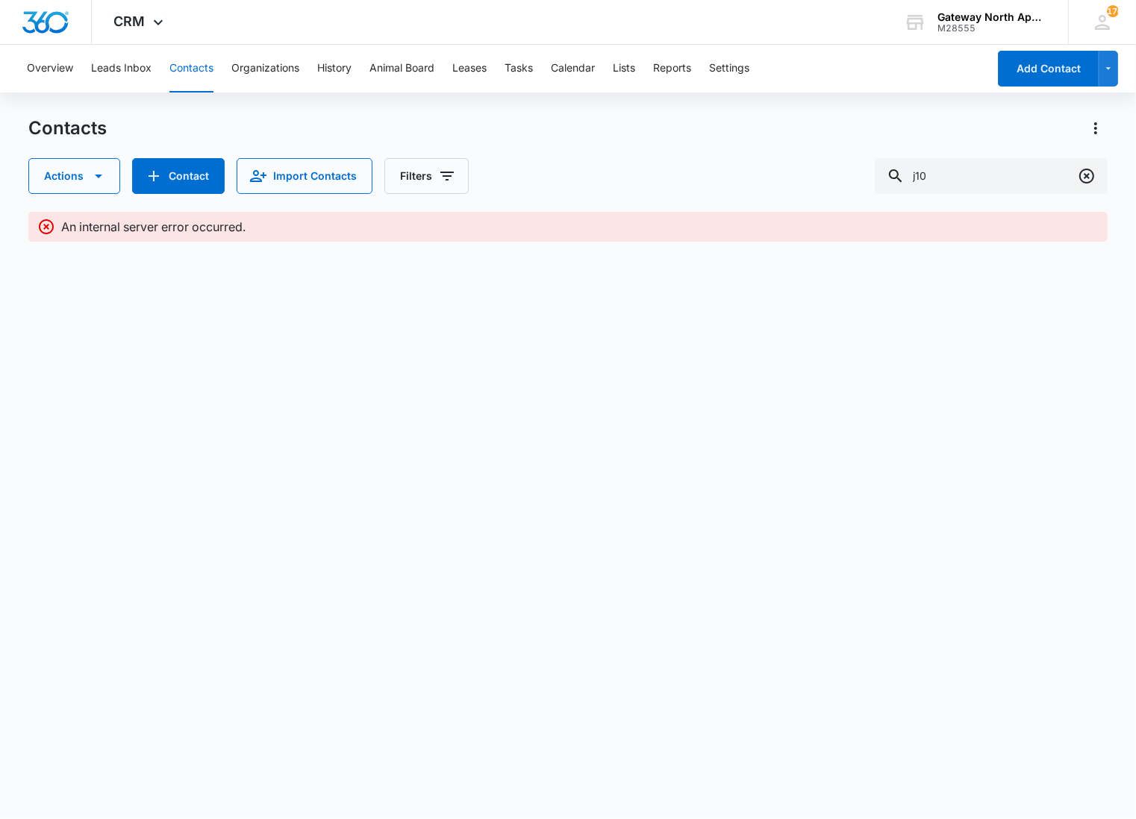
click at [1092, 176] on icon "Clear" at bounding box center [1086, 176] width 15 height 15
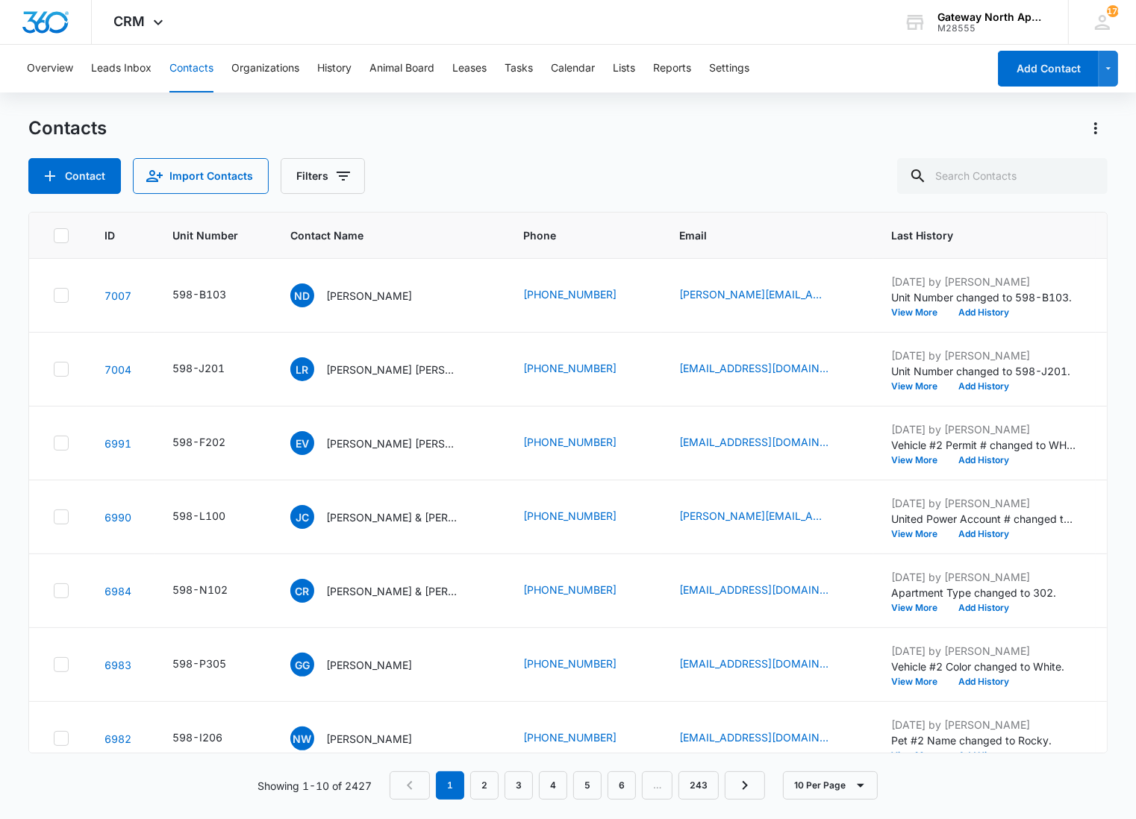
click at [182, 60] on button "Contacts" at bounding box center [191, 69] width 44 height 48
click at [1006, 167] on input "text" at bounding box center [1002, 176] width 210 height 36
type input "g301"
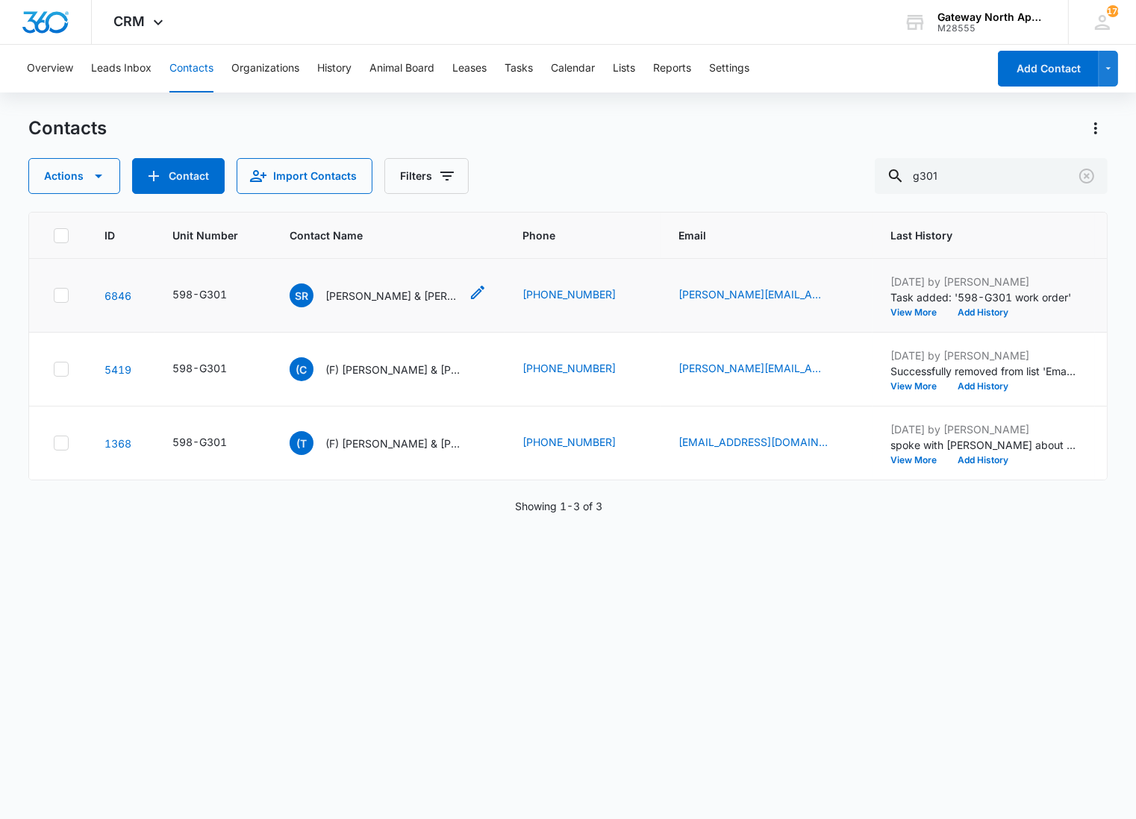
click at [398, 304] on div "SR Sarah Richter & Kyle Jenkins" at bounding box center [374, 296] width 170 height 24
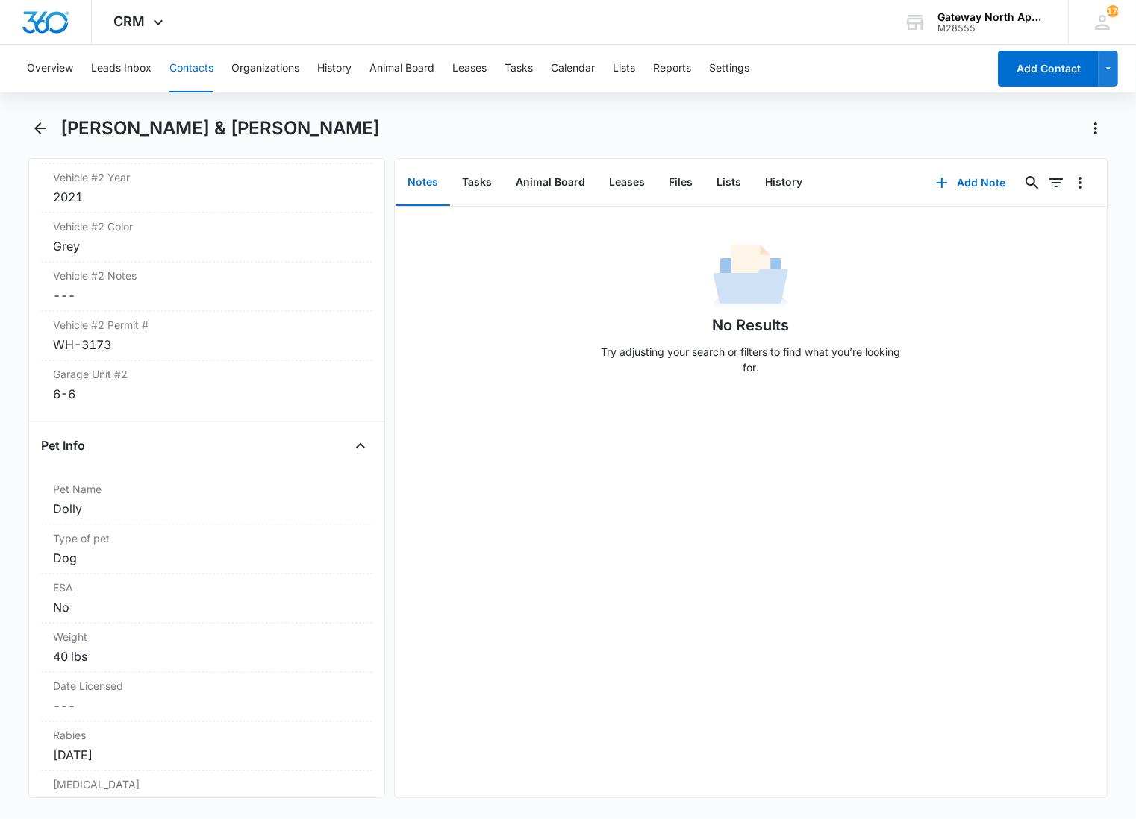
scroll to position [2984, 0]
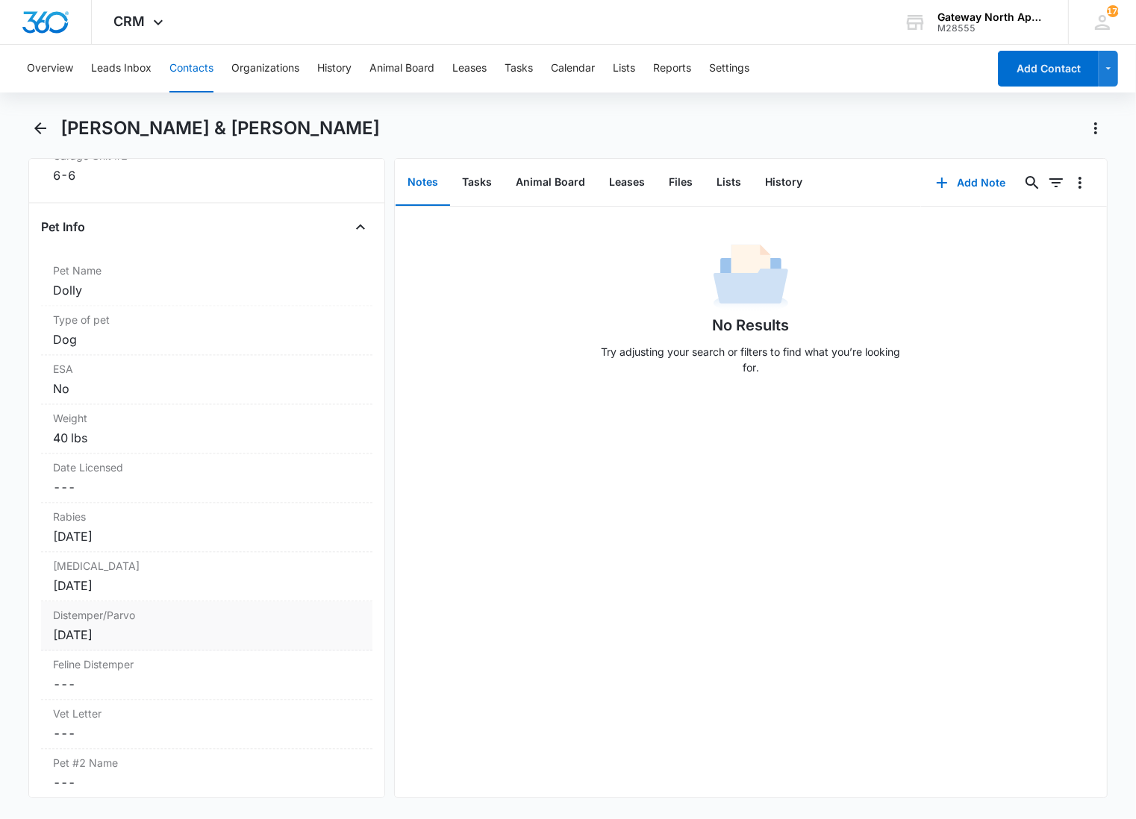
click at [184, 607] on label "Distemper/Parvo" at bounding box center [206, 615] width 307 height 16
click at [101, 639] on input "Sep 23, 2025" at bounding box center [114, 647] width 110 height 16
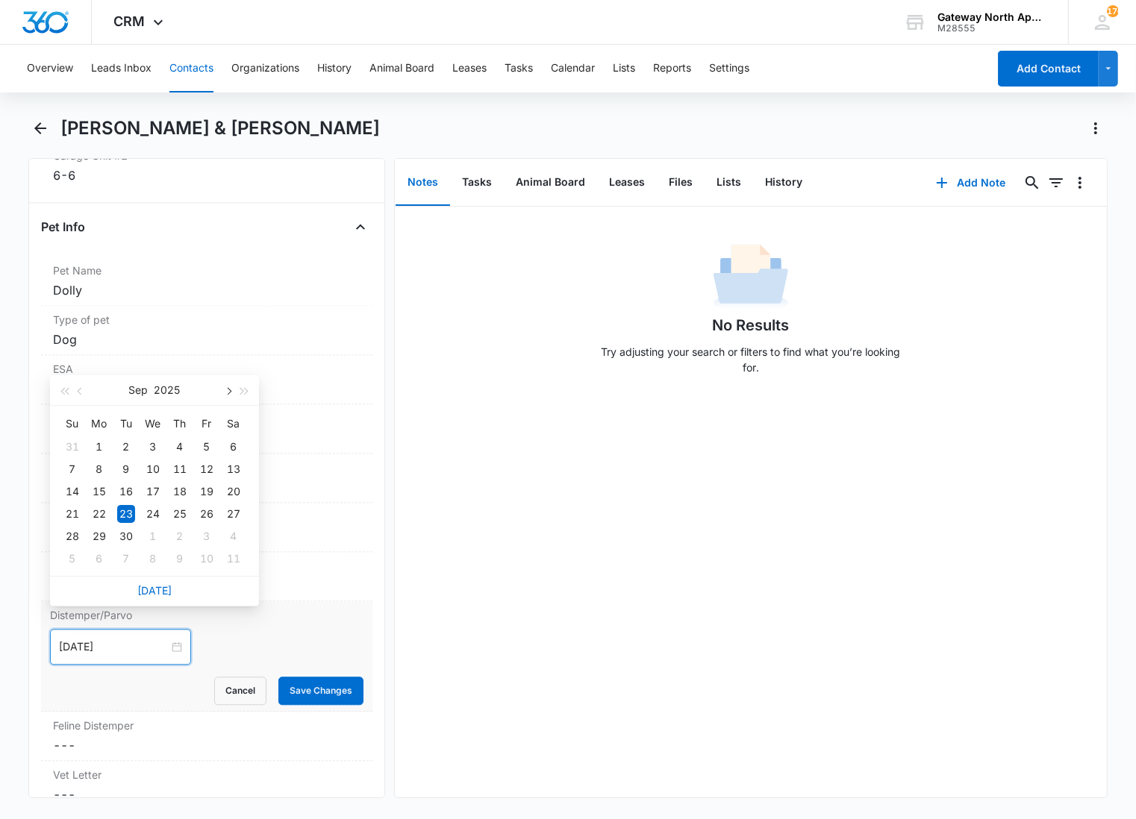
click at [228, 385] on button "button" at bounding box center [227, 390] width 16 height 30
click at [243, 392] on span "button" at bounding box center [244, 391] width 7 height 7
type input "Oct 12, 2026"
click at [103, 488] on div "12" at bounding box center [99, 492] width 18 height 18
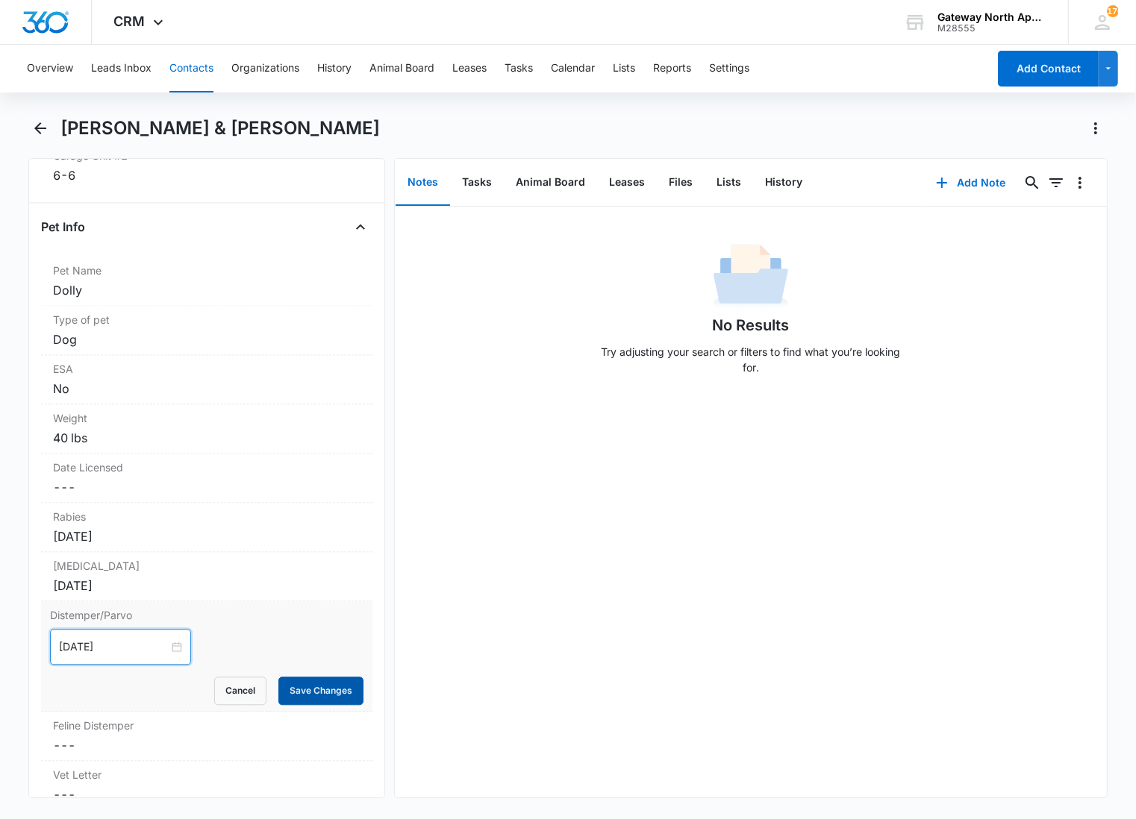
click at [297, 677] on button "Save Changes" at bounding box center [320, 691] width 85 height 28
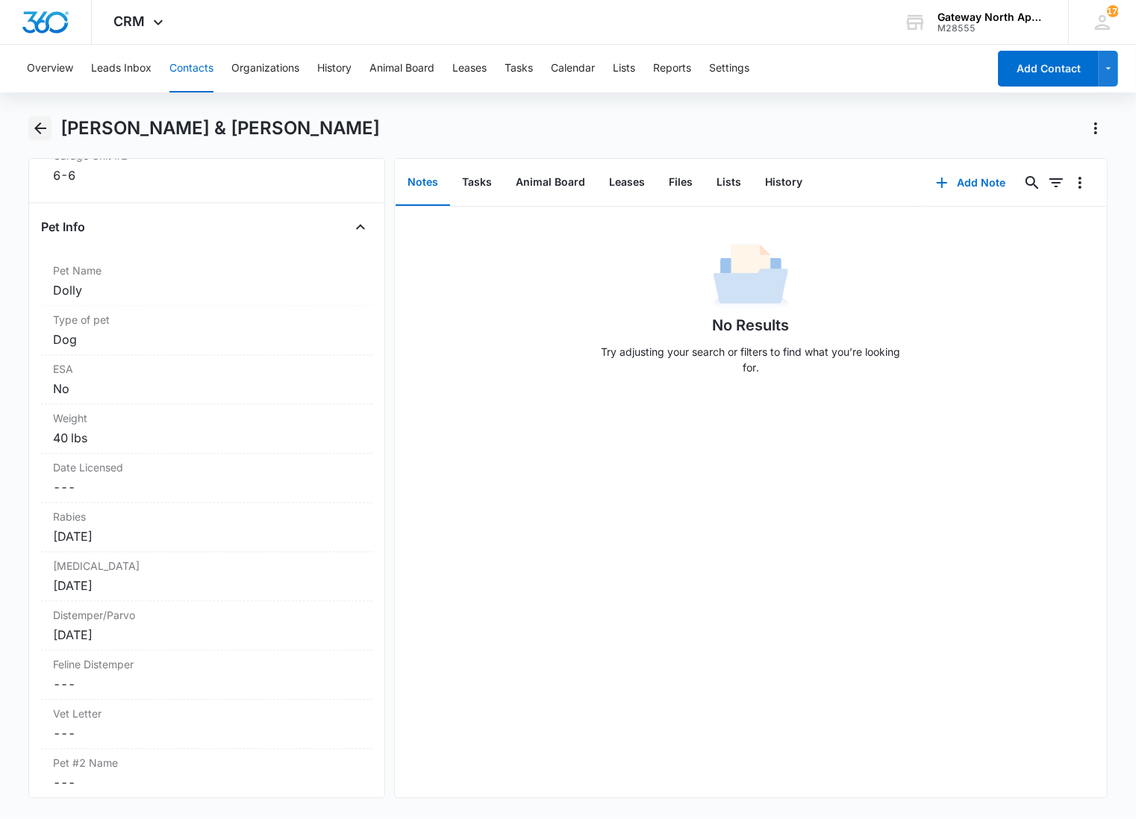
click at [42, 124] on icon "Back" at bounding box center [40, 128] width 18 height 18
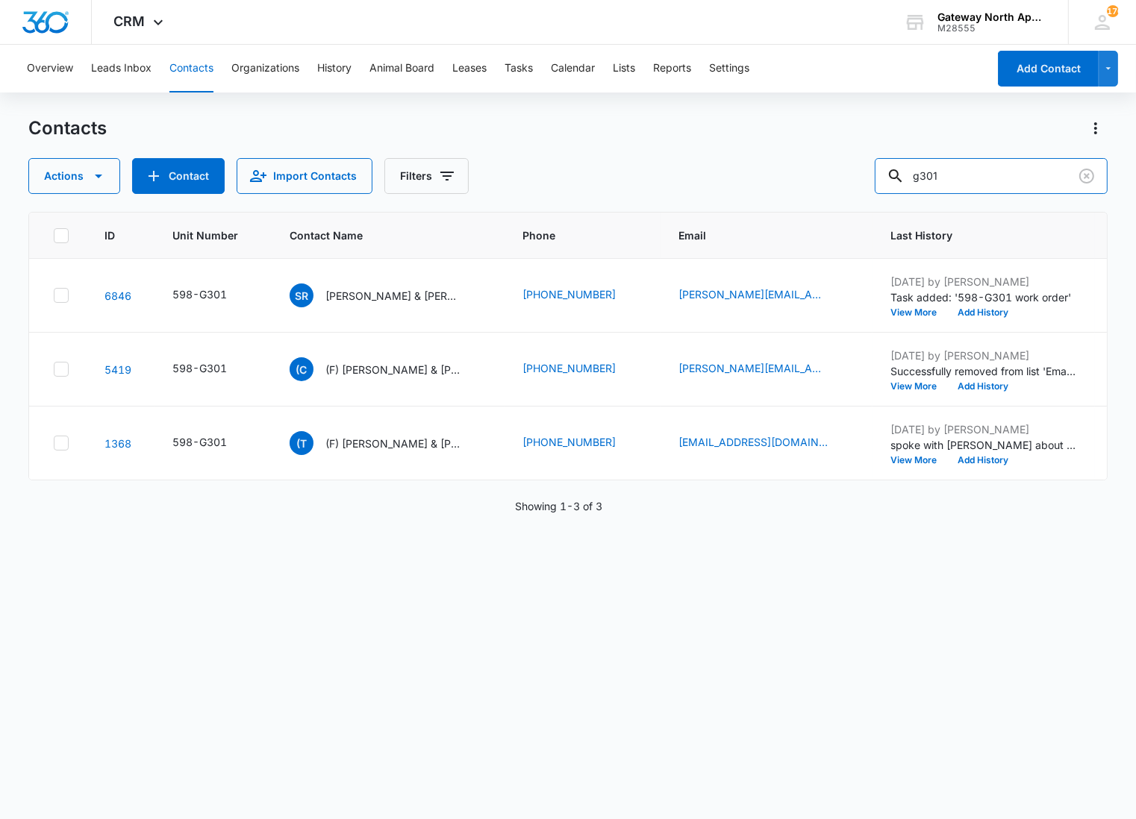
drag, startPoint x: 1012, startPoint y: 172, endPoint x: 810, endPoint y: 179, distance: 203.0
click at [810, 179] on div "Actions Contact Import Contacts Filters g301" at bounding box center [567, 176] width 1079 height 36
type input "m205"
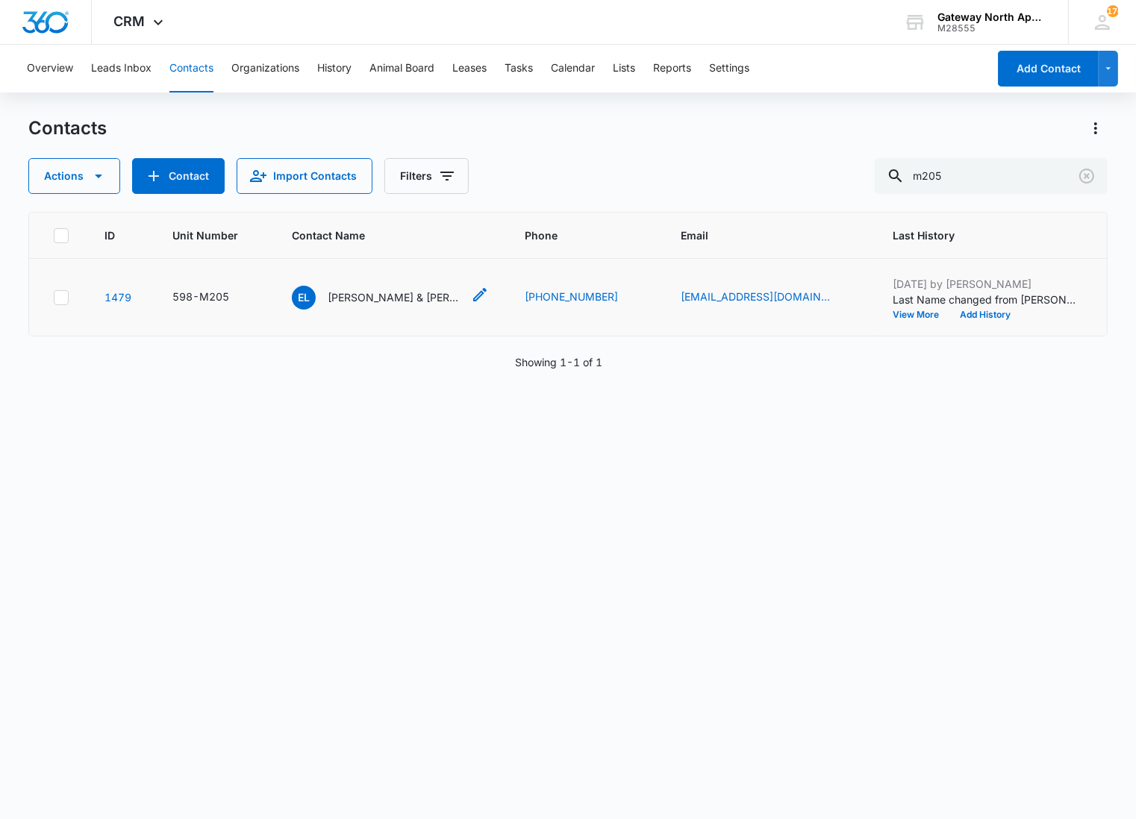
click at [440, 301] on p "Emily Larson & Andrew Young" at bounding box center [395, 297] width 134 height 16
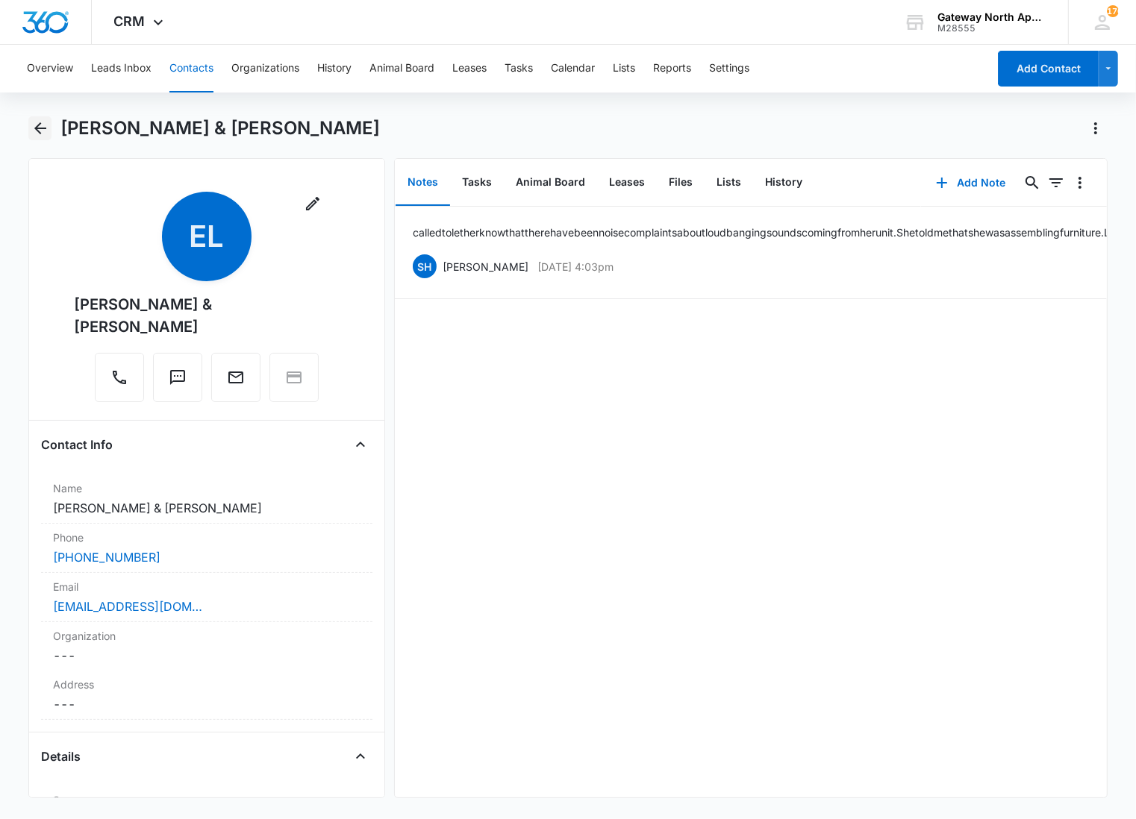
click at [28, 125] on button "Back" at bounding box center [39, 128] width 23 height 24
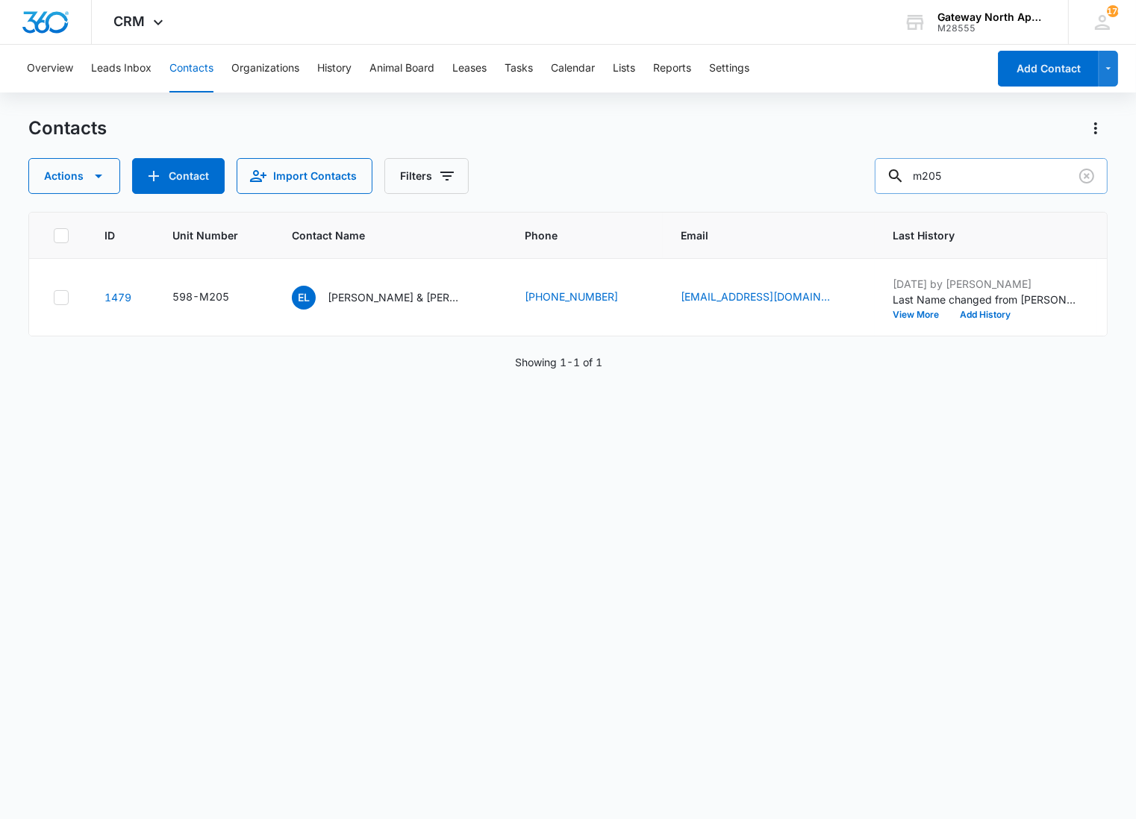
click at [986, 181] on input "m205" at bounding box center [990, 176] width 233 height 36
click at [356, 292] on p "Emily Larson & Andrew Young" at bounding box center [395, 297] width 134 height 16
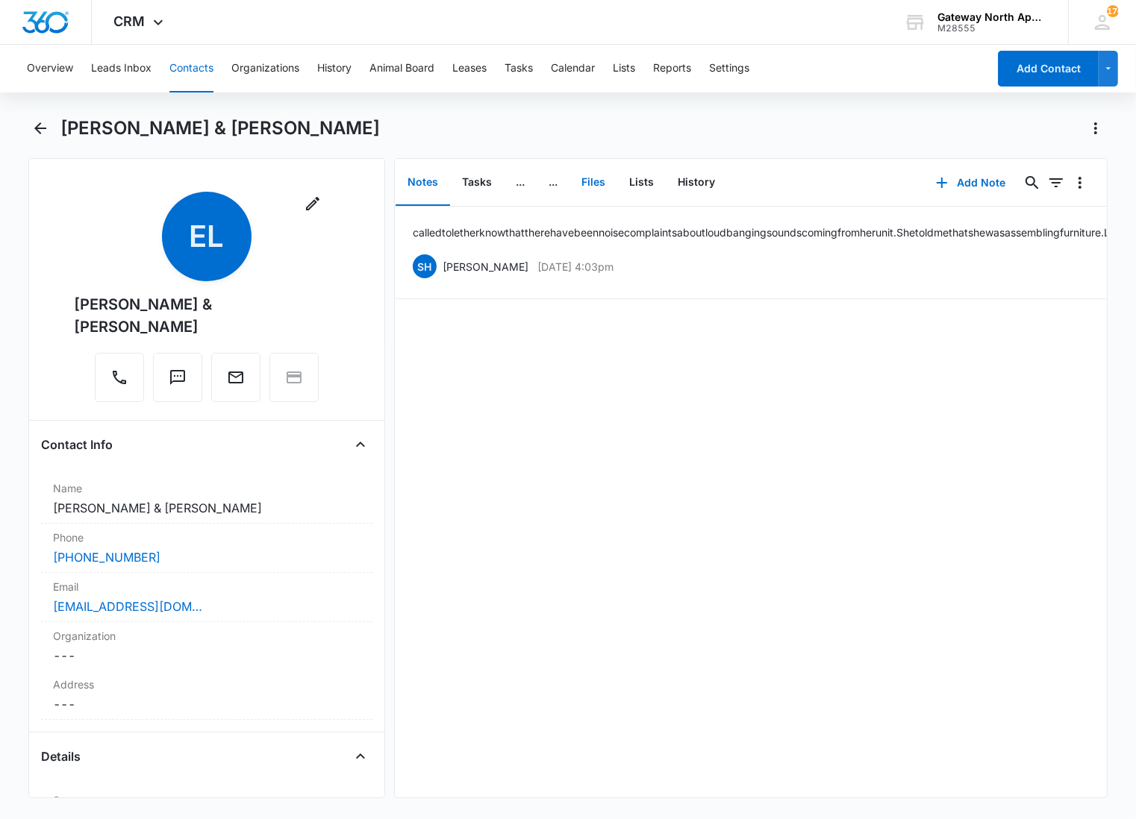
click at [600, 188] on button "Files" at bounding box center [593, 183] width 48 height 46
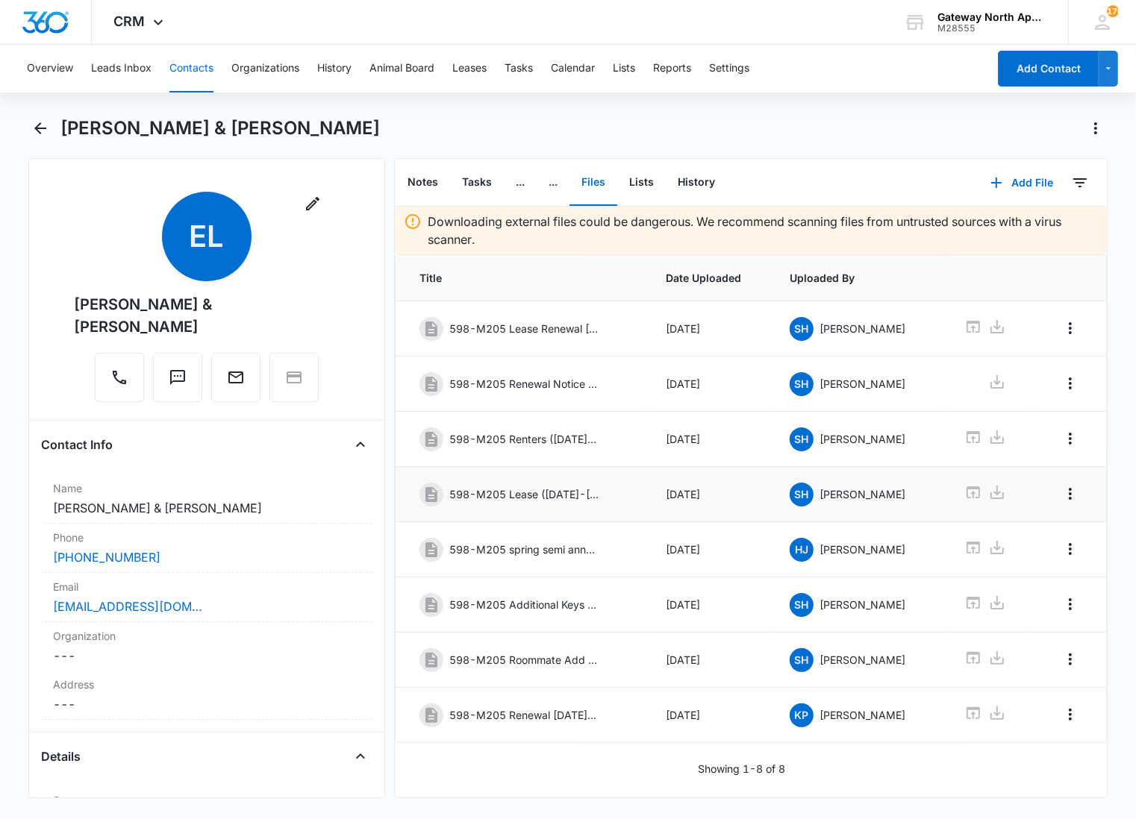
scroll to position [1, 0]
click at [439, 187] on button "Notes" at bounding box center [422, 183] width 54 height 46
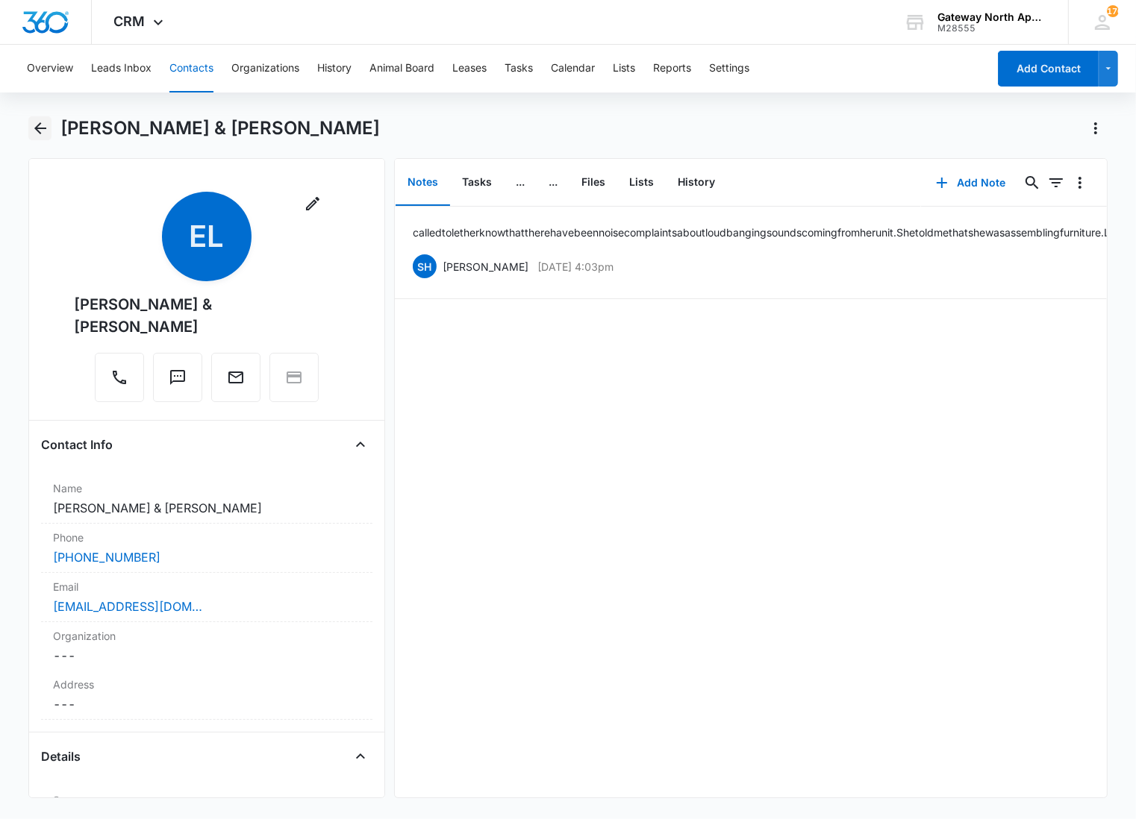
click at [28, 125] on button "Back" at bounding box center [39, 128] width 23 height 24
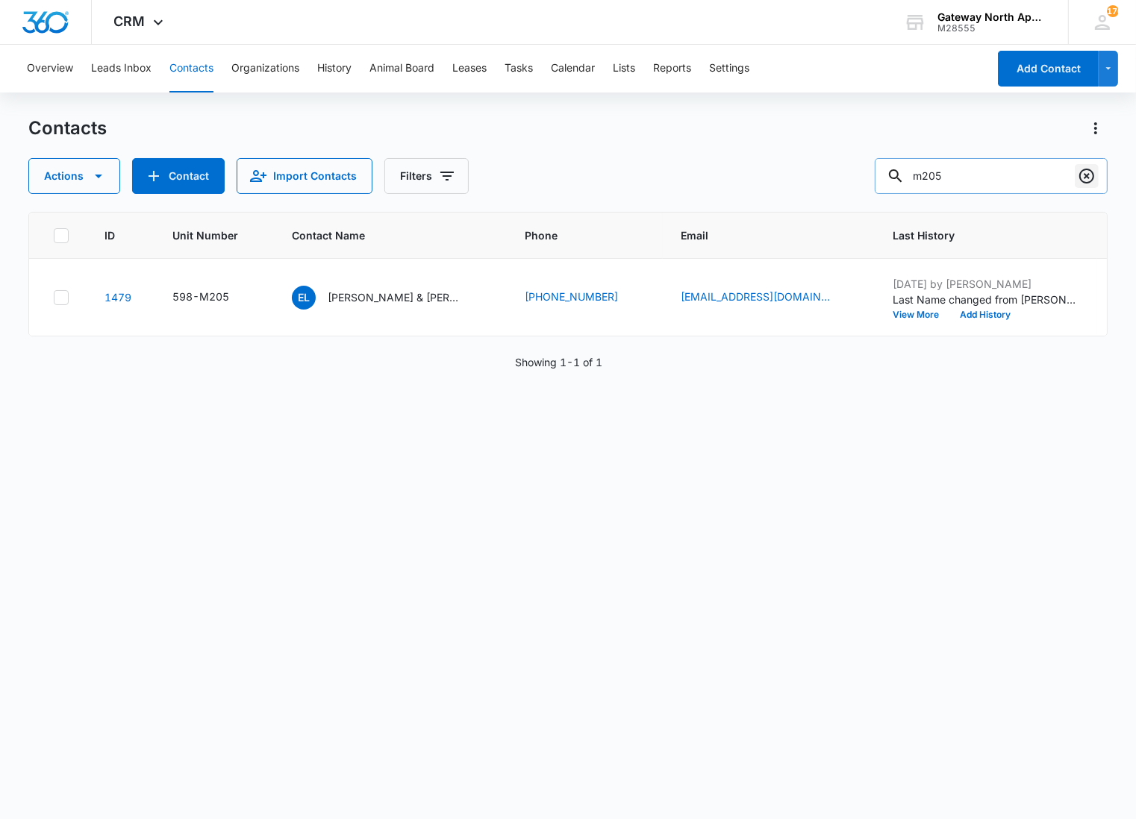
click at [1093, 168] on icon "Clear" at bounding box center [1086, 176] width 18 height 18
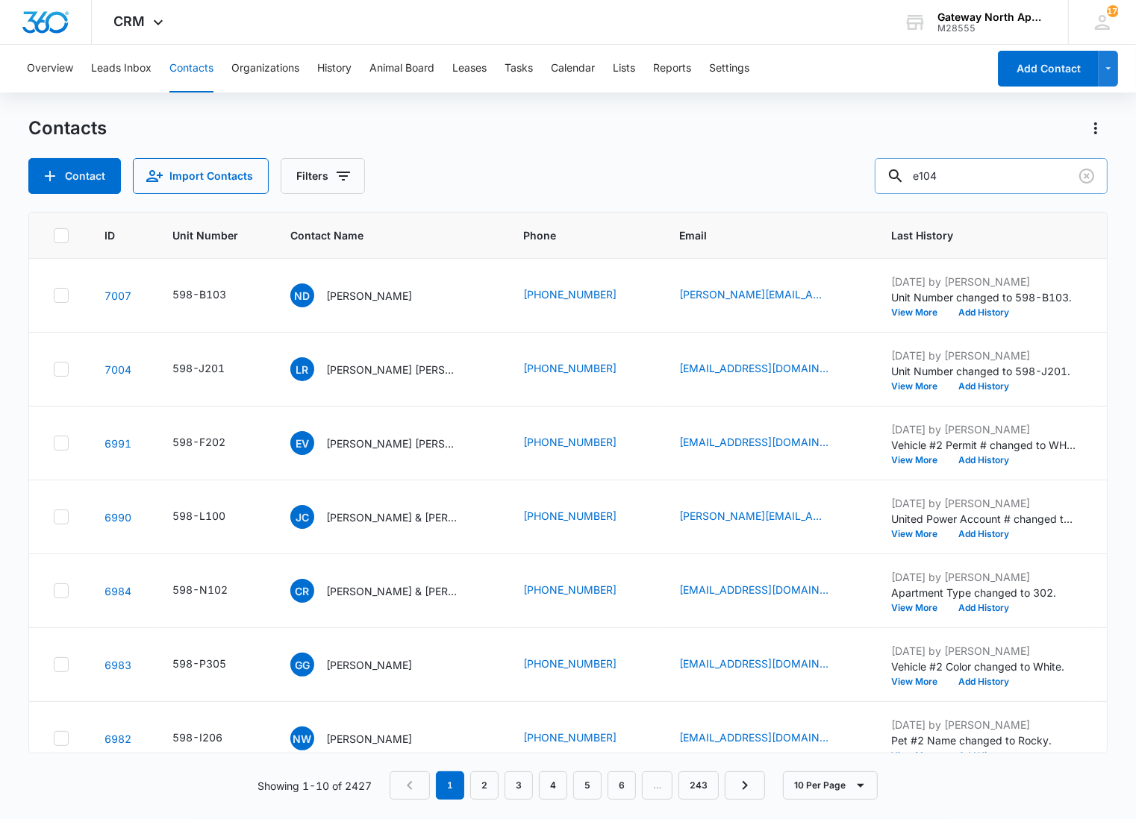
type input "e104"
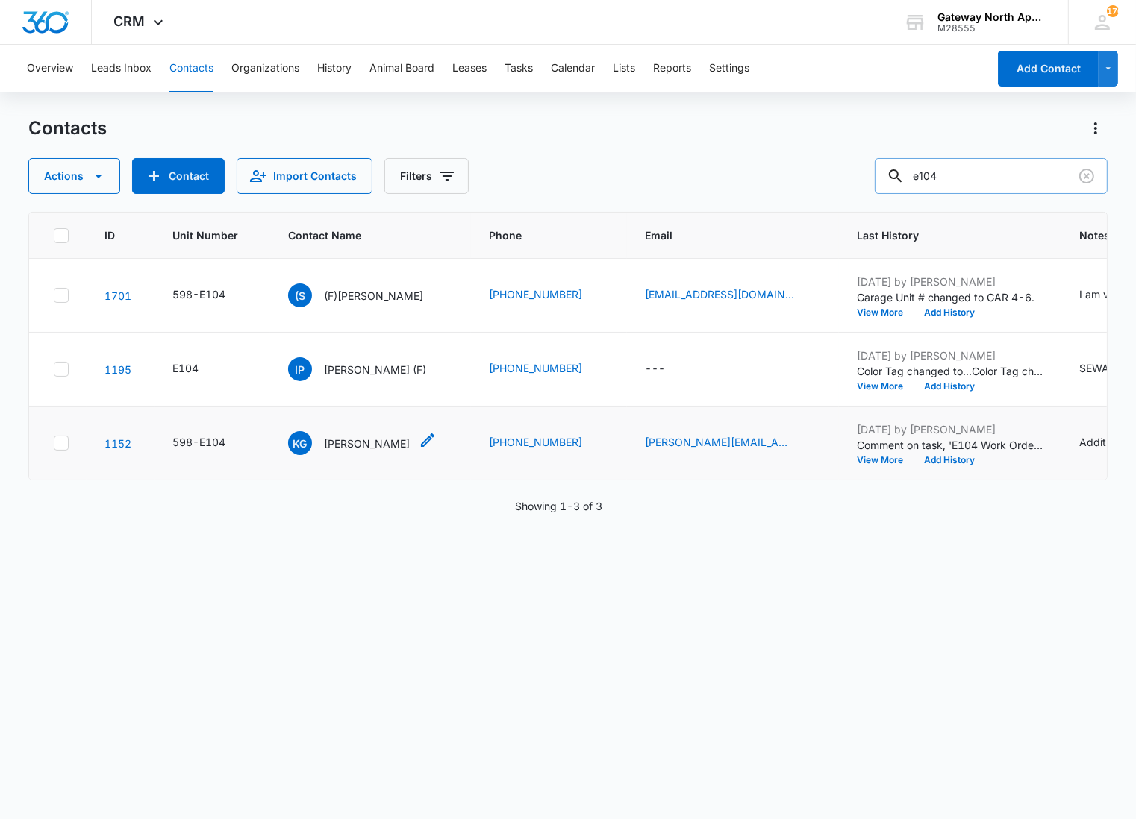
click at [370, 445] on p "Kelli Gasser" at bounding box center [367, 444] width 86 height 16
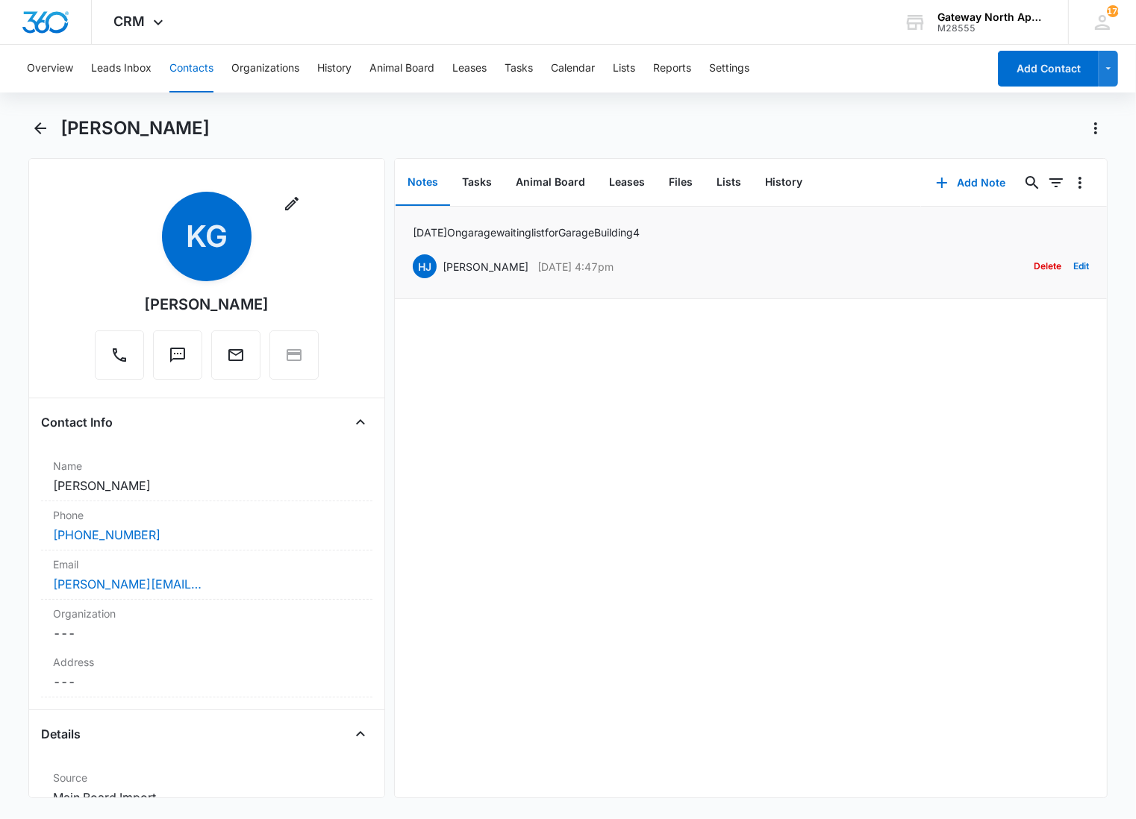
drag, startPoint x: 577, startPoint y: 373, endPoint x: 622, endPoint y: 287, distance: 96.4
click at [577, 373] on div "6/1/23 On garage waiting list for Garage Building 4 HJ Haley Jacobs Aug 24, 202…" at bounding box center [751, 502] width 712 height 591
click at [673, 180] on button "Files" at bounding box center [681, 183] width 48 height 46
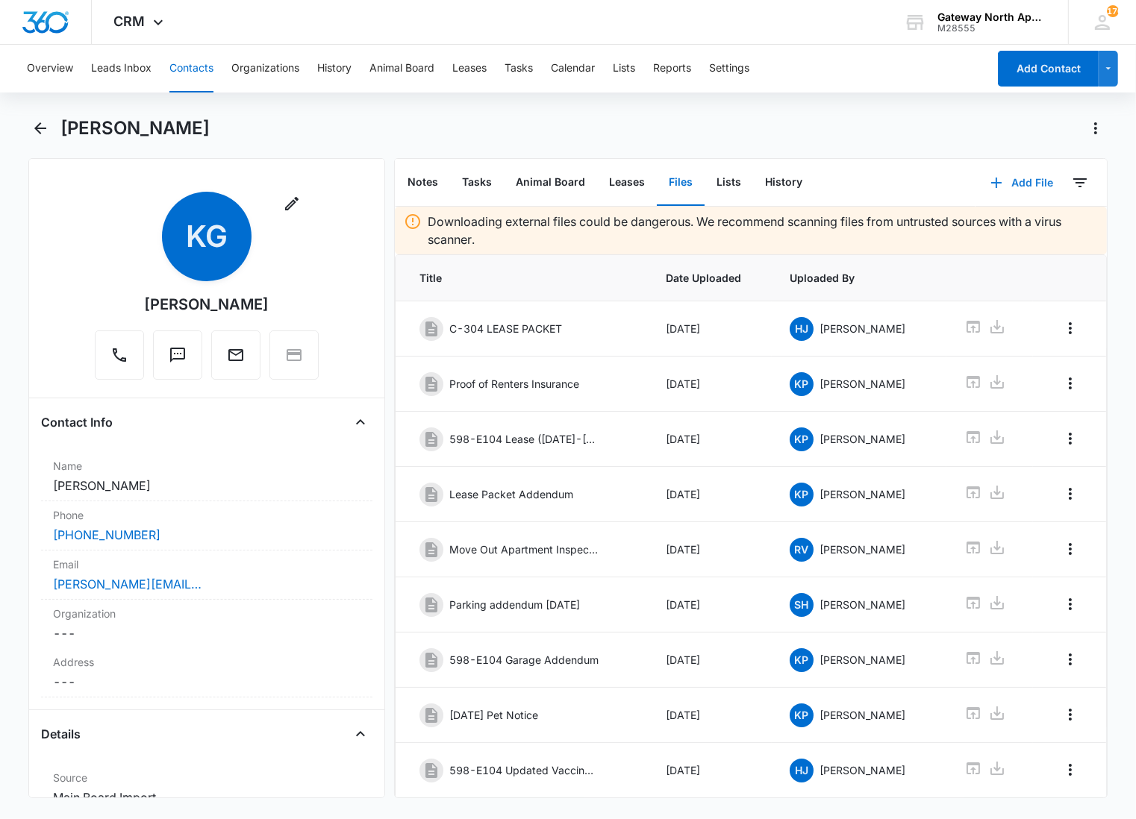
click at [1009, 177] on button "Add File" at bounding box center [1021, 183] width 93 height 36
click at [995, 225] on div "Upload Files" at bounding box center [1001, 230] width 60 height 10
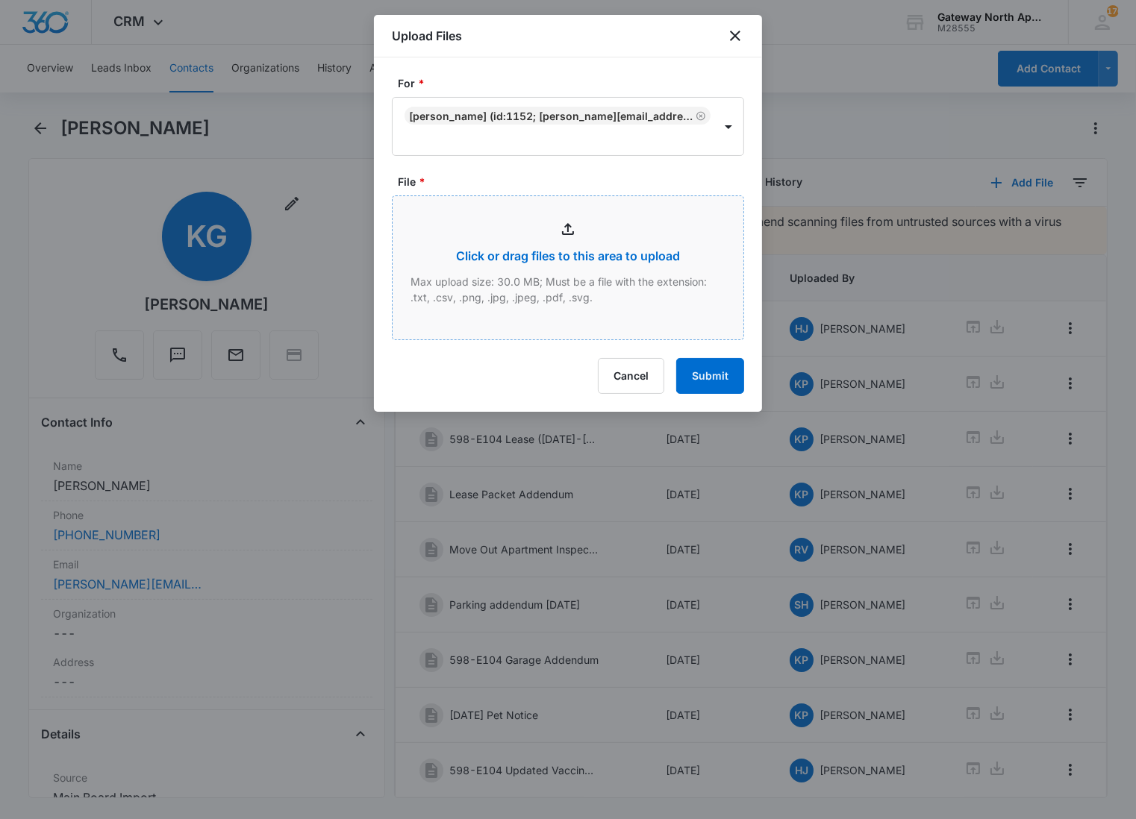
type input "C:\fakepath\E104_10142025092838.pdf"
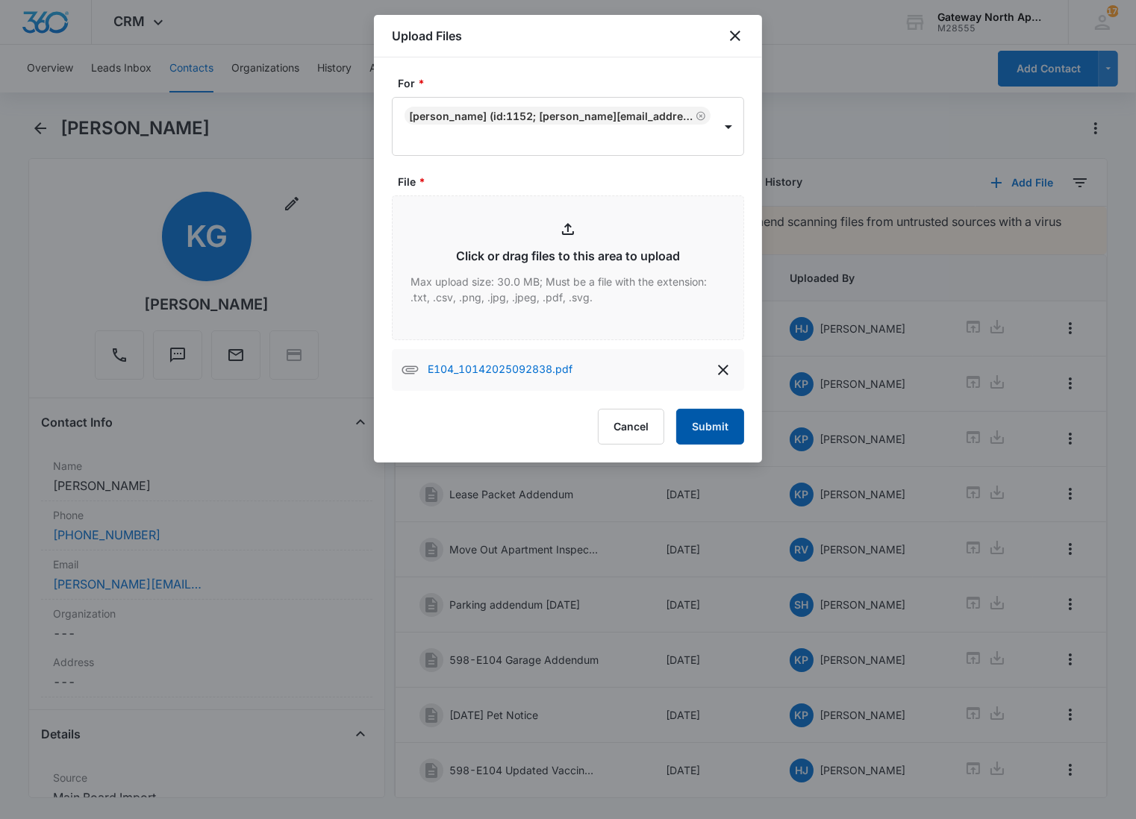
click at [720, 413] on button "Submit" at bounding box center [710, 427] width 68 height 36
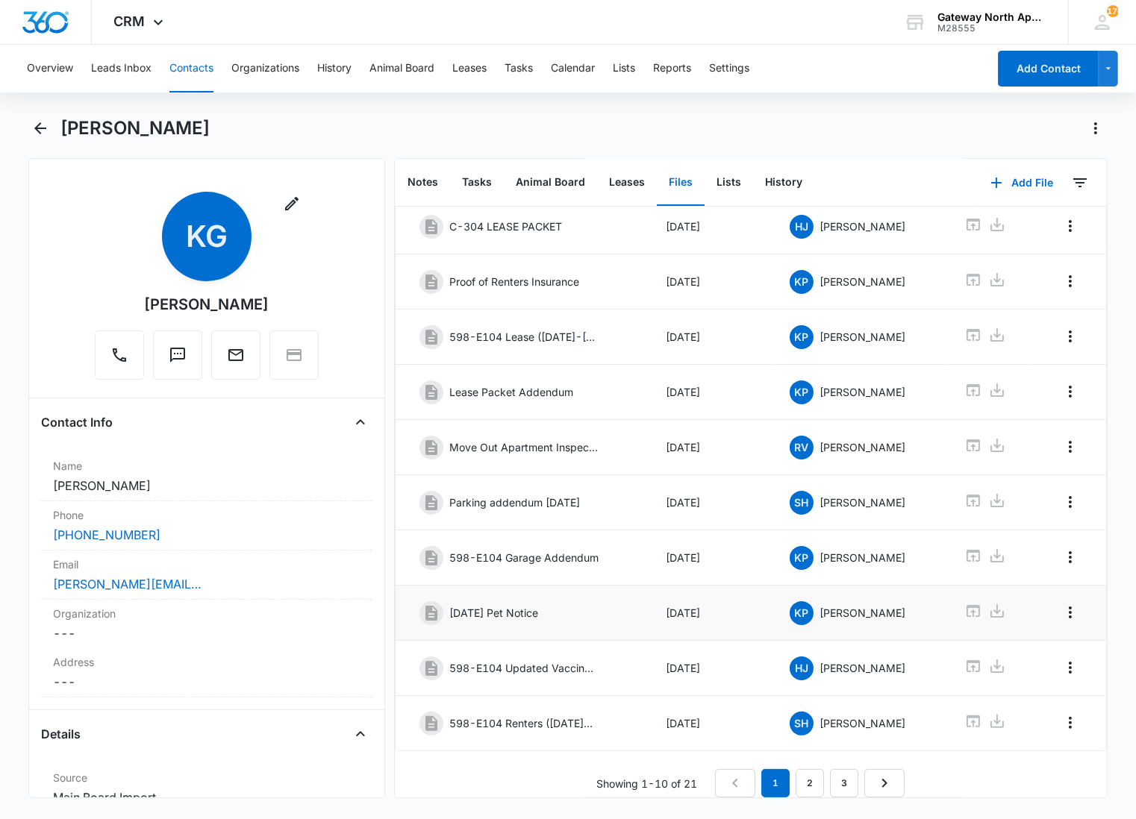
scroll to position [125, 0]
click at [836, 773] on link "3" at bounding box center [844, 783] width 28 height 28
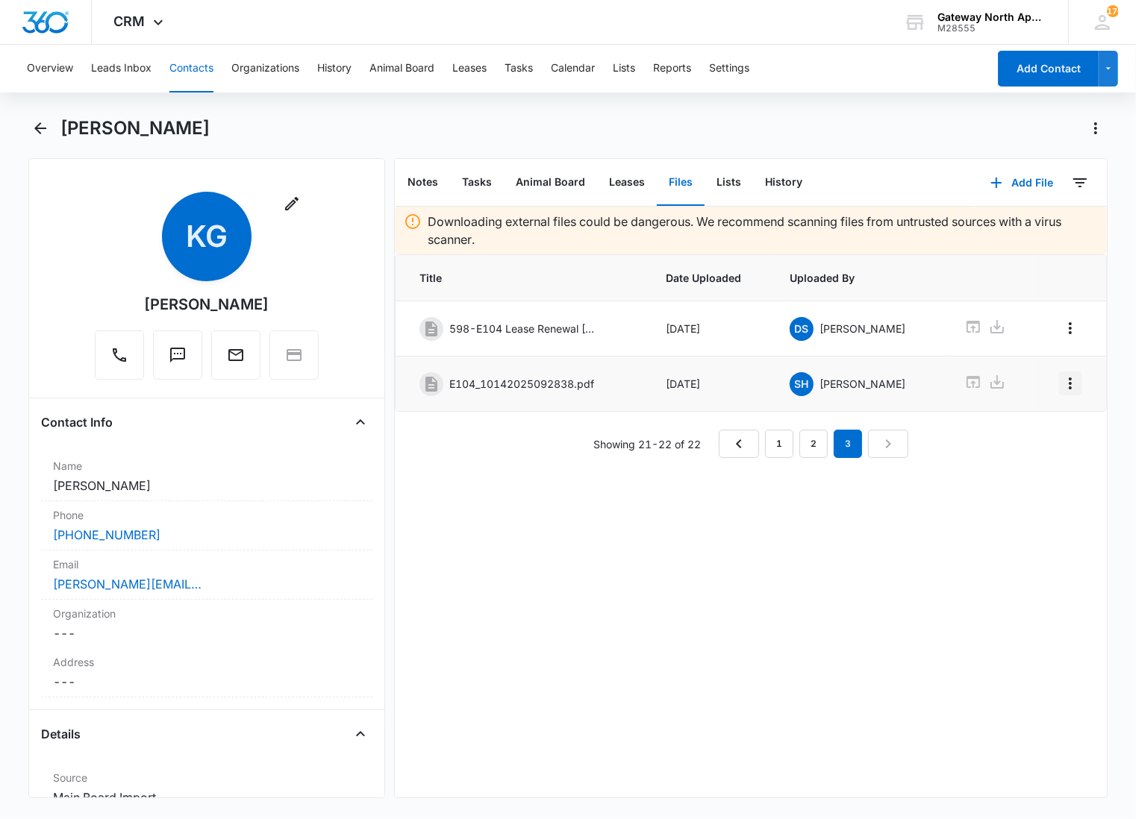
click at [1061, 376] on icon "Overflow Menu" at bounding box center [1070, 384] width 18 height 18
click at [1042, 421] on button "Edit" at bounding box center [1025, 427] width 85 height 22
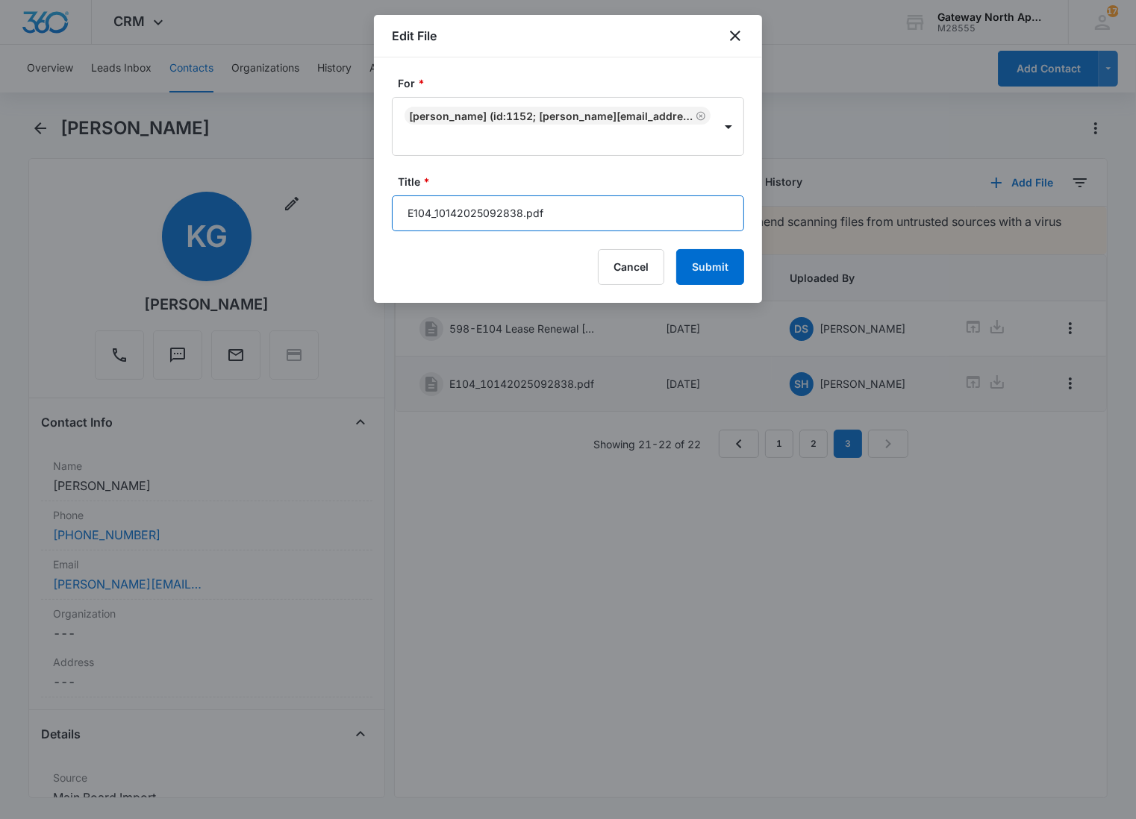
drag, startPoint x: 657, startPoint y: 219, endPoint x: 270, endPoint y: 245, distance: 388.1
click at [270, 245] on body "CRM Apps Reputation Websites Forms CRM Email Social Content Ads Intelligence Fi…" at bounding box center [568, 409] width 1136 height 819
type input "598-E104 Renters Insurance"
click at [676, 249] on button "Submit" at bounding box center [710, 267] width 68 height 36
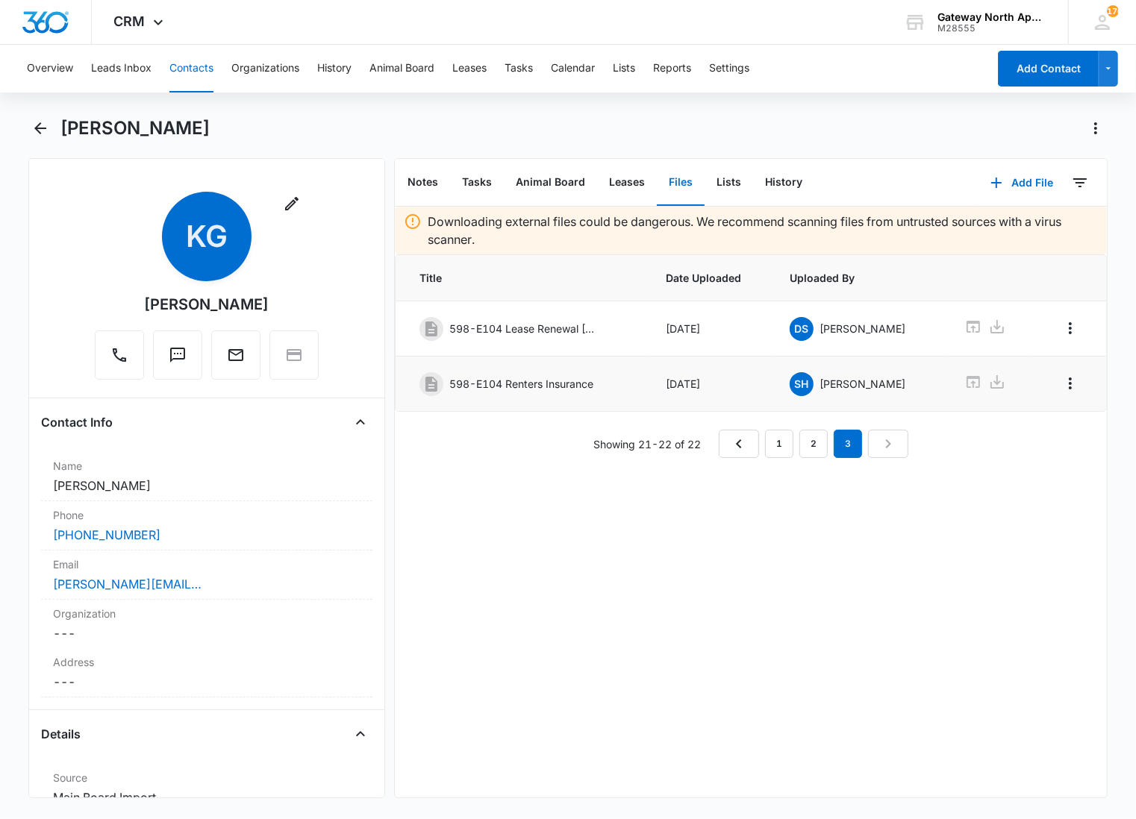
click at [522, 498] on div "Downloading external files could be dangerous. We recommend scanning files from…" at bounding box center [751, 502] width 712 height 591
click at [32, 122] on icon "Back" at bounding box center [40, 128] width 18 height 18
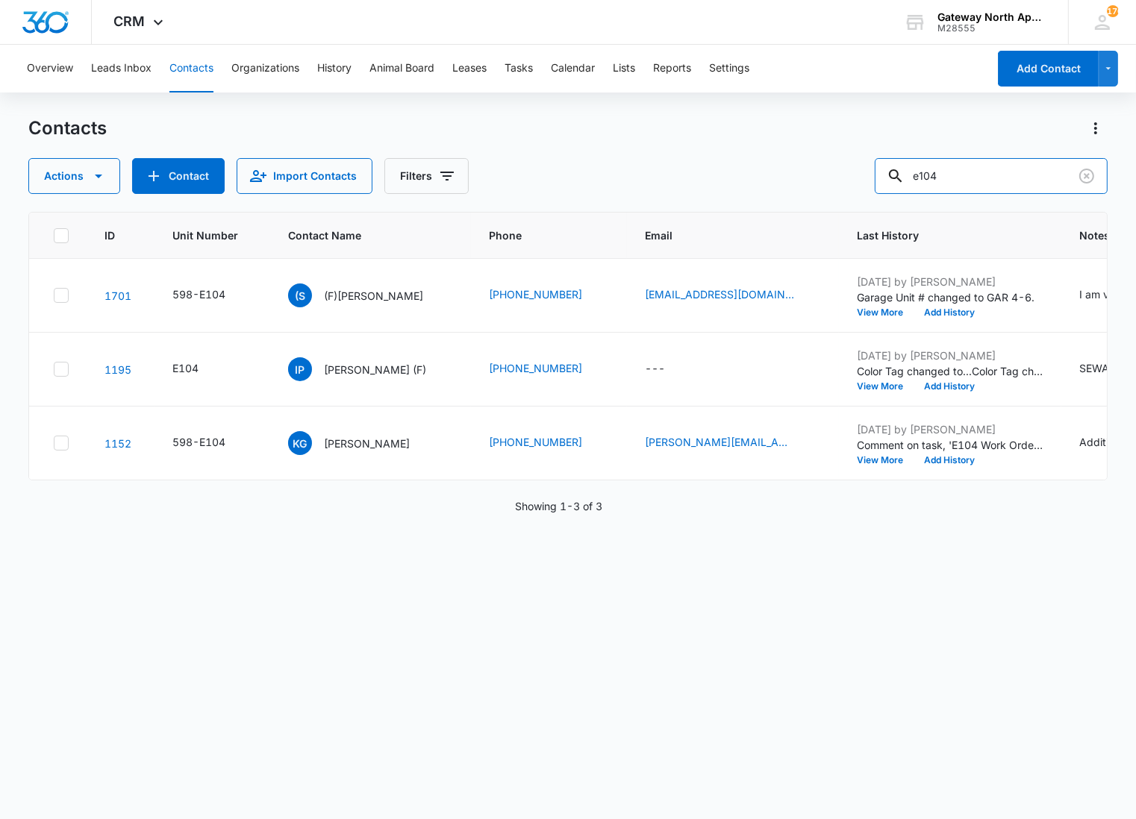
drag, startPoint x: 979, startPoint y: 167, endPoint x: 637, endPoint y: 204, distance: 343.7
click at [637, 204] on div "Contacts Actions Contact Import Contacts Filters e104 ID Unit Number Contact Na…" at bounding box center [567, 466] width 1079 height 701
type input "b200"
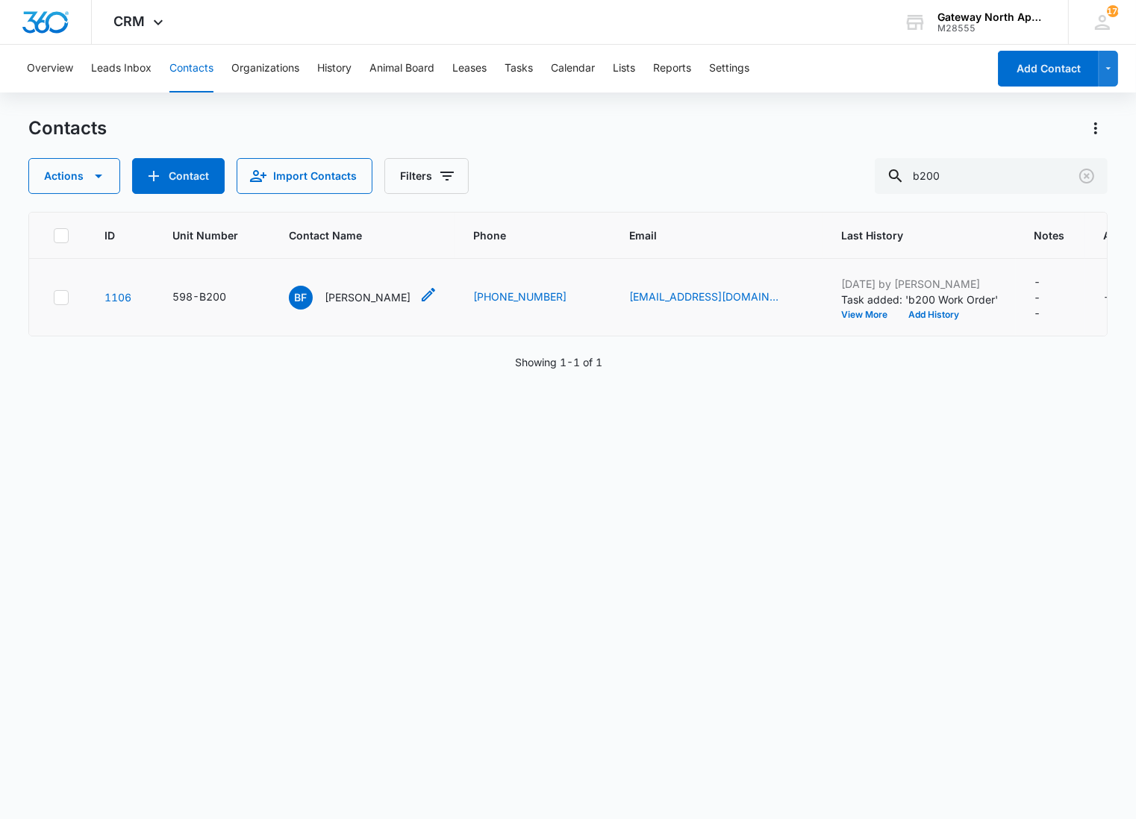
click at [404, 291] on p "Bridget Fairbanks" at bounding box center [368, 297] width 86 height 16
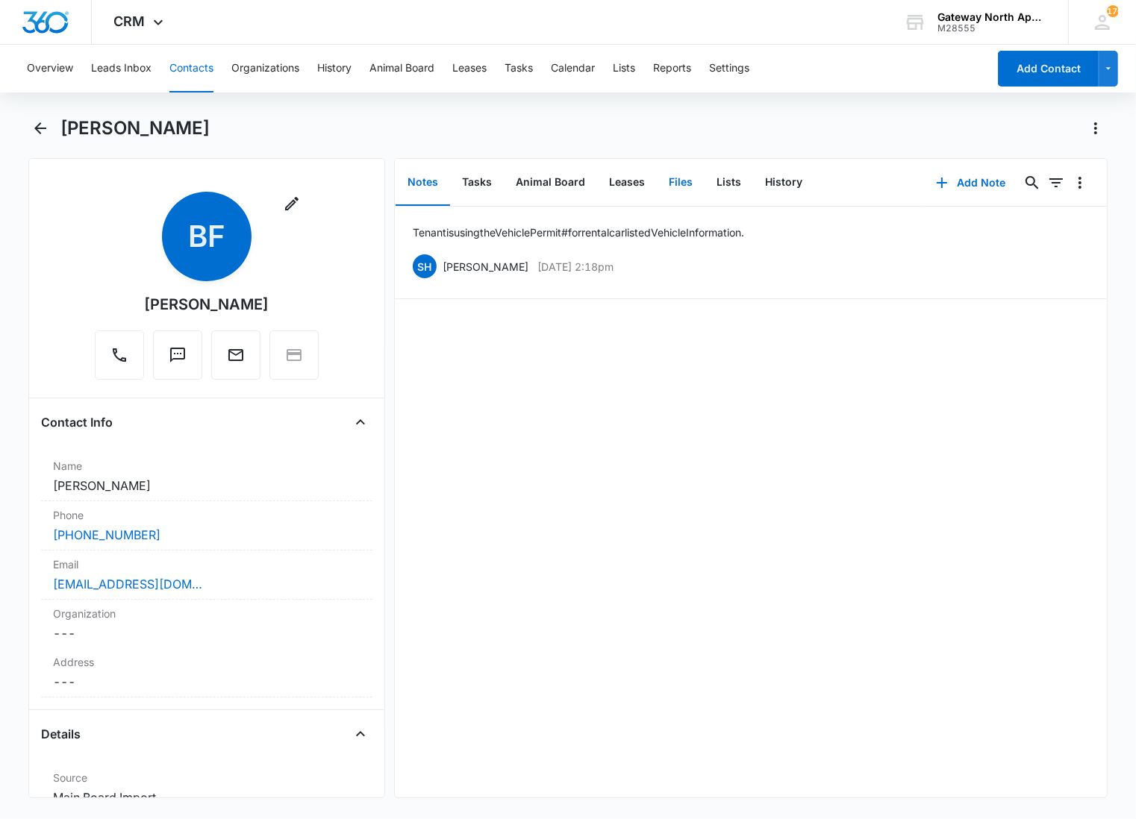
click at [669, 181] on button "Files" at bounding box center [681, 183] width 48 height 46
click at [1012, 180] on button "Add File" at bounding box center [1021, 183] width 93 height 36
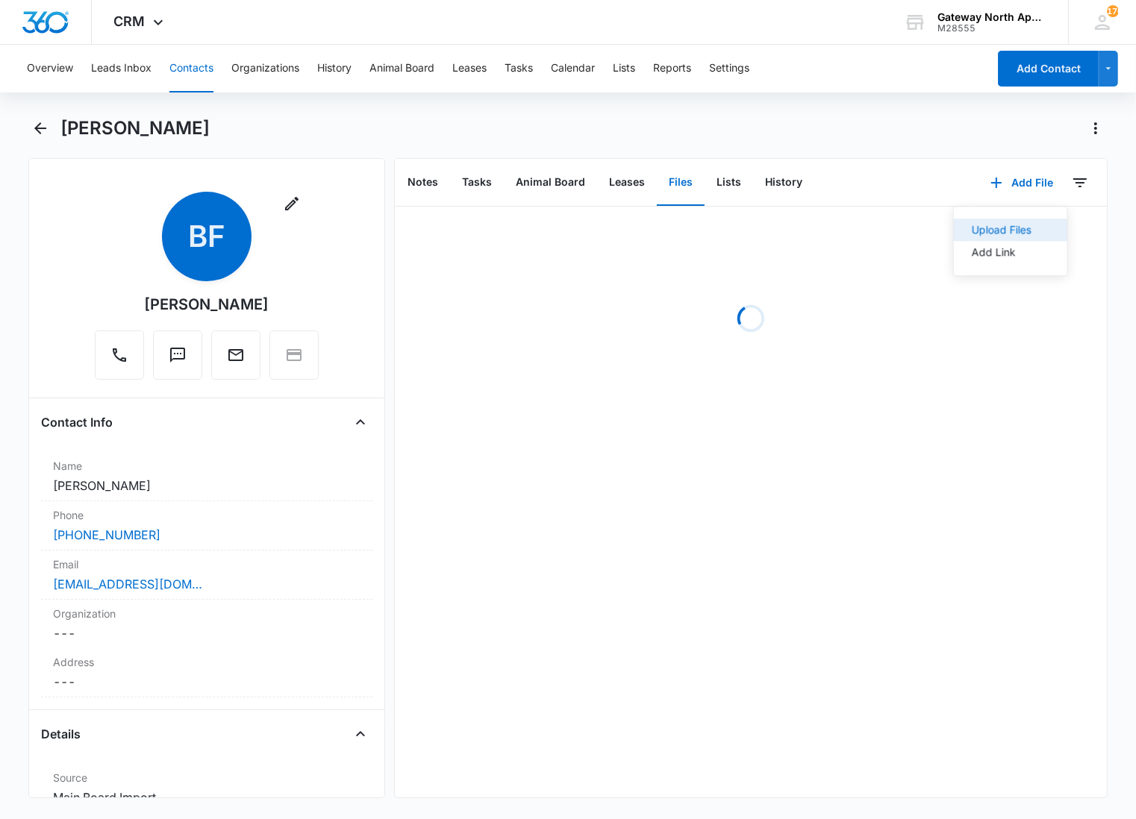
click at [977, 225] on div "Upload Files" at bounding box center [1001, 230] width 60 height 10
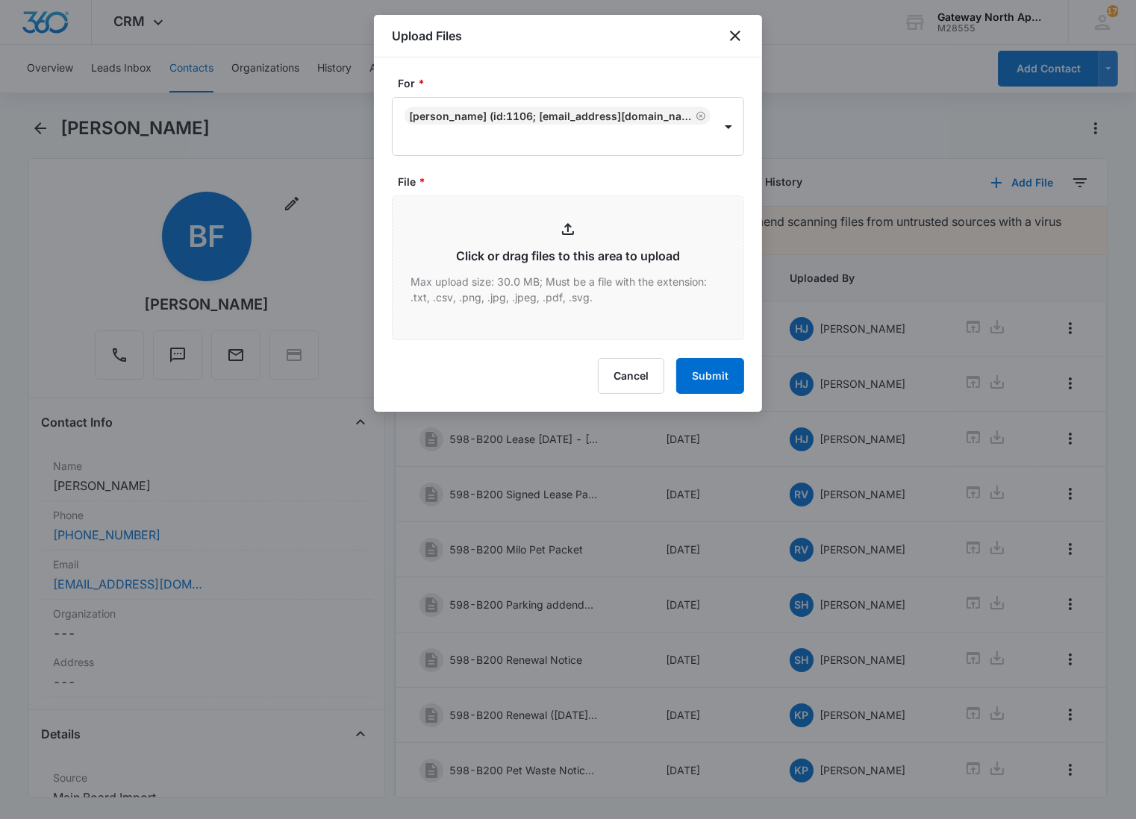
type input "C:\fakepath\B200_10142025092941.pdf"
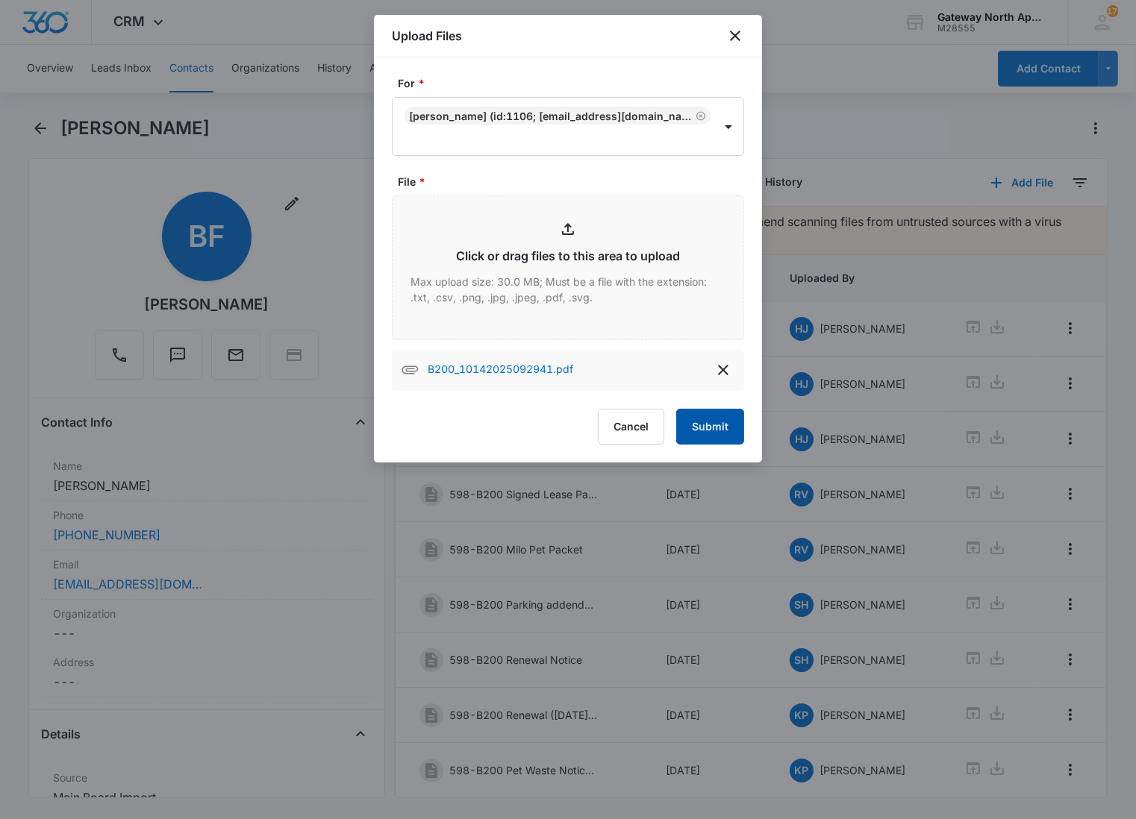
click at [718, 418] on button "Submit" at bounding box center [710, 427] width 68 height 36
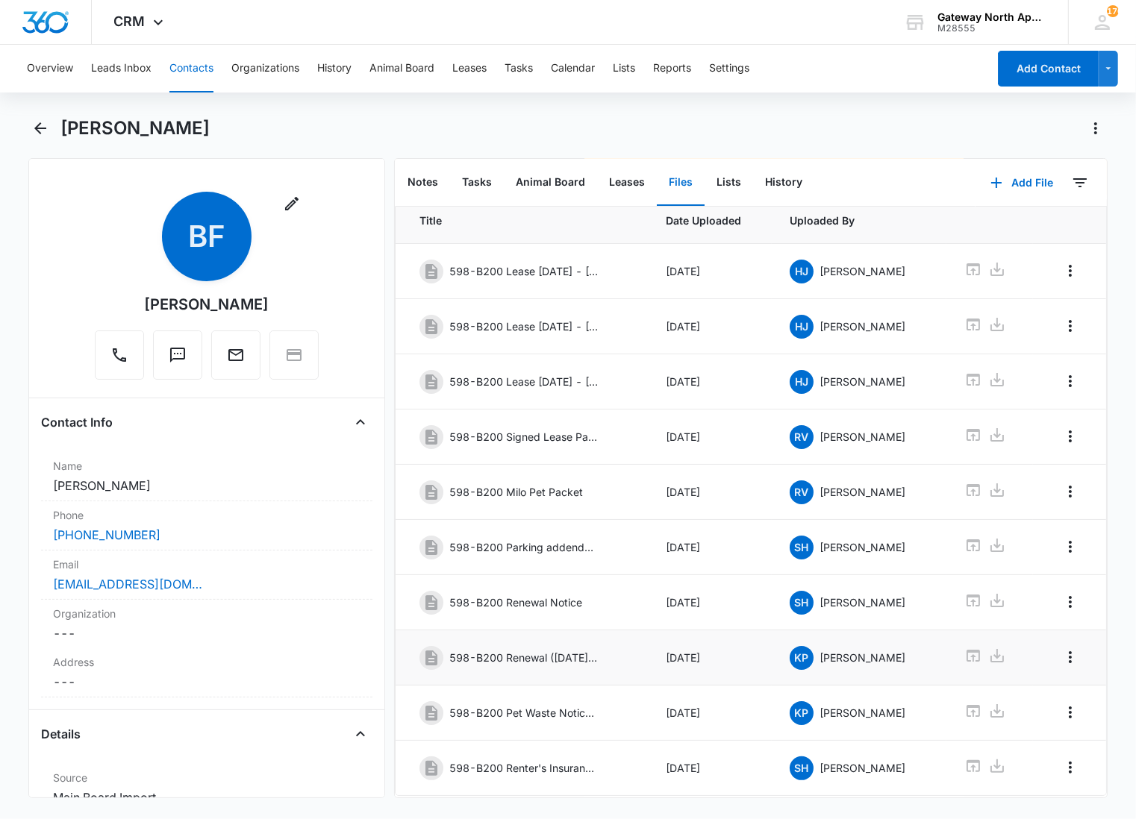
scroll to position [125, 0]
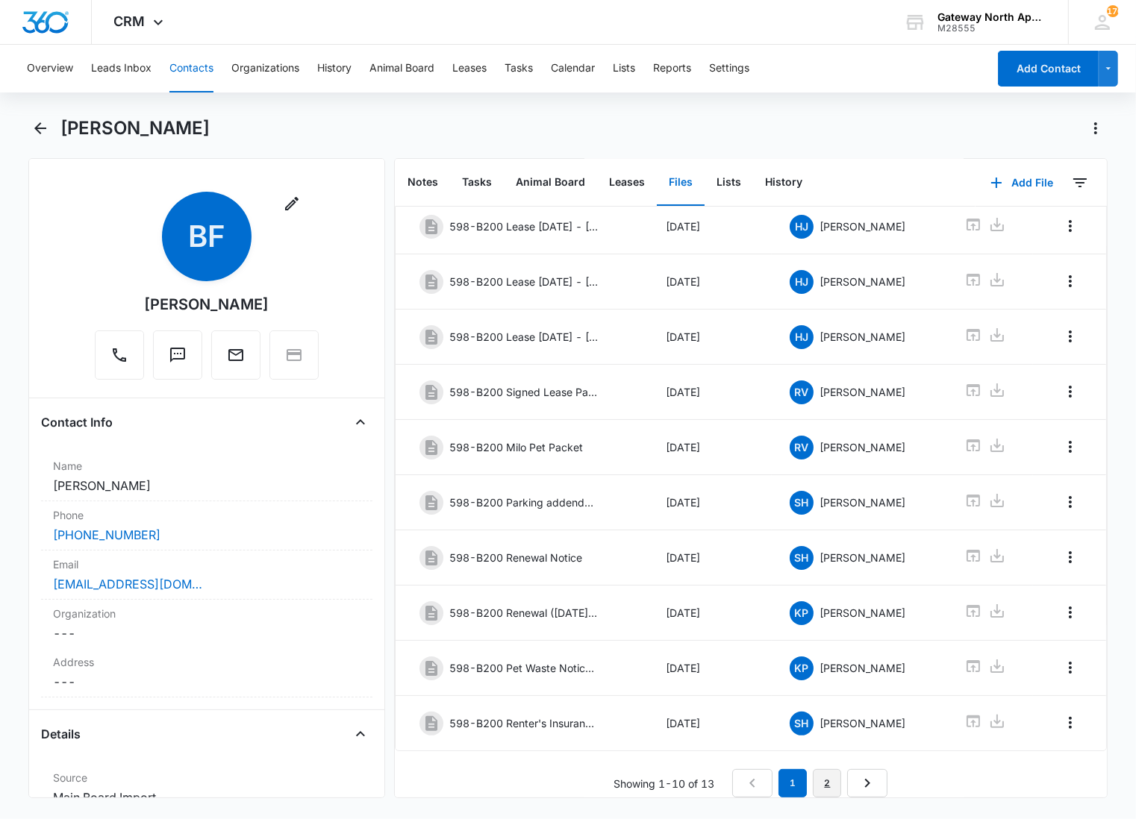
click at [821, 769] on link "2" at bounding box center [827, 783] width 28 height 28
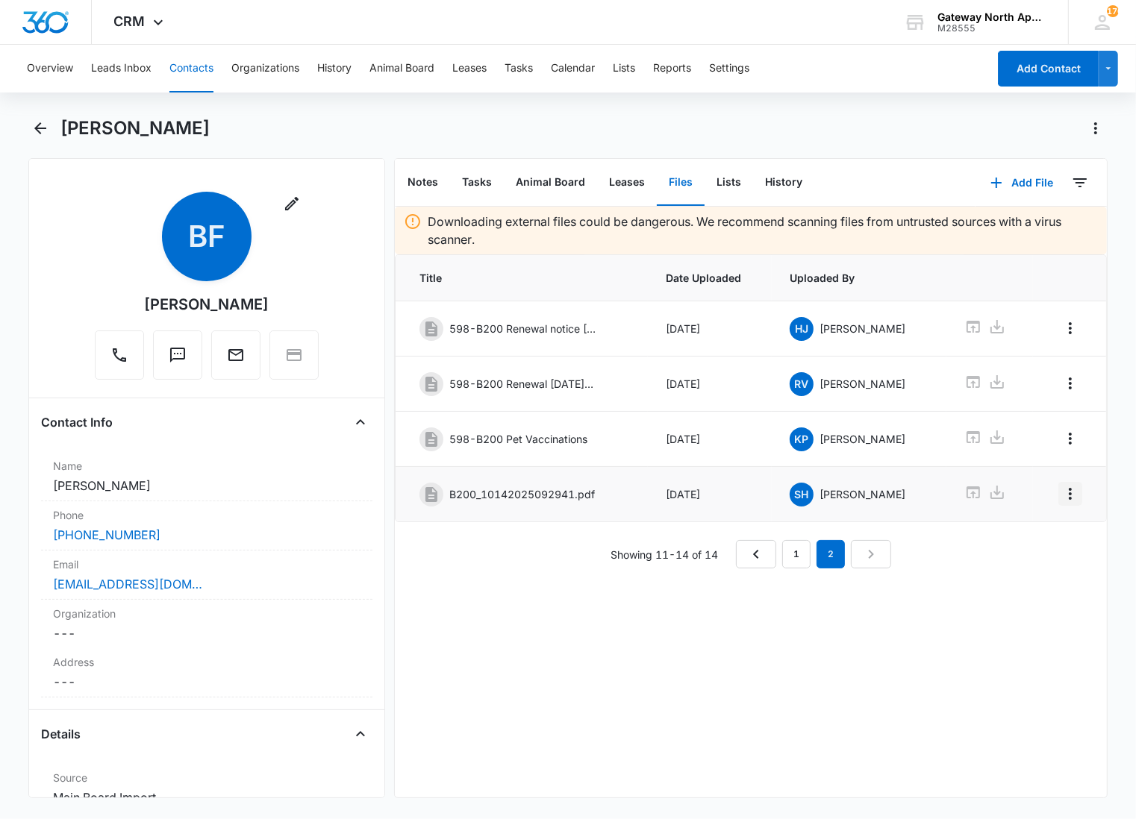
click at [1068, 500] on icon "Overflow Menu" at bounding box center [1069, 494] width 3 height 12
click at [1043, 543] on button "Edit" at bounding box center [1025, 539] width 85 height 22
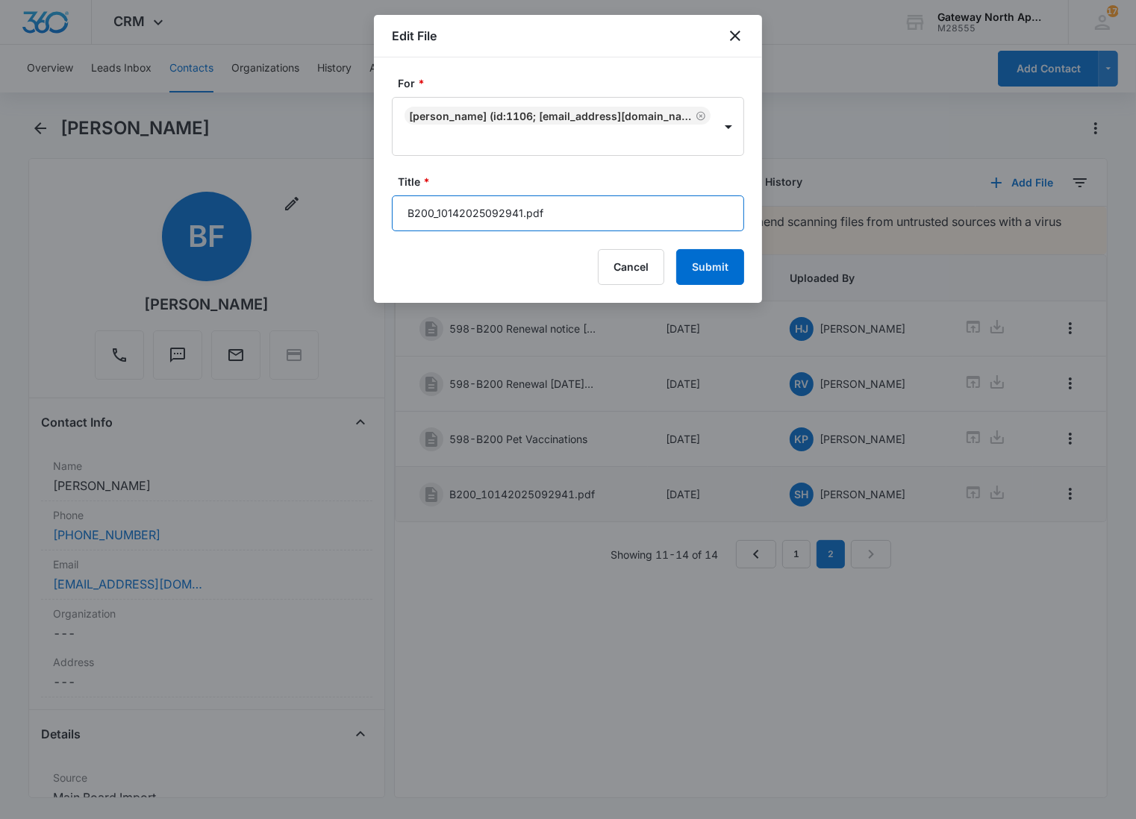
drag, startPoint x: 508, startPoint y: 222, endPoint x: 364, endPoint y: 232, distance: 144.3
click at [364, 232] on body "CRM Apps Reputation Websites Forms CRM Email Social Content Ads Intelligence Fi…" at bounding box center [568, 409] width 1136 height 819
type input "598-B200 Renters Insurance"
click at [676, 249] on button "Submit" at bounding box center [710, 267] width 68 height 36
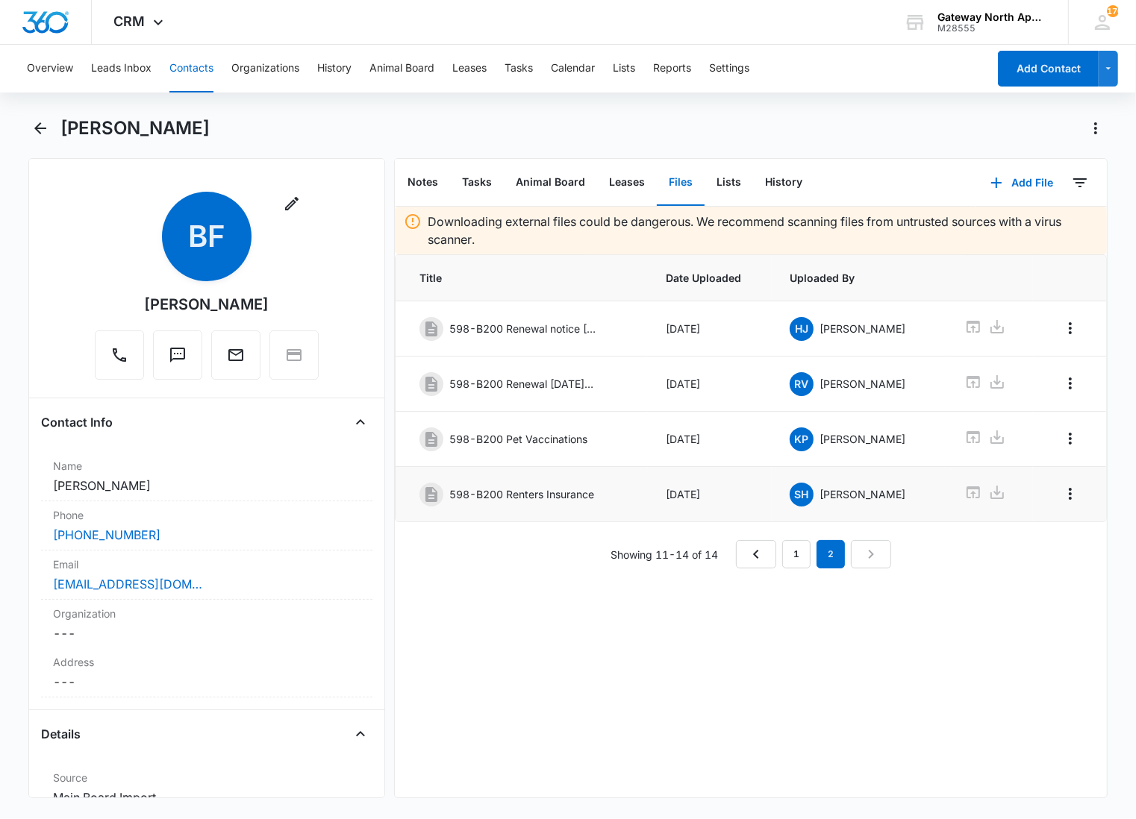
click at [593, 602] on div "Downloading external files could be dangerous. We recommend scanning files from…" at bounding box center [751, 502] width 712 height 591
click at [43, 125] on icon "Back" at bounding box center [40, 128] width 18 height 18
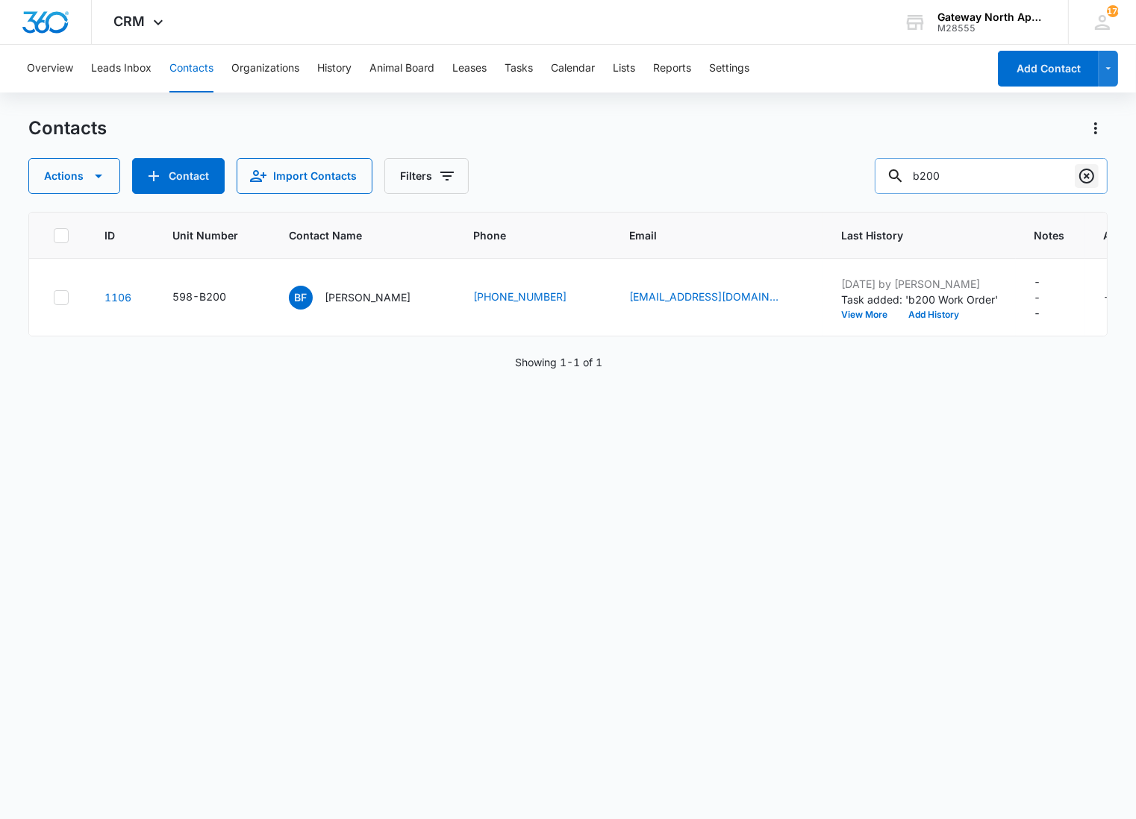
click at [1079, 174] on icon "Clear" at bounding box center [1086, 176] width 15 height 15
